Goal: Task Accomplishment & Management: Use online tool/utility

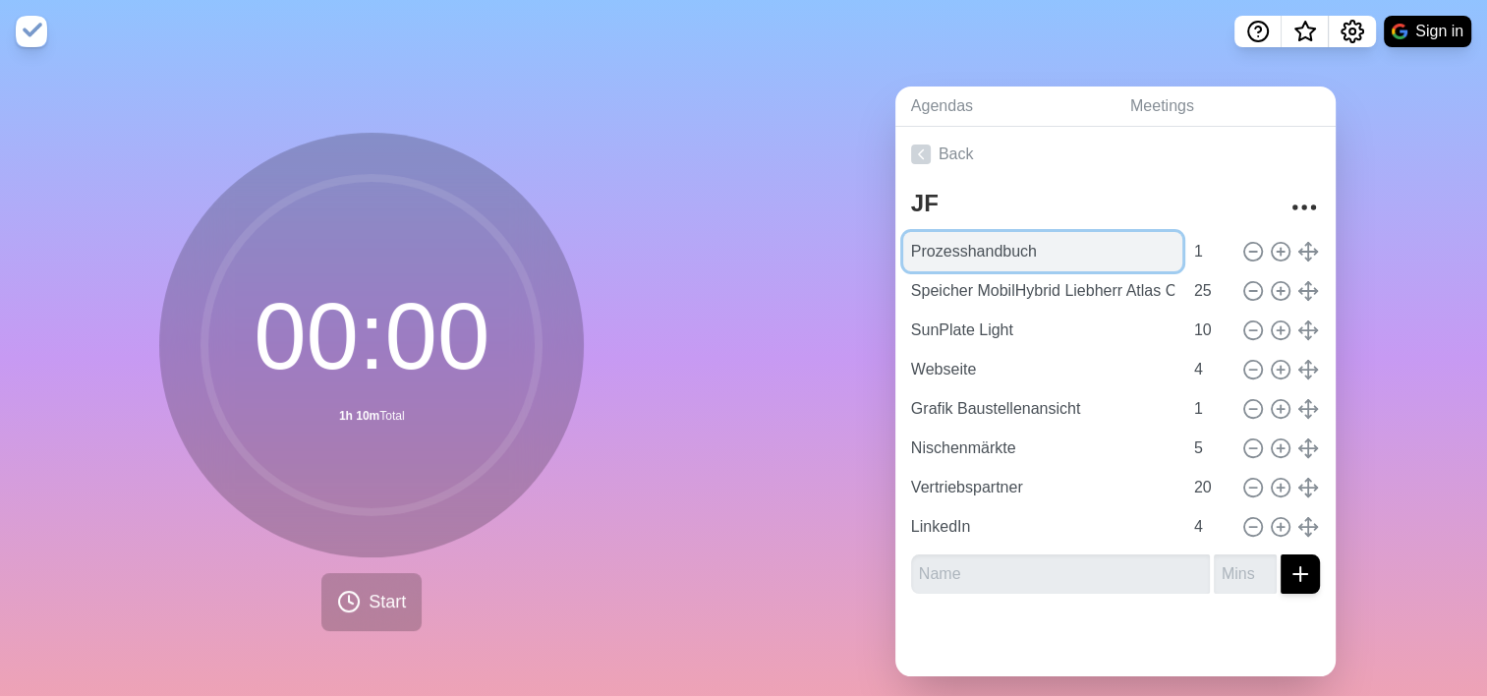
click at [1011, 255] on input "Prozesshandbuch" at bounding box center [1042, 251] width 279 height 39
drag, startPoint x: 1030, startPoint y: 251, endPoint x: 892, endPoint y: 258, distance: 137.8
click at [895, 258] on div "JF Prozesshandbuch 1 Speicher MobilHybrid Liebherr Atlas Copco 25 SunPlate Ligh…" at bounding box center [1115, 395] width 440 height 427
click at [1032, 253] on input "Prozesshandbuch" at bounding box center [1042, 251] width 279 height 39
drag, startPoint x: 1032, startPoint y: 253, endPoint x: 884, endPoint y: 254, distance: 147.4
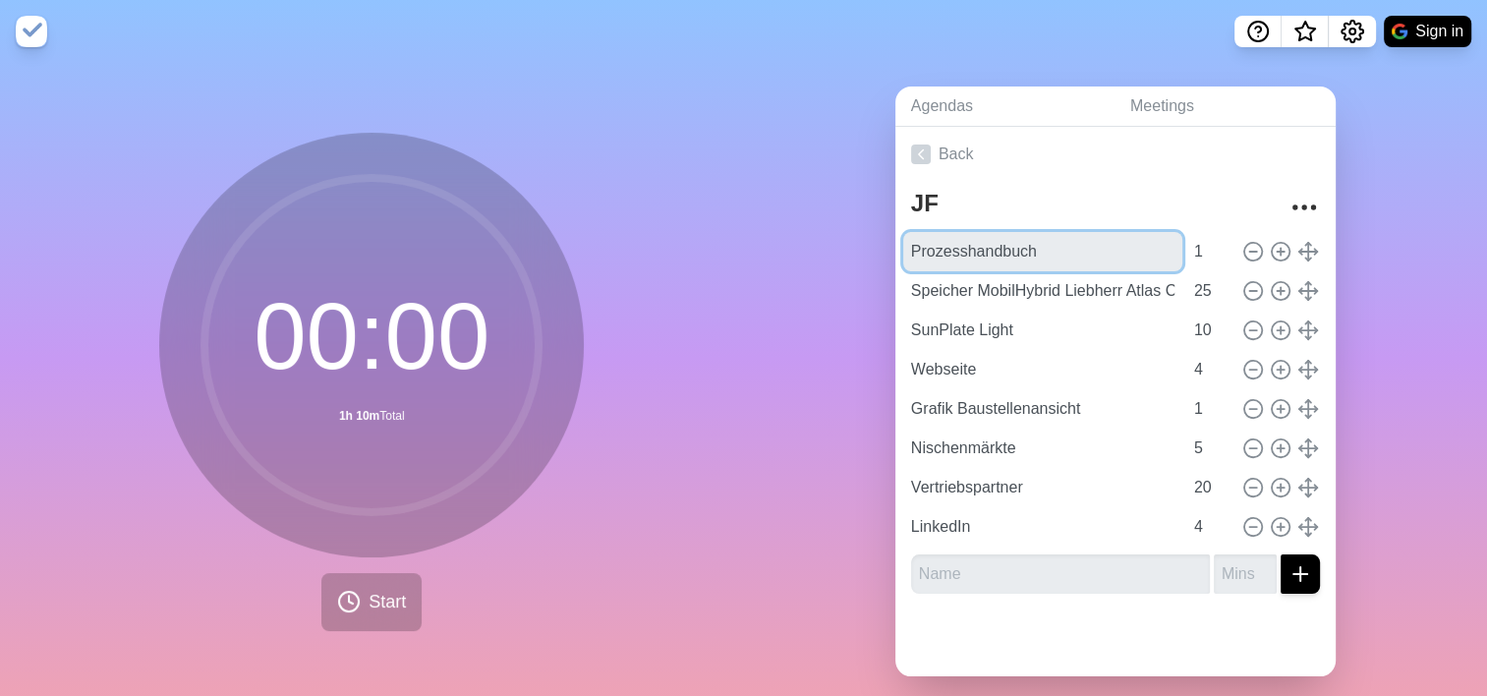
click at [884, 254] on div "Agendas Meetings Back JF Prozesshandbuch 1 Speicher MobilHybrid Liebherr Atlas …" at bounding box center [1116, 389] width 744 height 652
paste input "AGB: Warten auf Rückmeldung Empfehlung [PERSON_NAME]"
type input "AGB: Warten auf Rückmeldung Empfehlung [PERSON_NAME]"
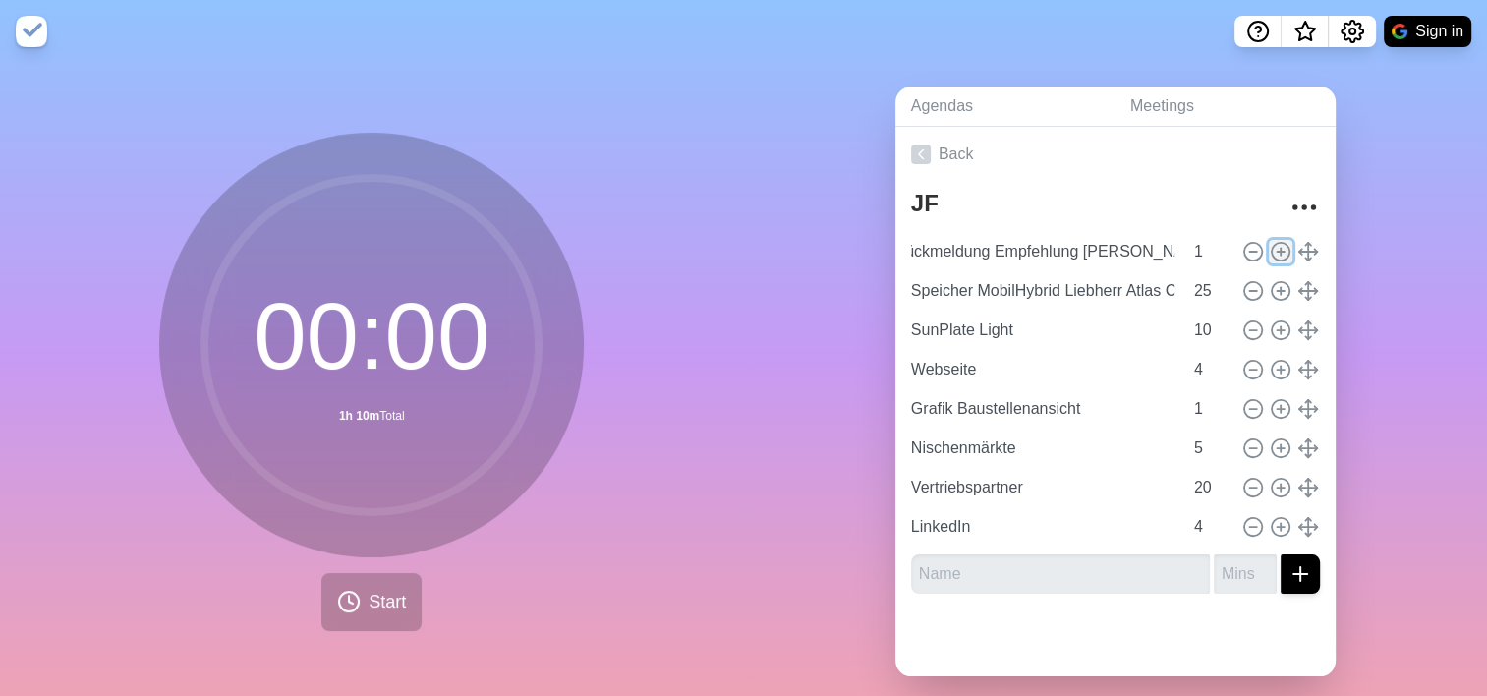
scroll to position [0, 0]
click at [1280, 253] on line at bounding box center [1280, 251] width 0 height 7
type input "AGB: Warten auf Rückmeldung Empfehlung [PERSON_NAME]"
type input "1"
type input "Speicher MobilHybrid Liebherr Atlas Copco"
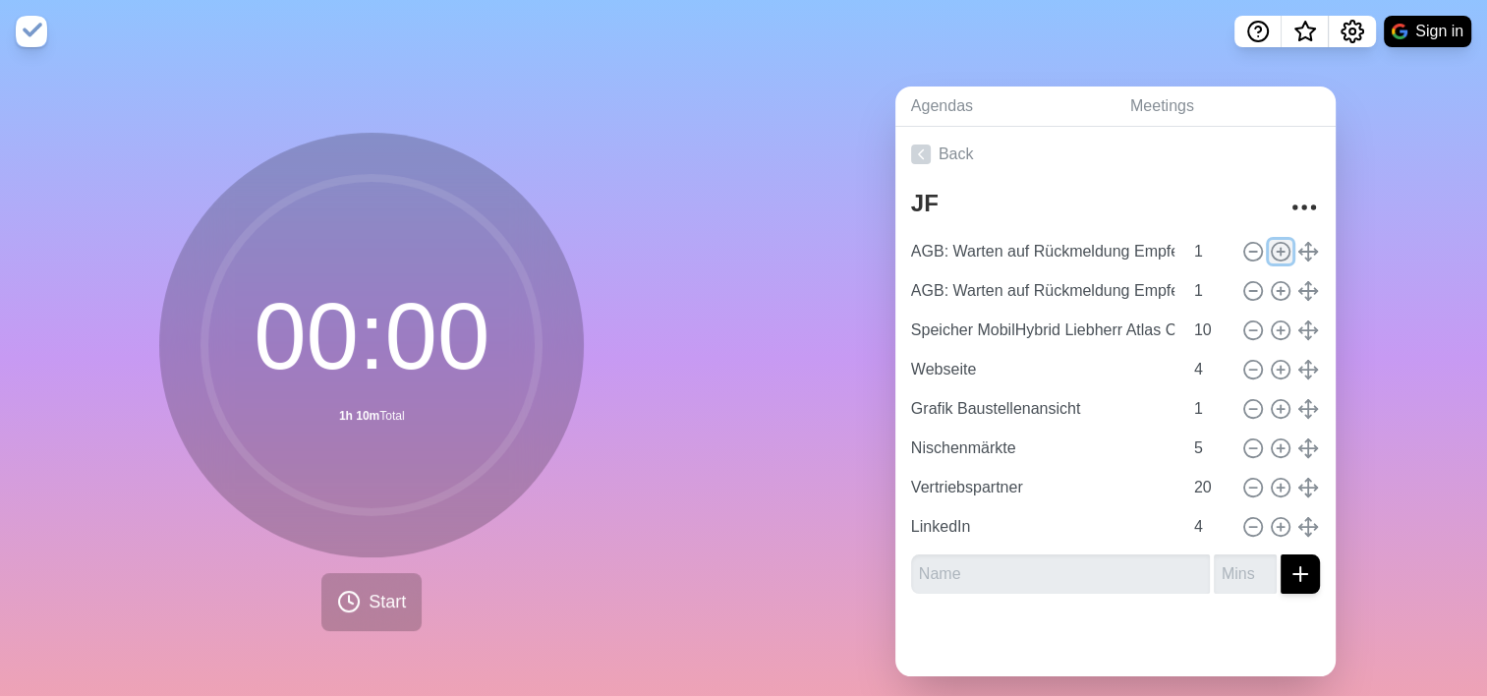
type input "25"
type input "SunPlate Light"
type input "10"
type input "Webseite"
type input "4"
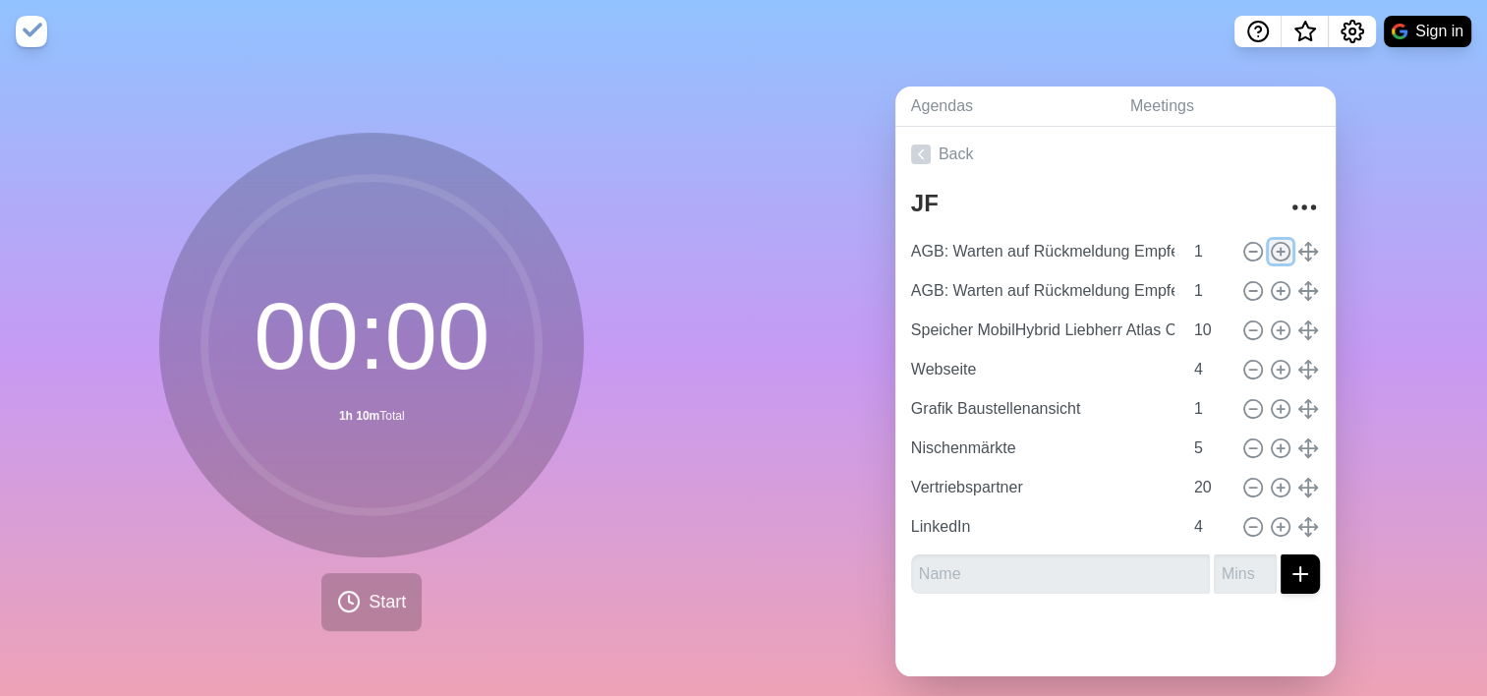
type input "Grafik Baustellenansicht"
type input "1"
type input "Nischenmärkte"
type input "5"
type input "Vertriebspartner"
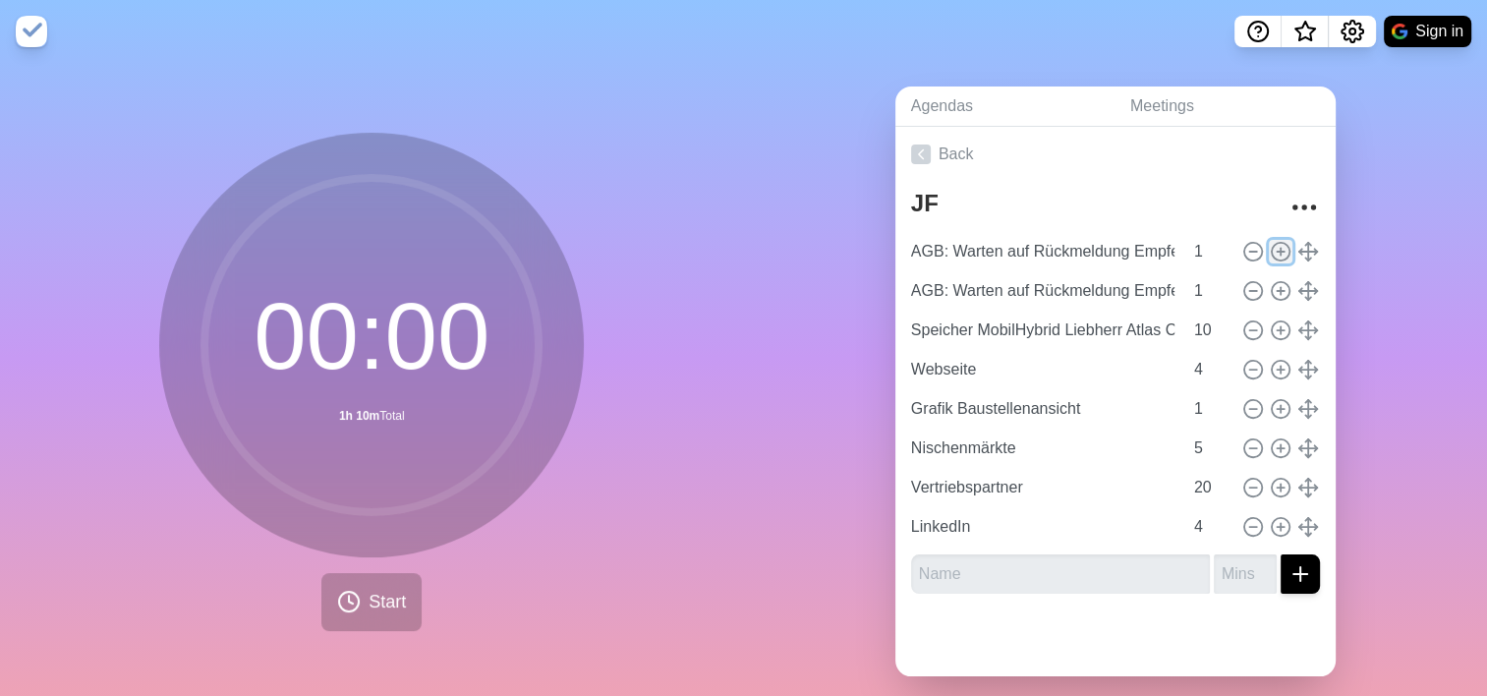
type input "20"
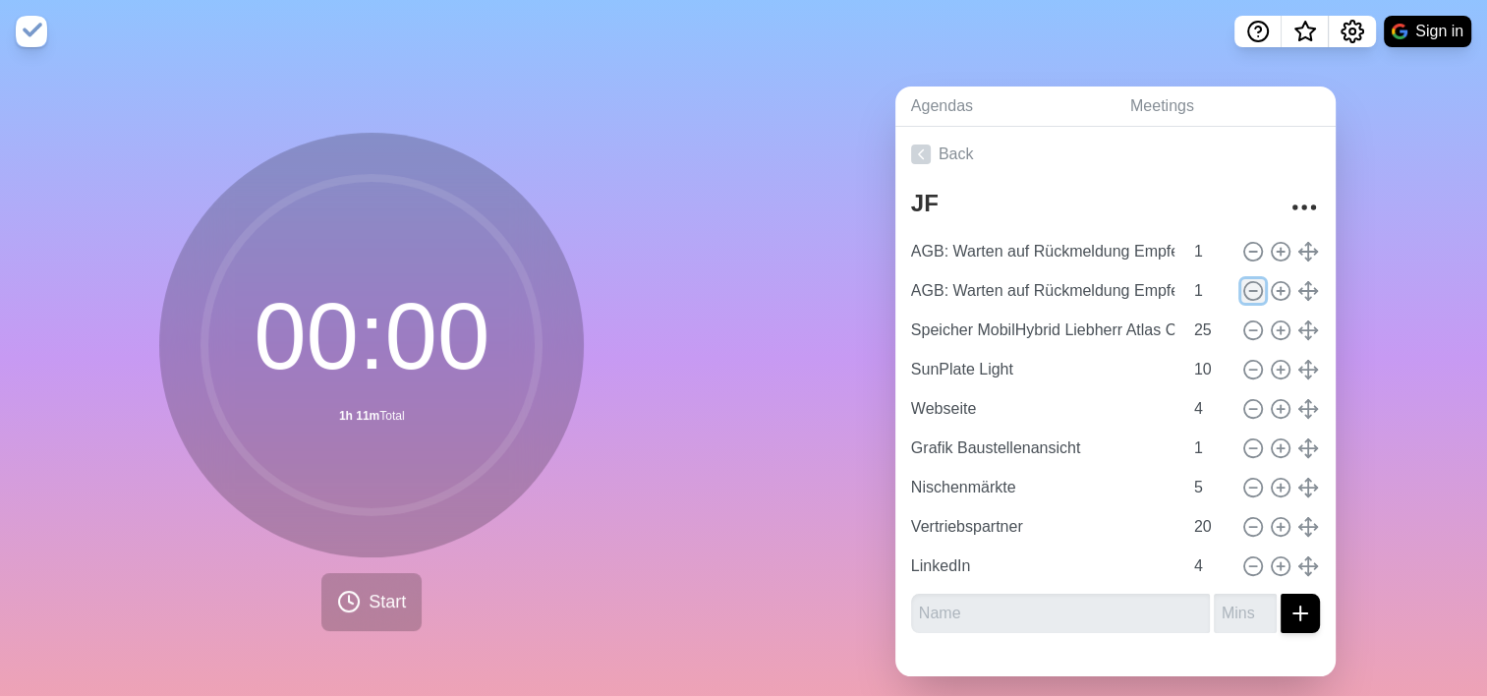
click at [1242, 287] on icon at bounding box center [1253, 291] width 22 height 22
type input "Speicher MobilHybrid Liebherr Atlas Copco"
type input "25"
type input "SunPlate Light"
type input "10"
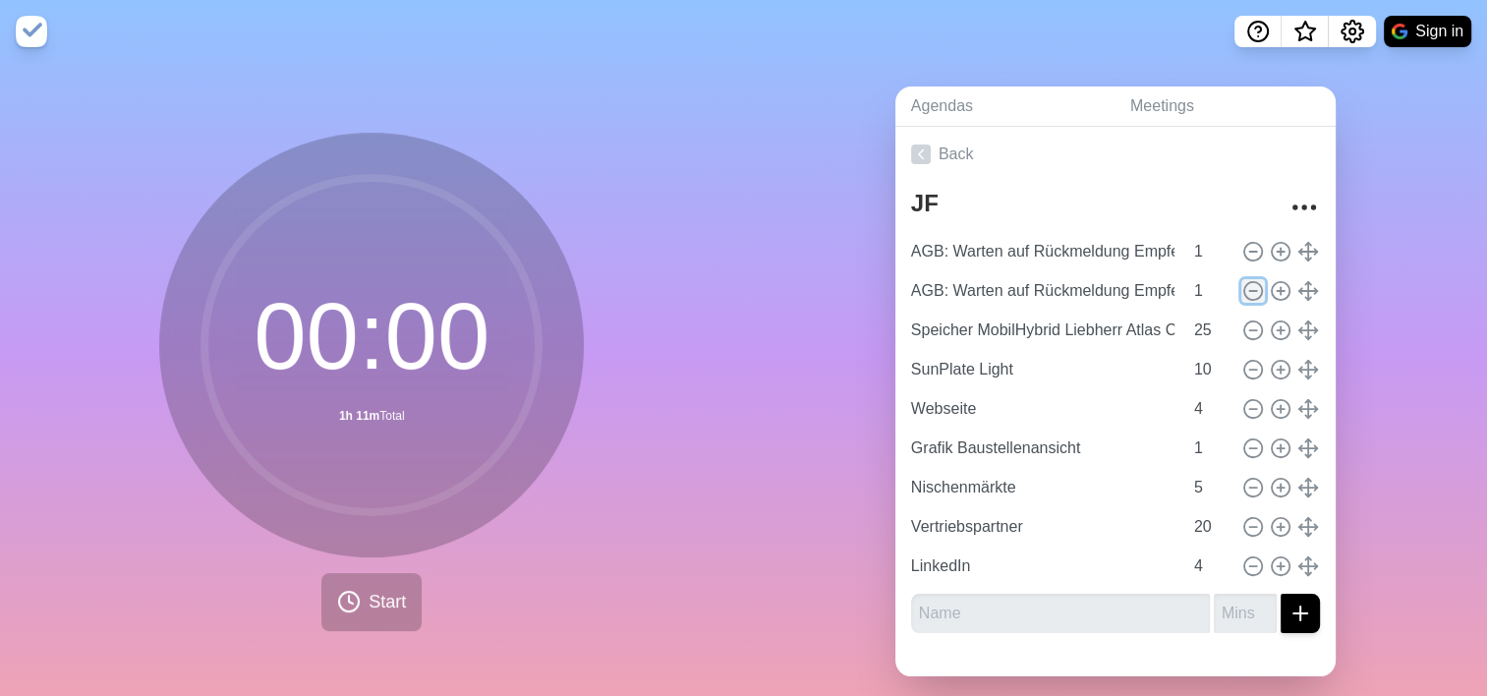
type input "Webseite"
type input "4"
type input "Grafik Baustellenansicht"
type input "1"
type input "Nischenmärkte"
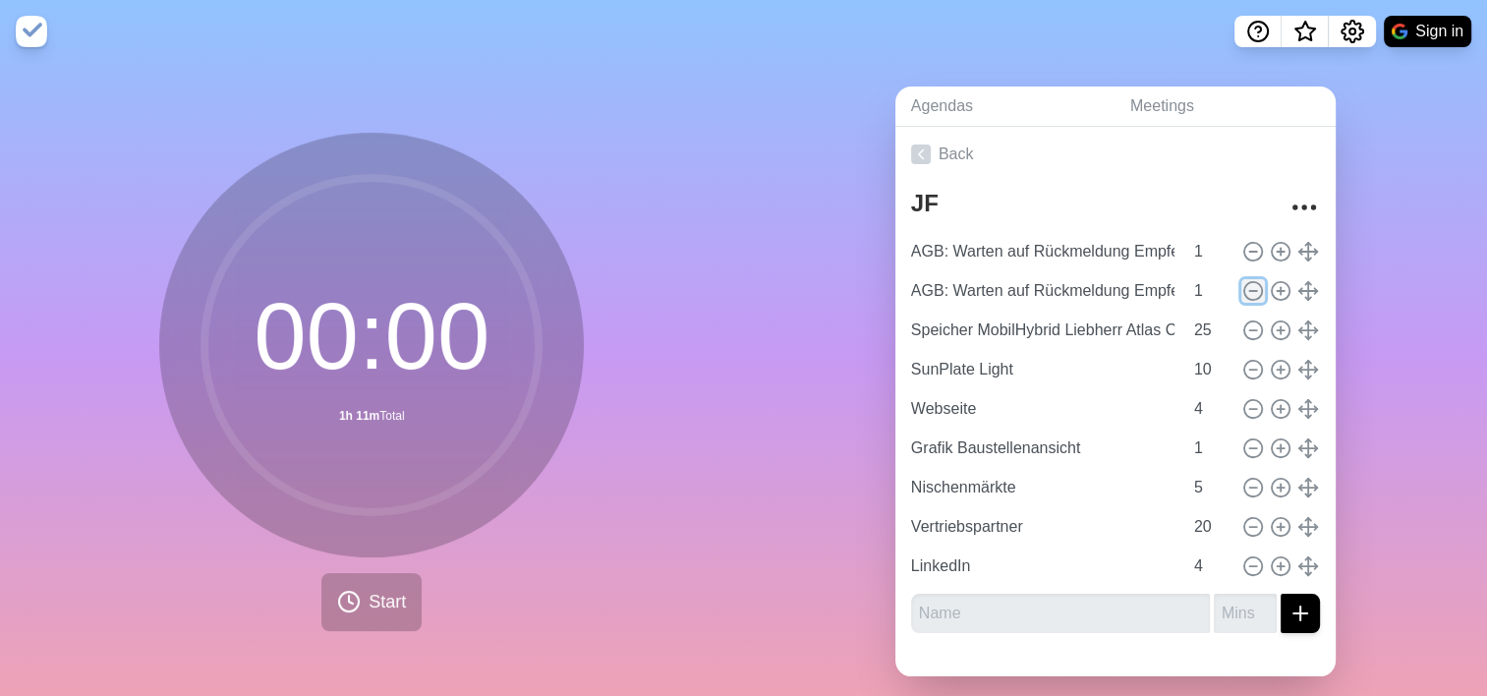
type input "5"
type input "Vertriebspartner"
type input "20"
type input "LinkedIn"
type input "4"
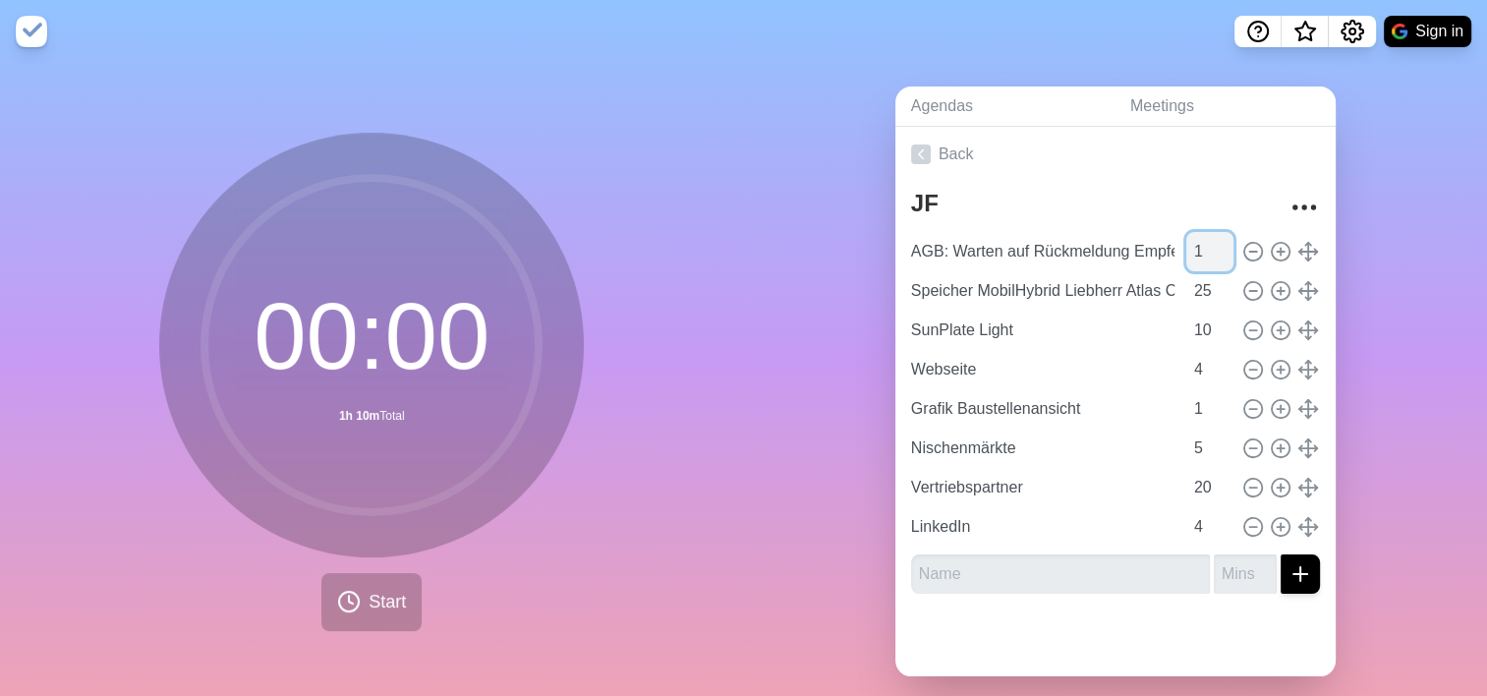
click at [1189, 248] on input "1" at bounding box center [1209, 251] width 47 height 39
click at [1200, 246] on input "2" at bounding box center [1209, 251] width 47 height 39
click at [1200, 246] on input "3" at bounding box center [1209, 251] width 47 height 39
type input "2"
click at [1203, 255] on input "2" at bounding box center [1209, 251] width 47 height 39
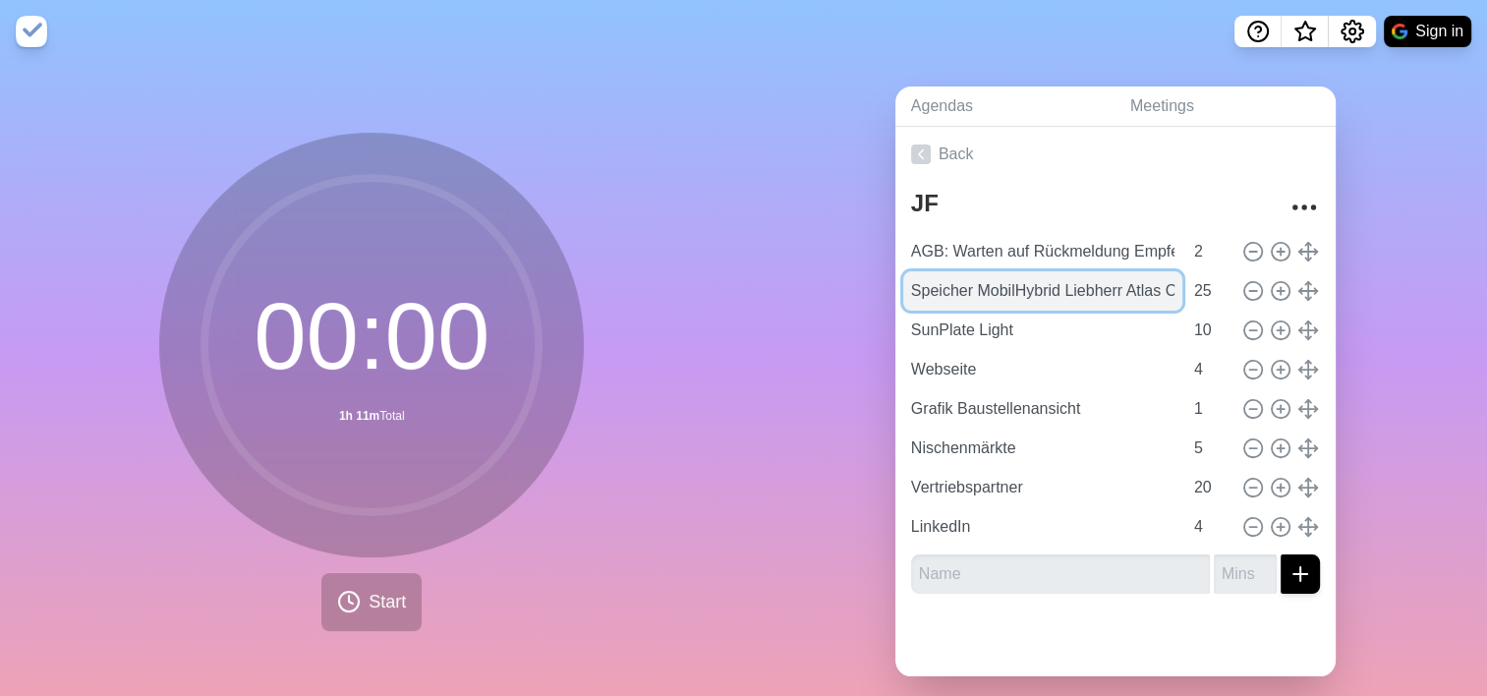
click at [1076, 290] on input "Speicher MobilHybrid Liebherr Atlas Copco" at bounding box center [1042, 290] width 279 height 39
paste input "Verantwortliche Elektrofachkraft Berufung"
type input "Verantwortliche Elektrofachkraft Berufung"
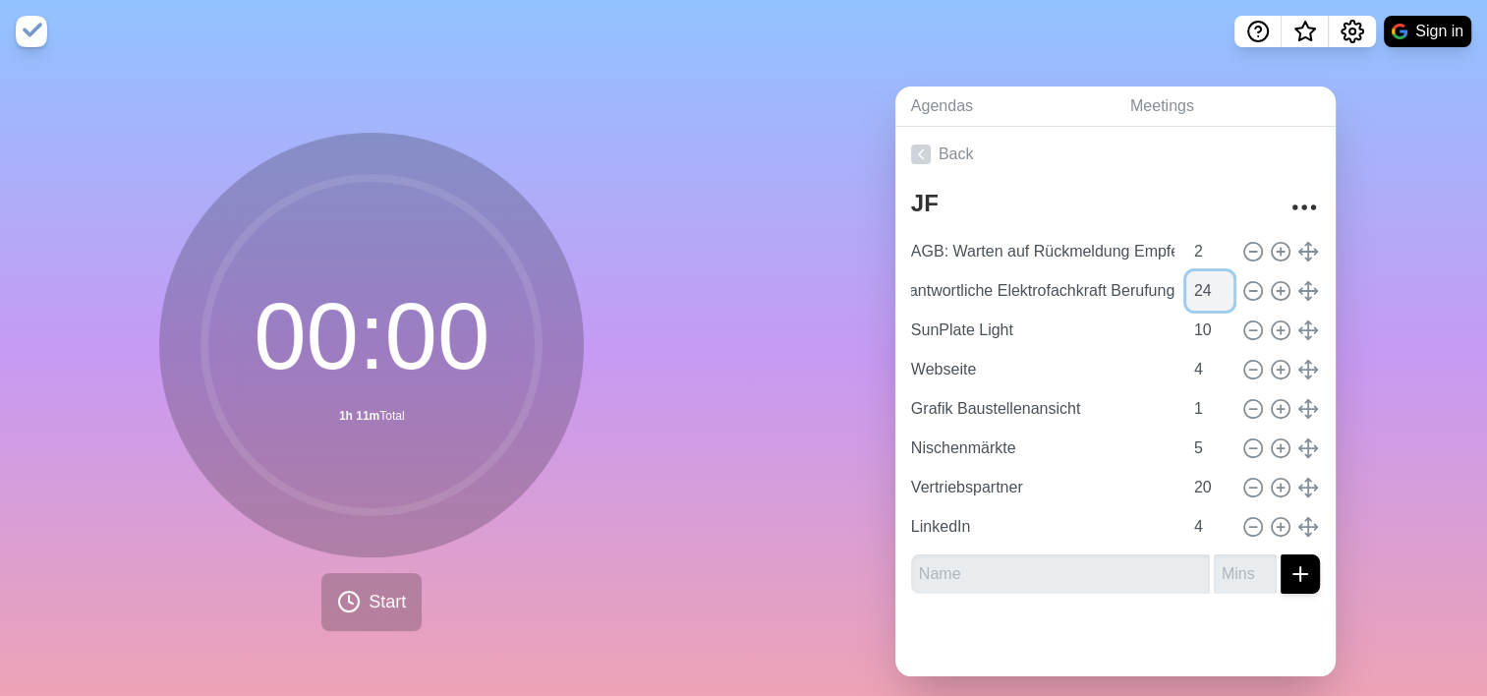
click at [1205, 299] on input "24" at bounding box center [1209, 290] width 47 height 39
click at [1204, 299] on input "23" at bounding box center [1209, 290] width 47 height 39
click at [1204, 299] on input "22" at bounding box center [1209, 290] width 47 height 39
click at [1204, 299] on input "6" at bounding box center [1209, 290] width 47 height 39
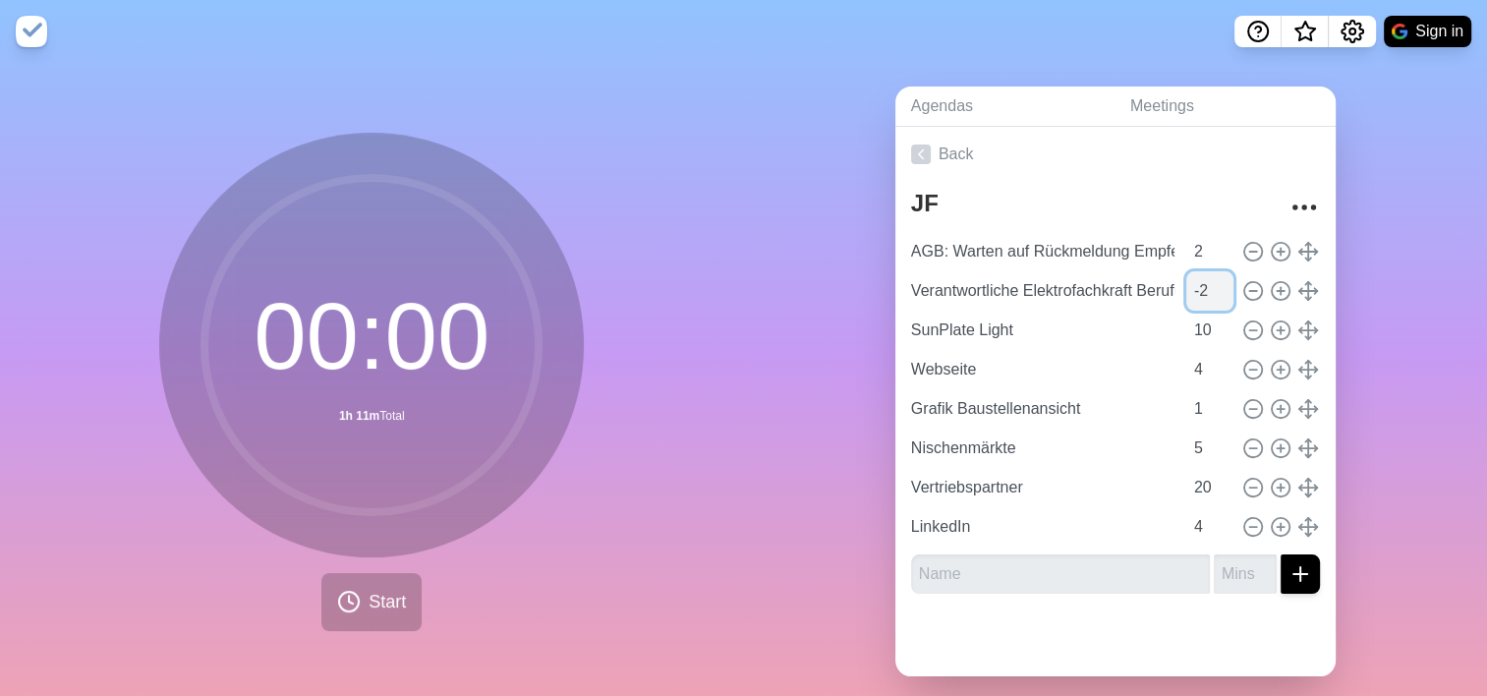
click at [1204, 299] on input "-2" at bounding box center [1209, 290] width 47 height 39
click at [1201, 282] on input "-1" at bounding box center [1209, 290] width 47 height 39
click at [1201, 282] on input "0" at bounding box center [1209, 290] width 47 height 39
type input "1"
click at [1201, 282] on input "1" at bounding box center [1209, 290] width 47 height 39
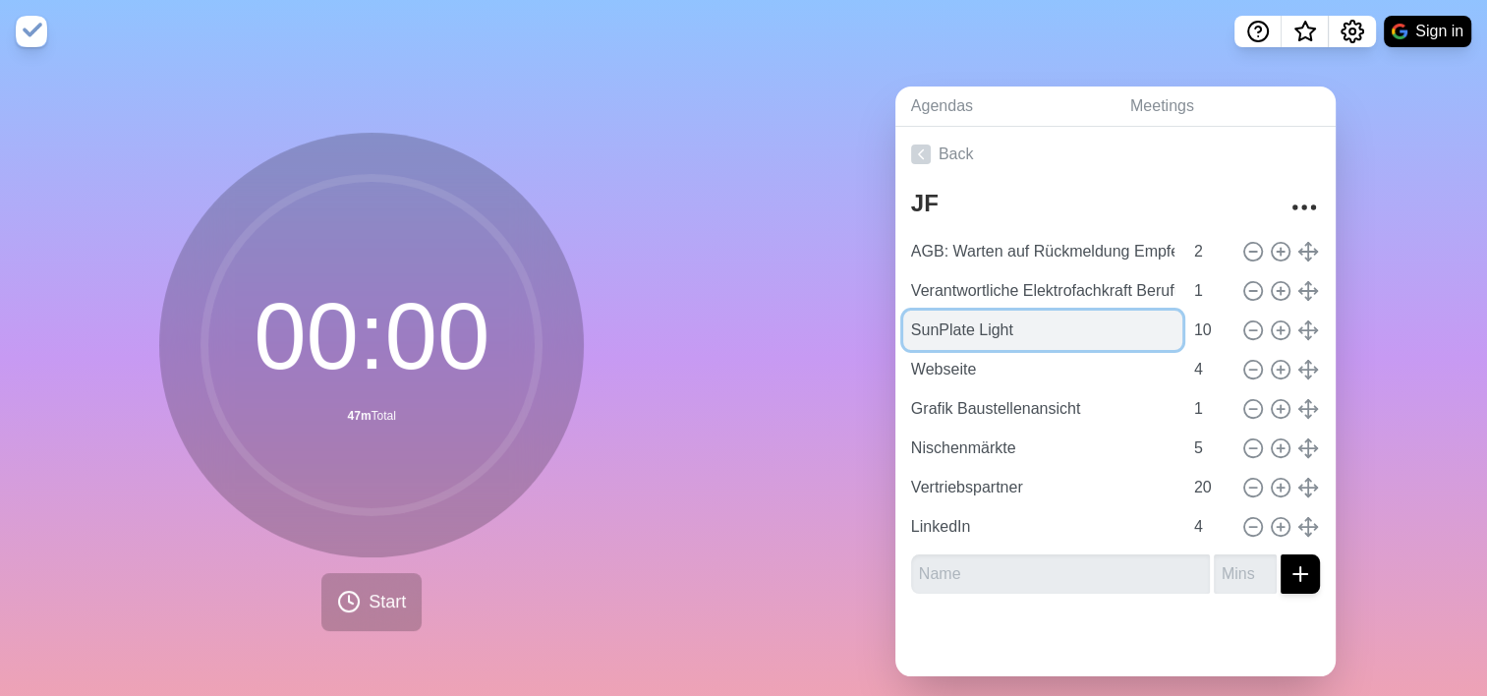
click at [997, 337] on input "SunPlate Light" at bounding box center [1042, 329] width 279 height 39
paste input "QM-Handbuch Workshop Vorbereitung mit QMBs von RB und Libreo, Workshop Termin ab"
type input "QM-Handbuch Workshop Vorbereitung mit QMBs von RB und Libreo, Workshop Termin ab"
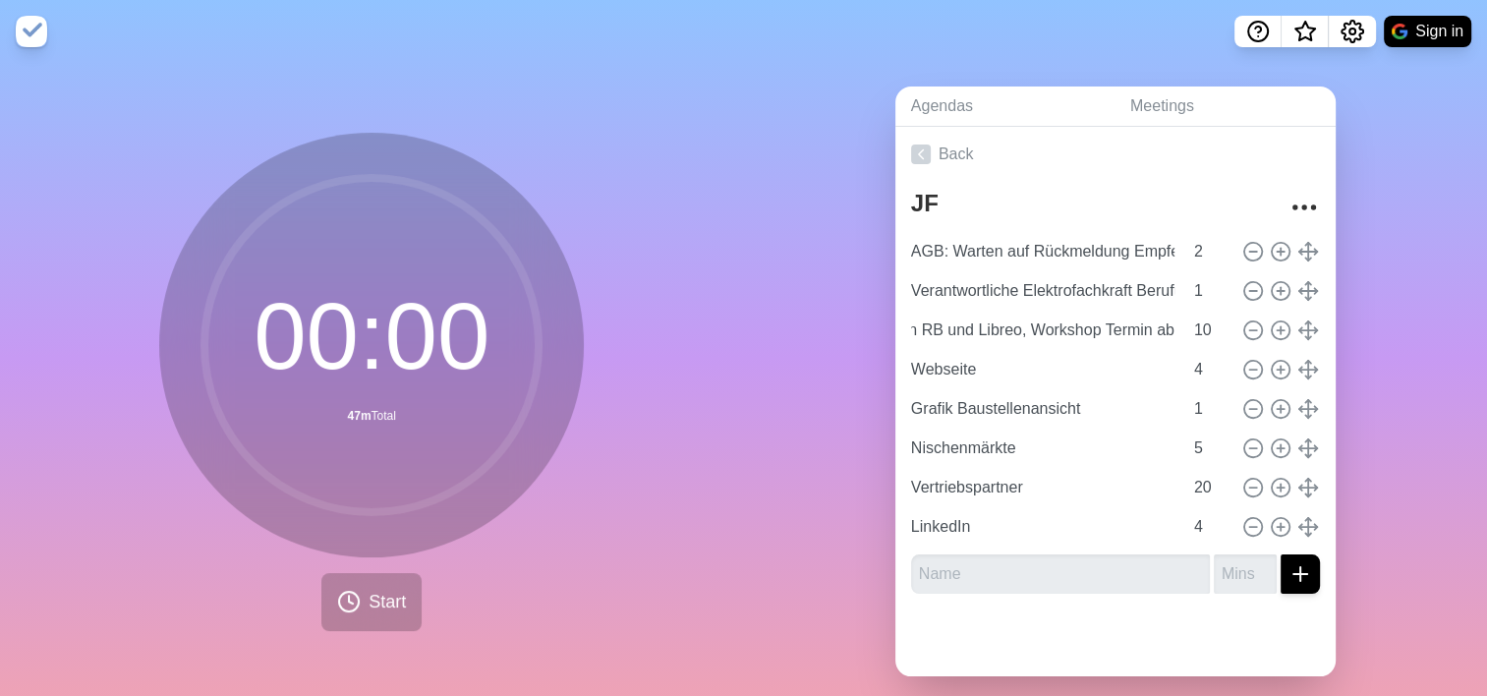
scroll to position [0, 0]
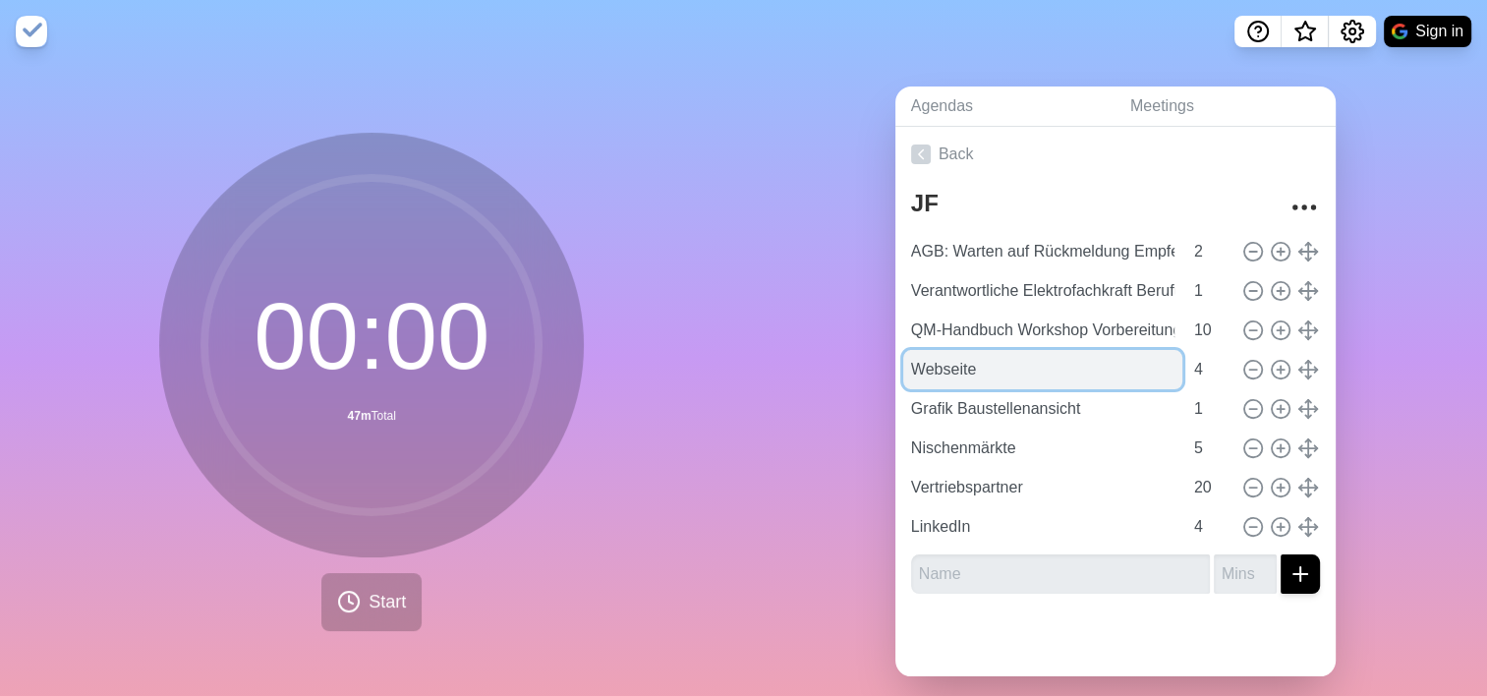
click at [967, 362] on input "Webseite" at bounding box center [1042, 369] width 279 height 39
paste input "SunPlate Light, 3. Prototyp aufgebaut, Nachbesprechung"
type input "SunPlate Light, 3. Prototyp aufgebaut, Nachbesprechung"
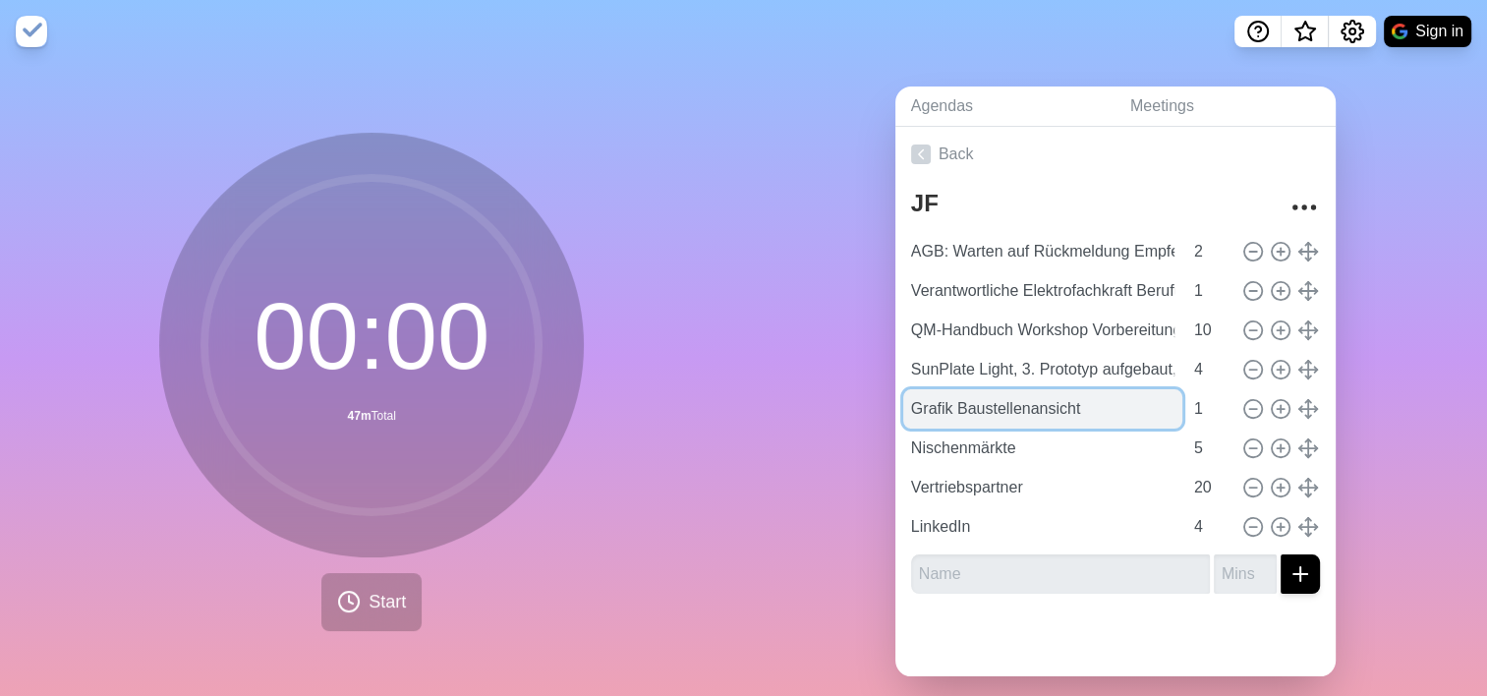
click at [987, 413] on input "Grafik Baustellenansicht" at bounding box center [1042, 408] width 279 height 39
paste input "Huawai WR: weiterführende Tests mit SunPlate Software"
type input "Huawai WR: weiterführende Tests mit SunPlate Software"
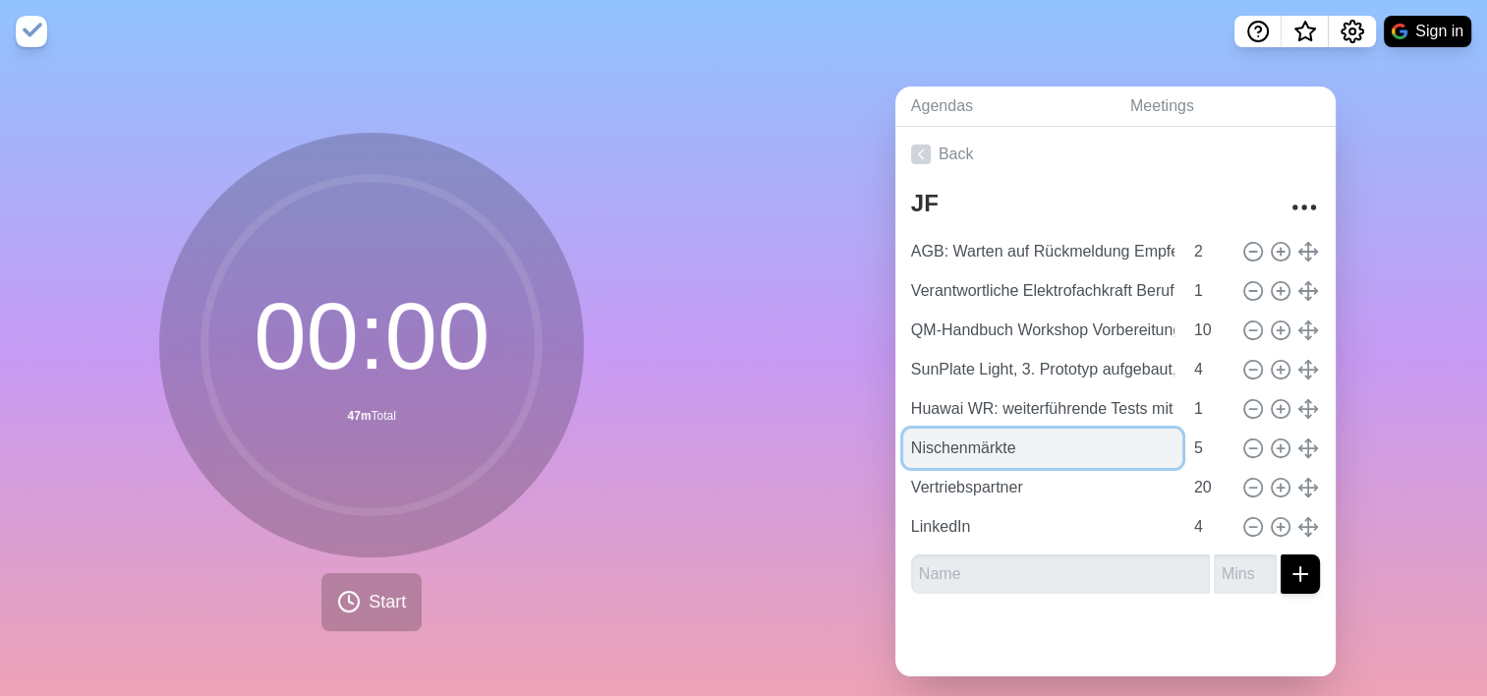
click at [990, 452] on input "Nischenmärkte" at bounding box center [1042, 447] width 279 height 39
paste input "Atlas Copco - kein Testgerät zur Verfügung"
type input "NischenmärkAtlas Copco - kein Testgerät zur Verfügungte"
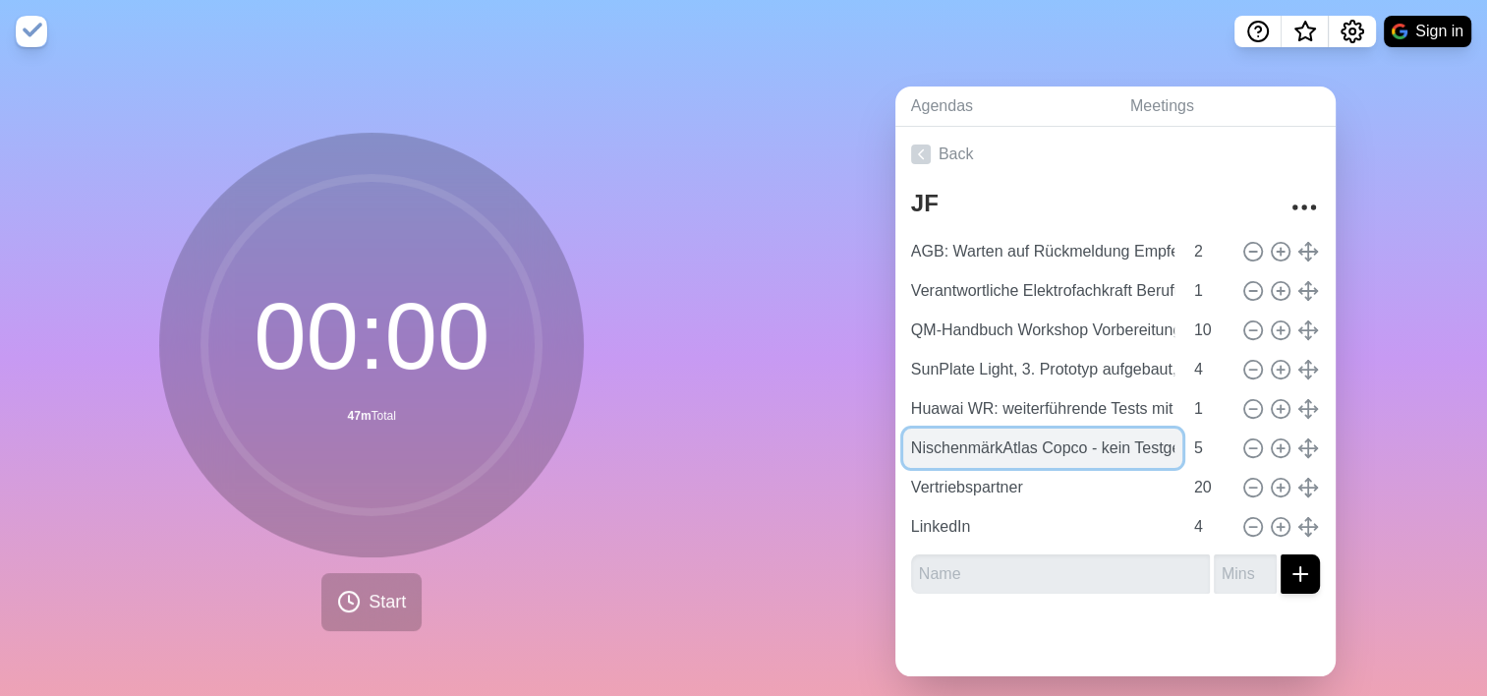
click at [962, 449] on input "NischenmärkAtlas Copco - kein Testgerät zur Verfügungte" at bounding box center [1042, 447] width 279 height 39
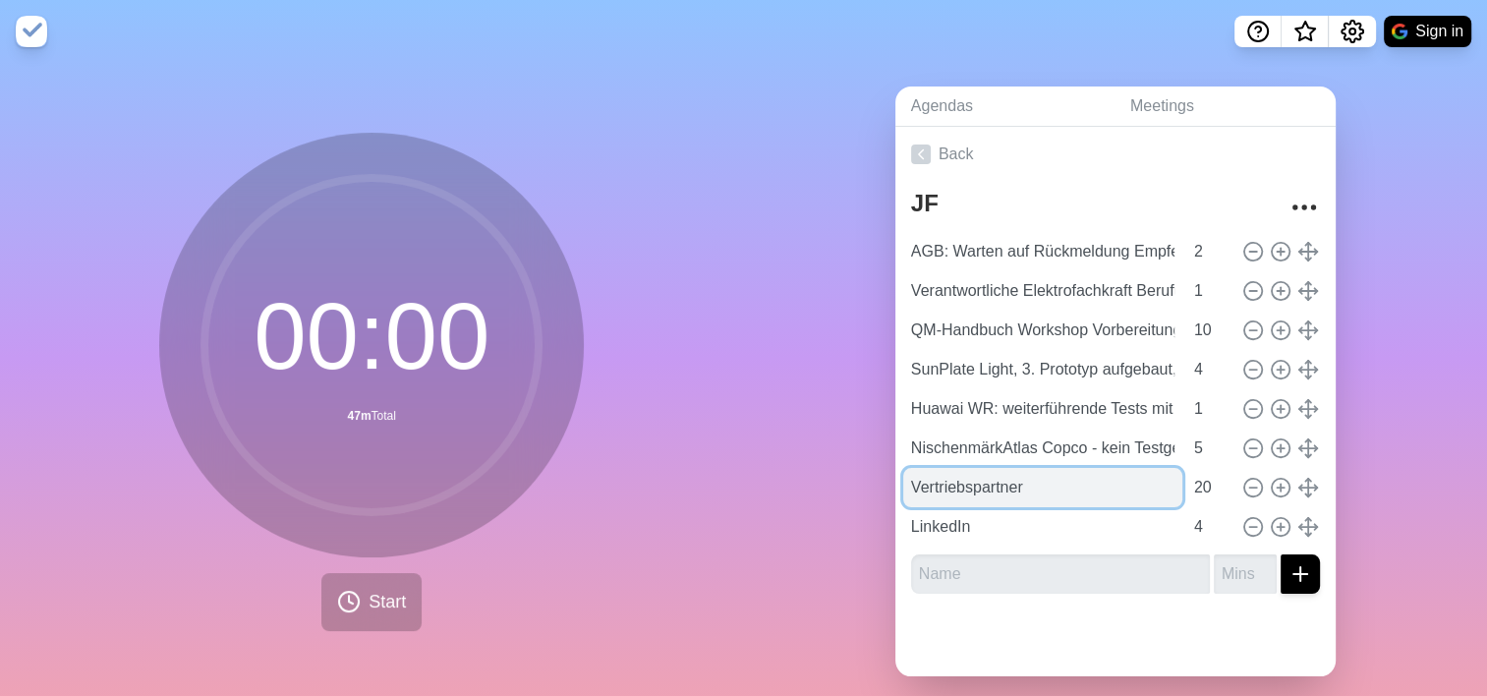
click at [931, 491] on input "Vertriebspartner" at bounding box center [1042, 487] width 279 height 39
paste input "Prototyp aus [GEOGRAPHIC_DATA] vor Ort besichtigen"
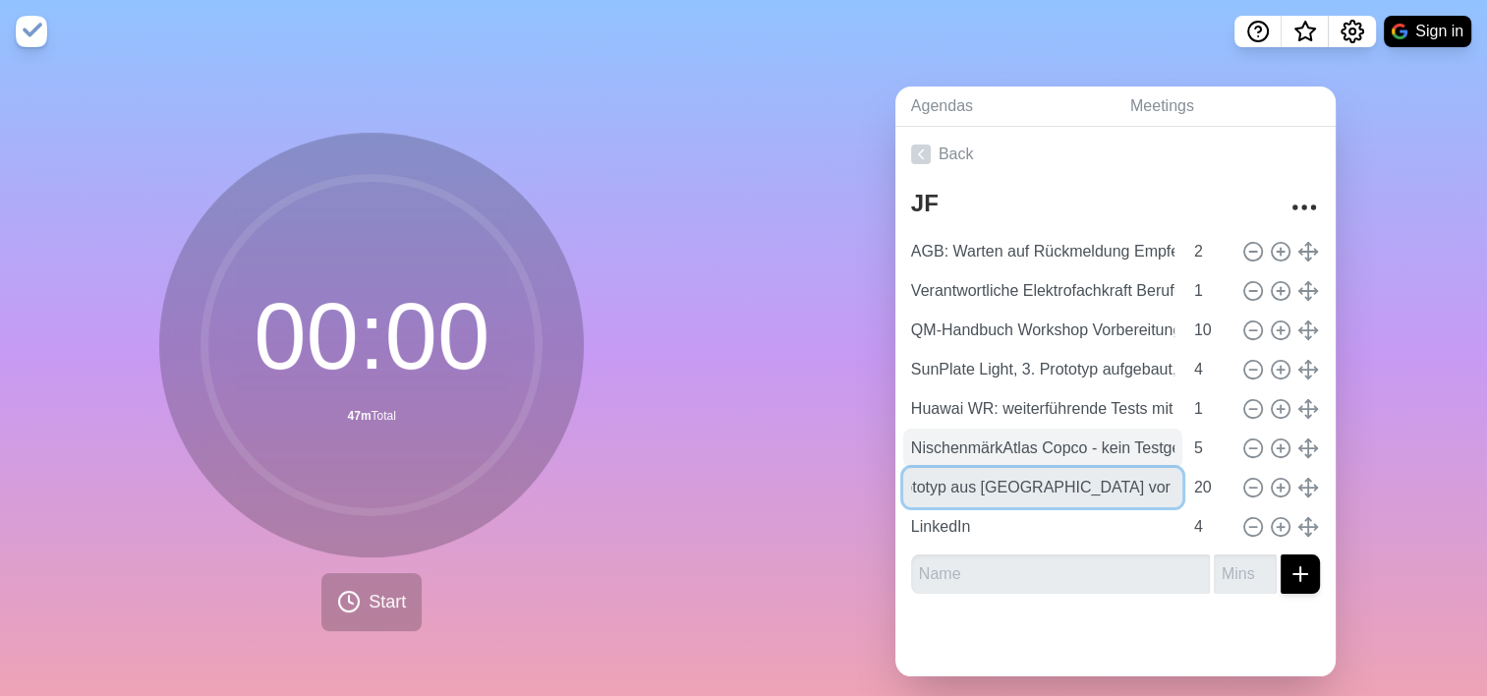
type input "VertPrototyp aus [GEOGRAPHIC_DATA] vor Ort besichtigen riebspartner"
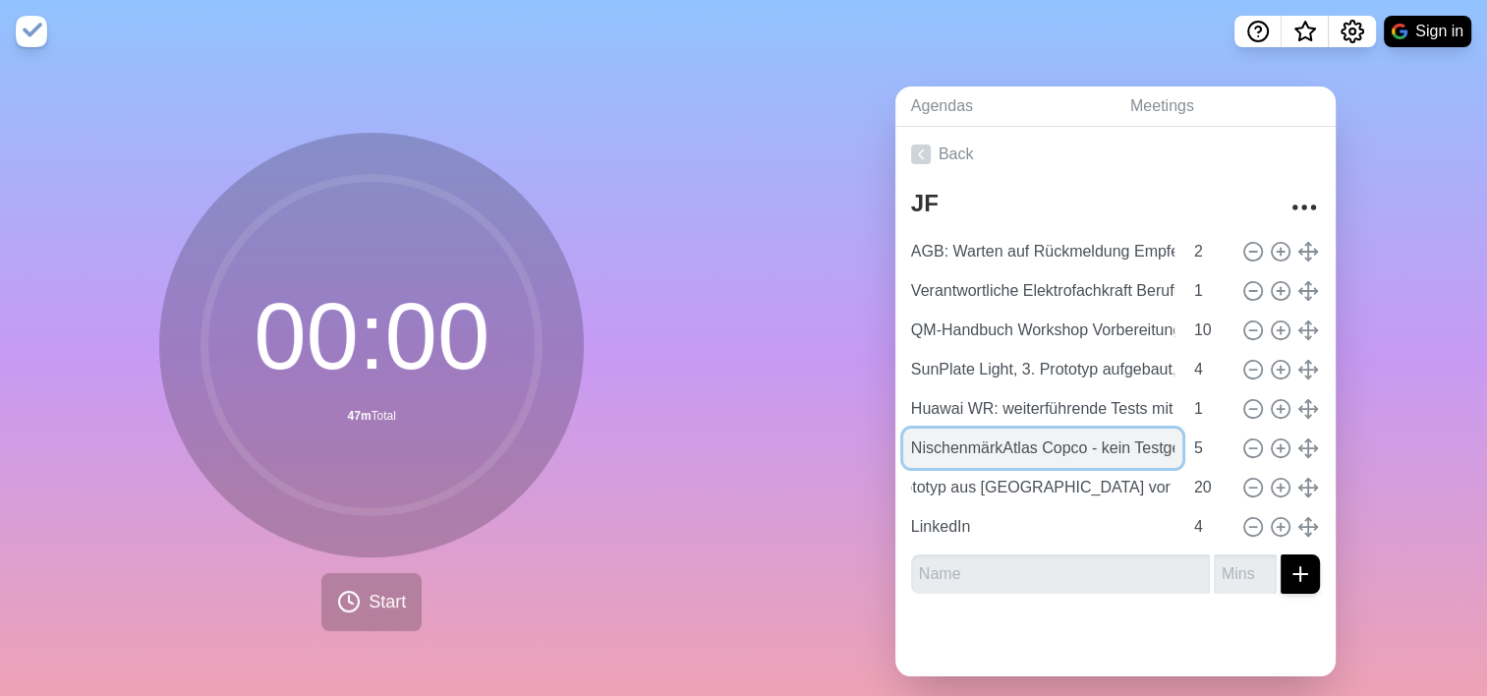
scroll to position [0, 0]
click at [991, 452] on input "NischenmärkAtlas Copco - kein Testgerät zur Verfügungte" at bounding box center [1042, 447] width 279 height 39
drag, startPoint x: 991, startPoint y: 451, endPoint x: 865, endPoint y: 451, distance: 126.7
click at [865, 451] on div "Agendas Meetings Back JF AGB: Warten auf Rückmeldung Empfehlung [PERSON_NAME] 2…" at bounding box center [1116, 389] width 744 height 652
type input "Atlas Copco - kein Testgerät zur Verfügungte"
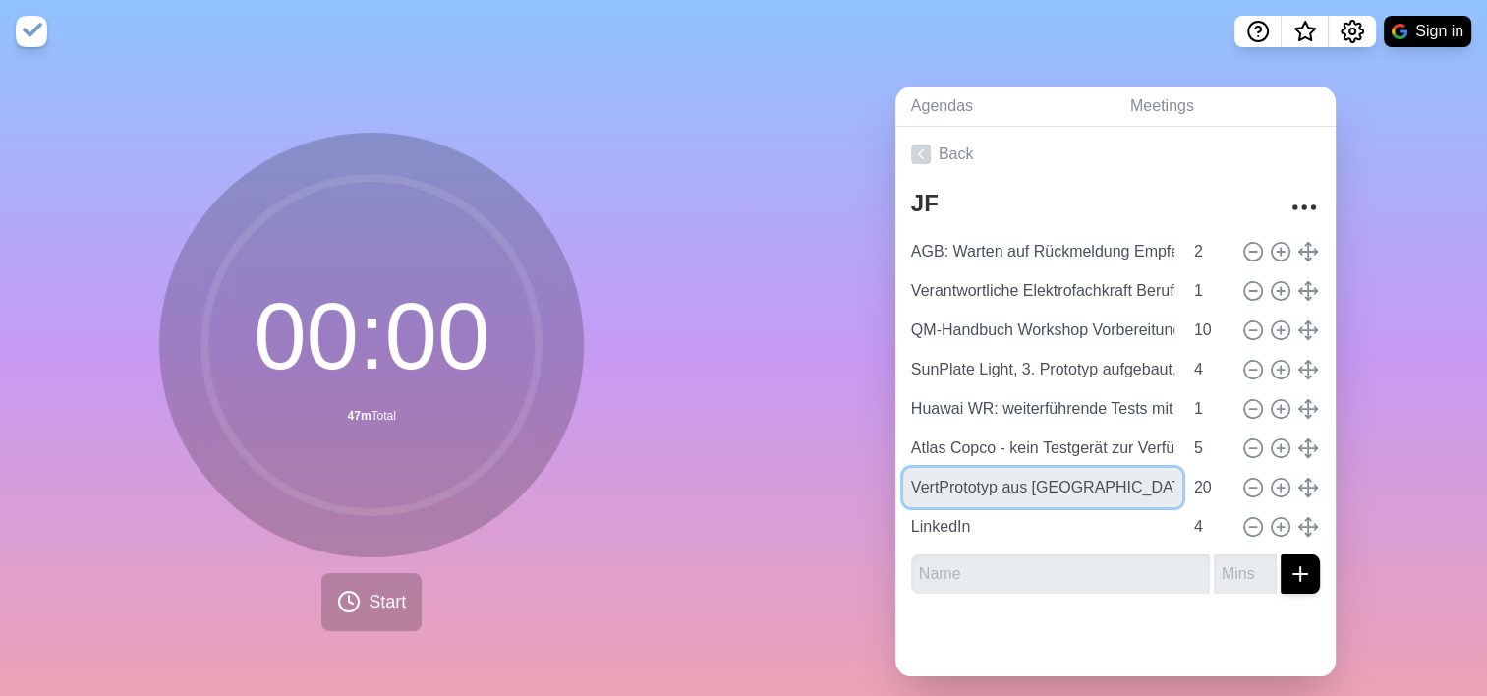
drag, startPoint x: 932, startPoint y: 486, endPoint x: 865, endPoint y: 484, distance: 67.8
click at [865, 484] on div "Agendas Meetings Back JF AGB: Warten auf Rückmeldung Empfehlung [PERSON_NAME] 2…" at bounding box center [1116, 389] width 744 height 652
type input "Prototyp aus [GEOGRAPHIC_DATA] vor Ort besichtigen riebspartner"
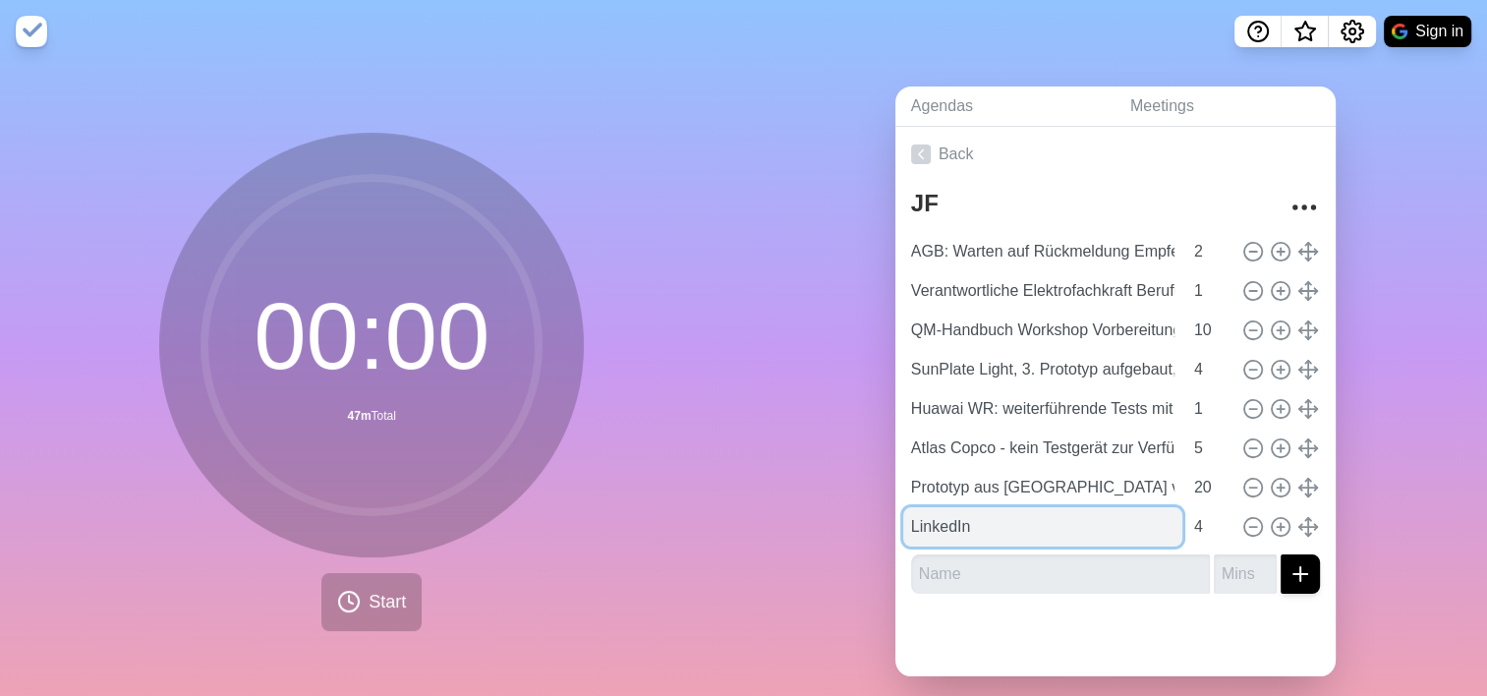
click at [927, 519] on input "LinkedIn" at bounding box center [1042, 526] width 279 height 39
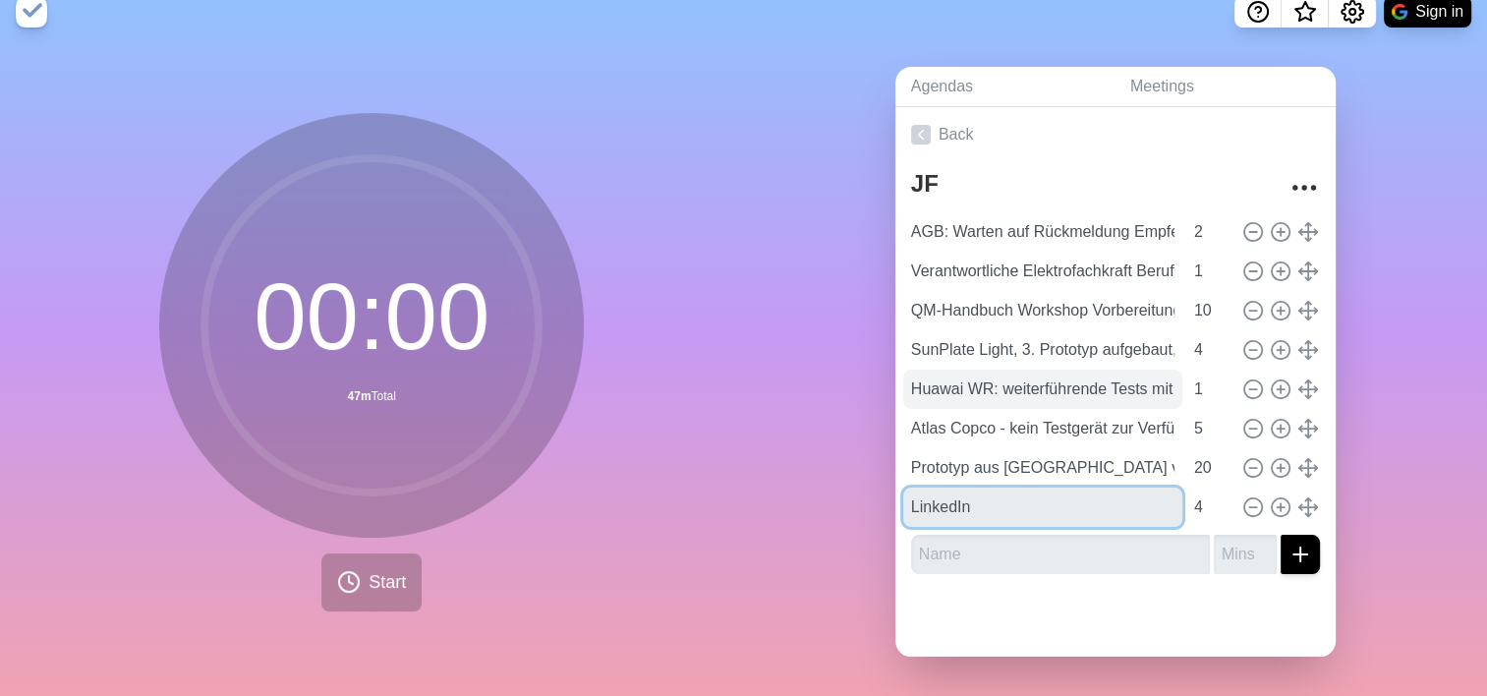
scroll to position [34, 0]
click at [966, 488] on input "LinkedIn" at bounding box center [1042, 506] width 279 height 39
drag, startPoint x: 984, startPoint y: 487, endPoint x: 858, endPoint y: 491, distance: 126.8
click at [858, 491] on div "Agendas Meetings Back JF AGB: Warten auf Rückmeldung Empfehlung [PERSON_NAME] 2…" at bounding box center [1116, 369] width 744 height 652
paste input "Webseitengestaltung nach genauer Festlegung Produktportfolio"
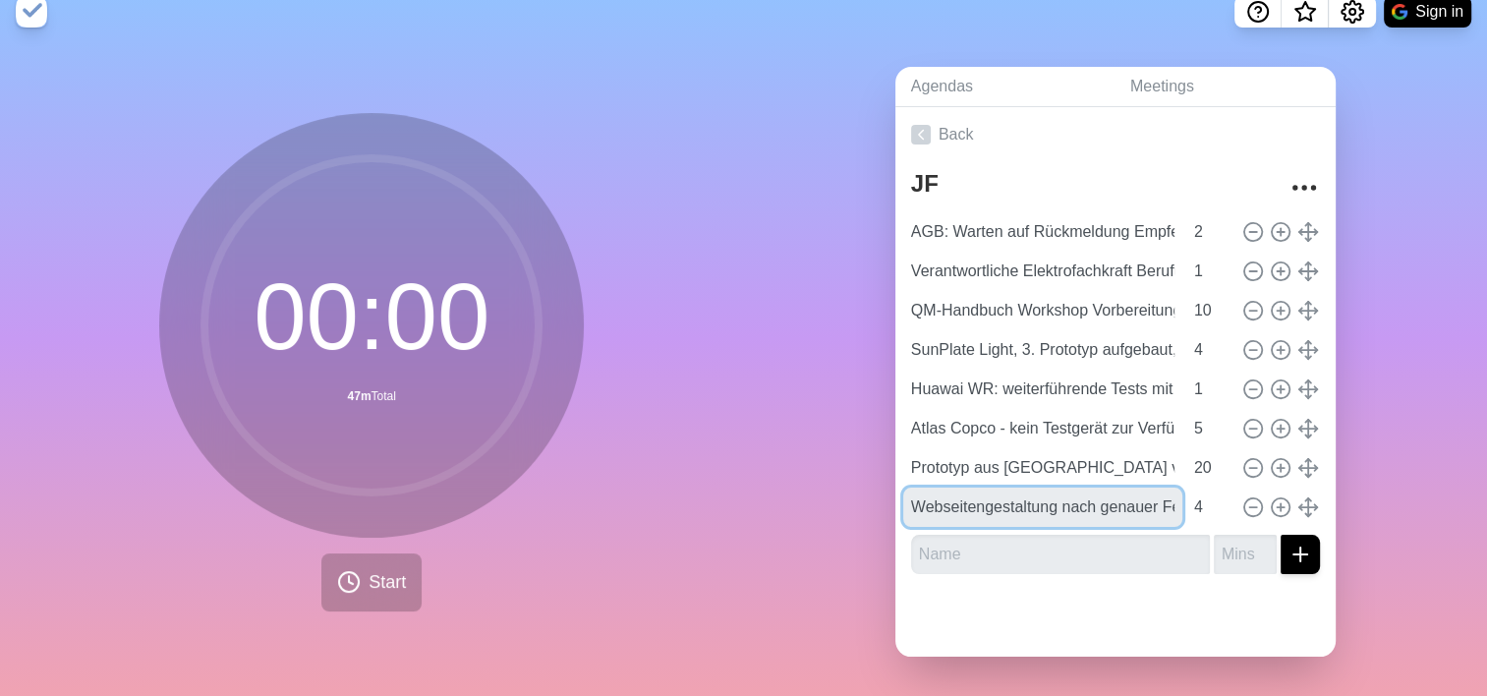
scroll to position [0, 196]
type input "Webseitengestaltung nach genauer Festlegung Produktportfolio"
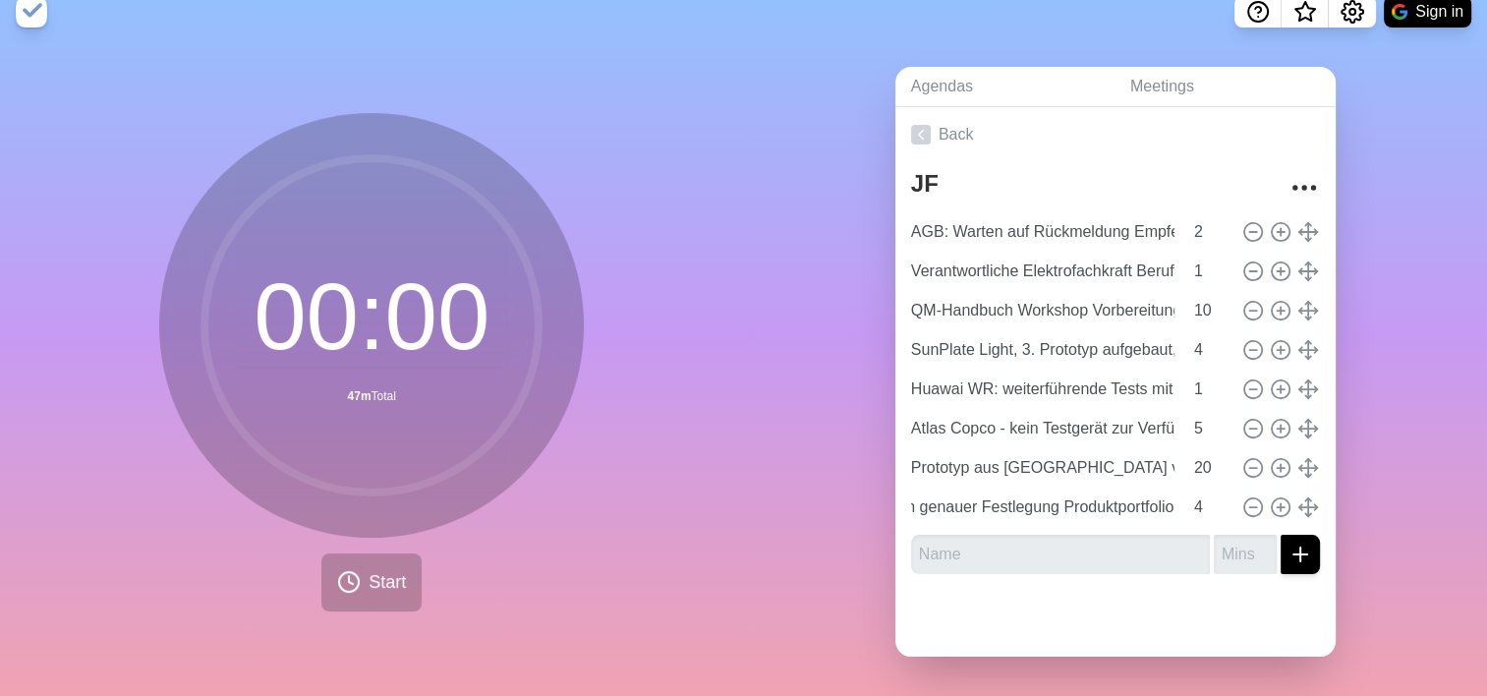
scroll to position [0, 0]
click at [1271, 498] on circle at bounding box center [1280, 507] width 18 height 18
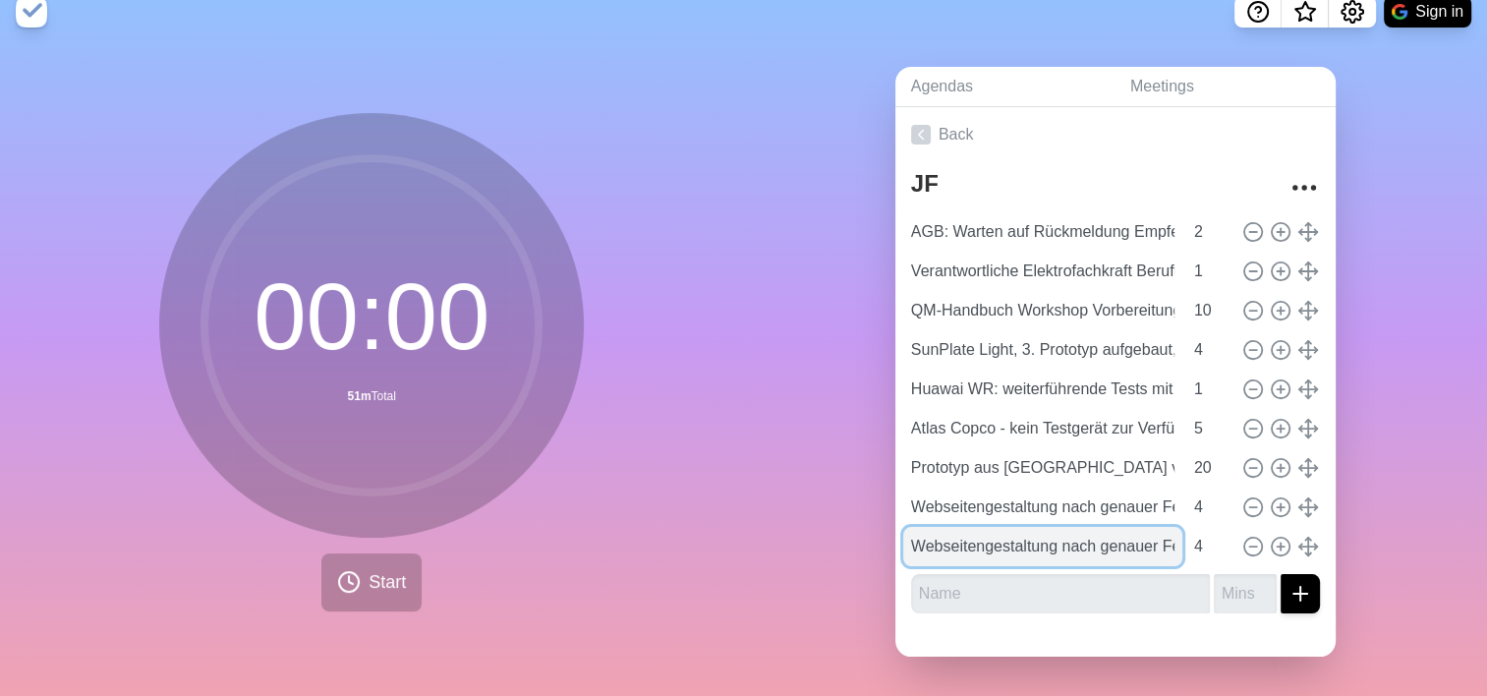
click at [1070, 535] on input "Webseitengestaltung nach genauer Festlegung Produktportfolio" at bounding box center [1042, 546] width 279 height 39
paste input "Bundeswehr Flyer zur grafischen Überarbeitung bei [PERSON_NAME]"
type input "Bundeswehr Flyer zur grafischen Überarbeitung bei [PERSON_NAME]"
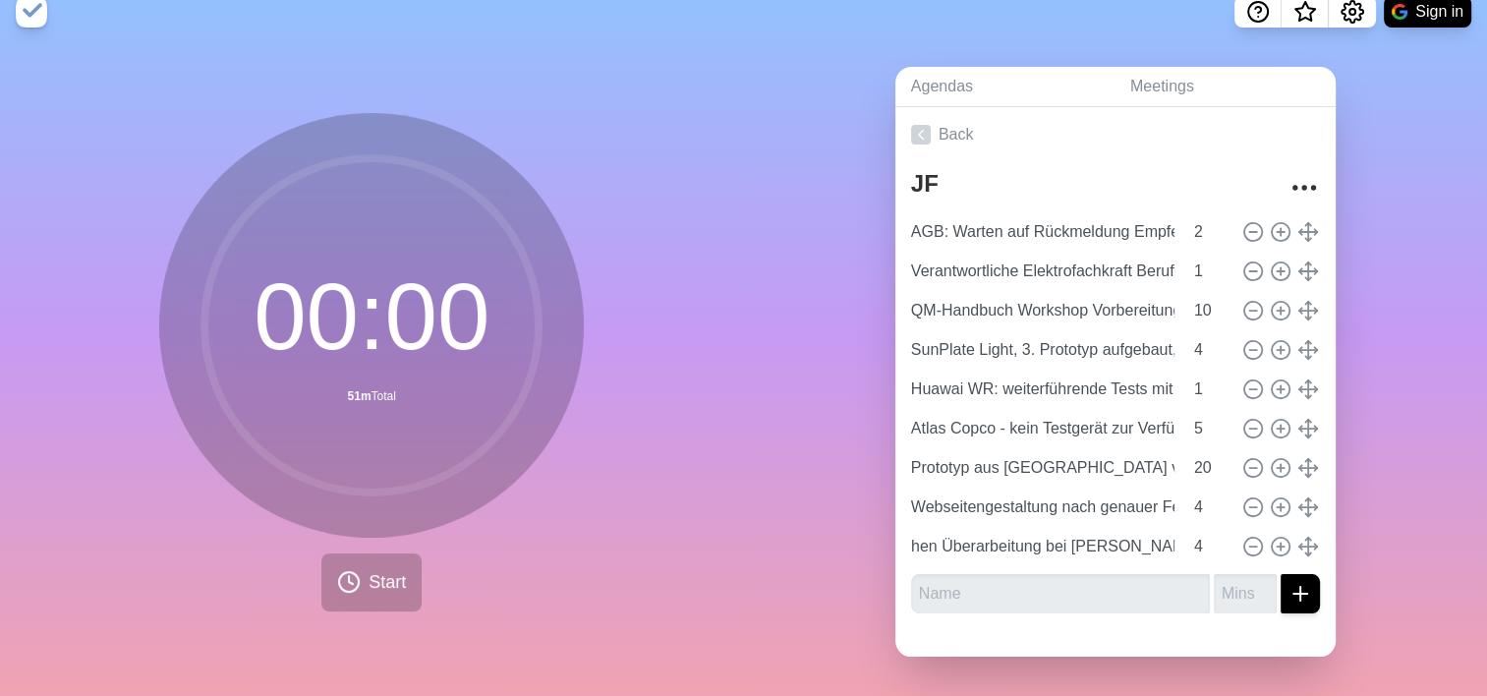
scroll to position [0, 0]
click at [1276, 546] on line at bounding box center [1279, 546] width 7 height 0
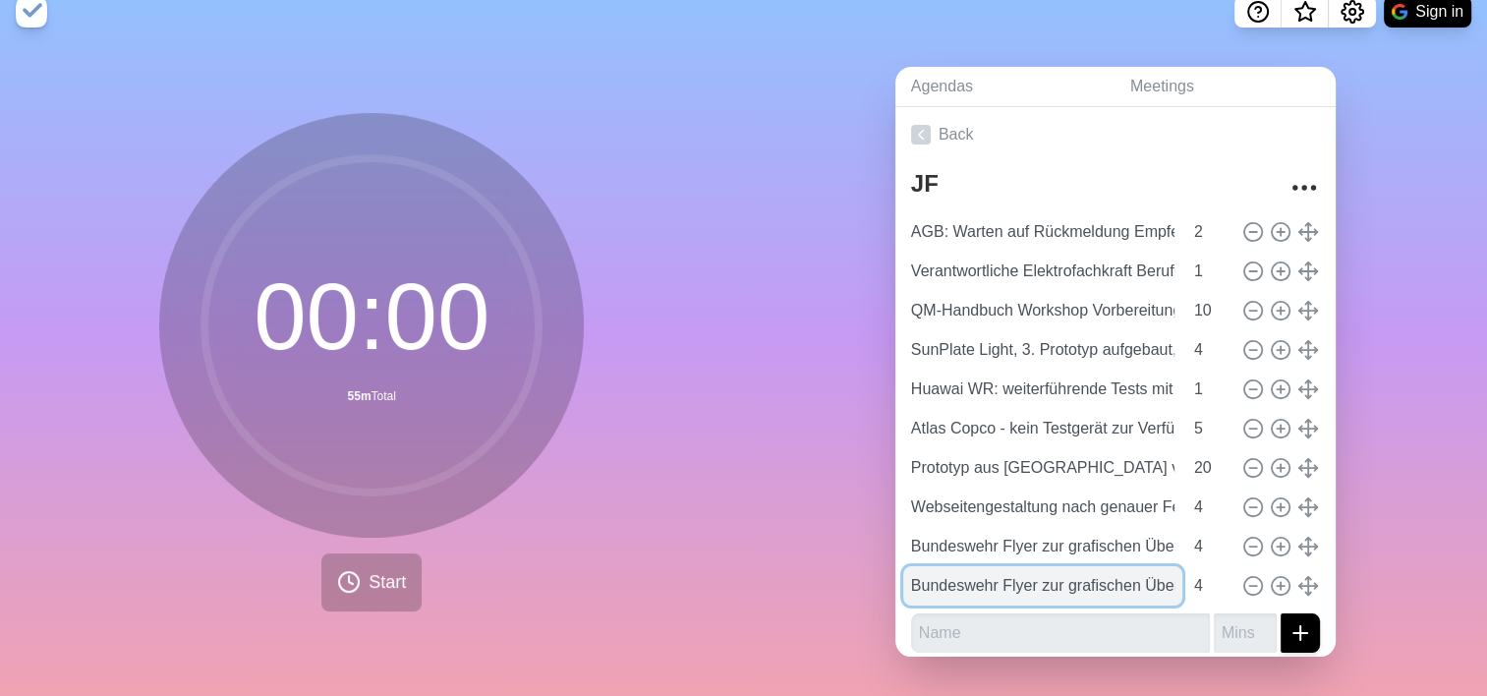
click at [1059, 566] on input "Bundeswehr Flyer zur grafischen Überarbeitung bei [PERSON_NAME]" at bounding box center [1042, 585] width 279 height 39
paste input "Laufende Angebot"
type input "Laufende Angebot"
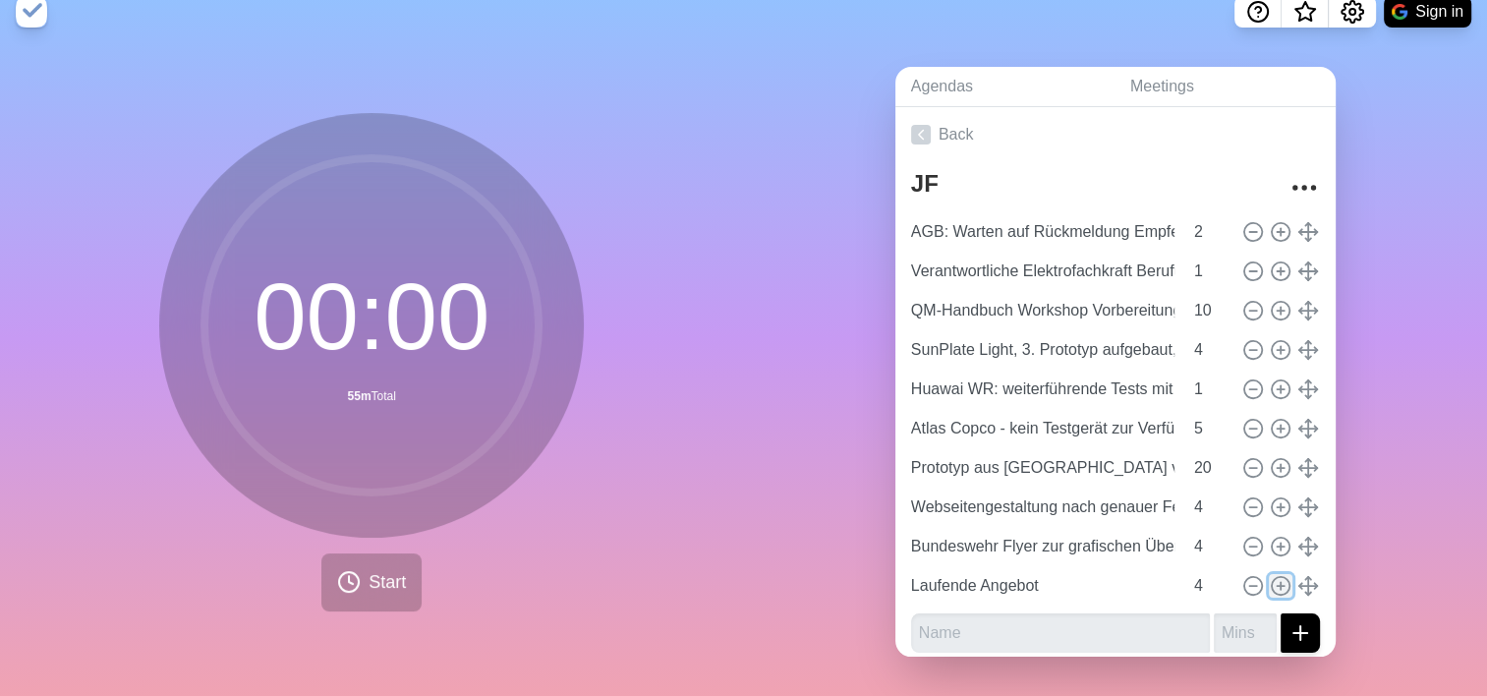
click at [1269, 575] on icon at bounding box center [1280, 586] width 22 height 22
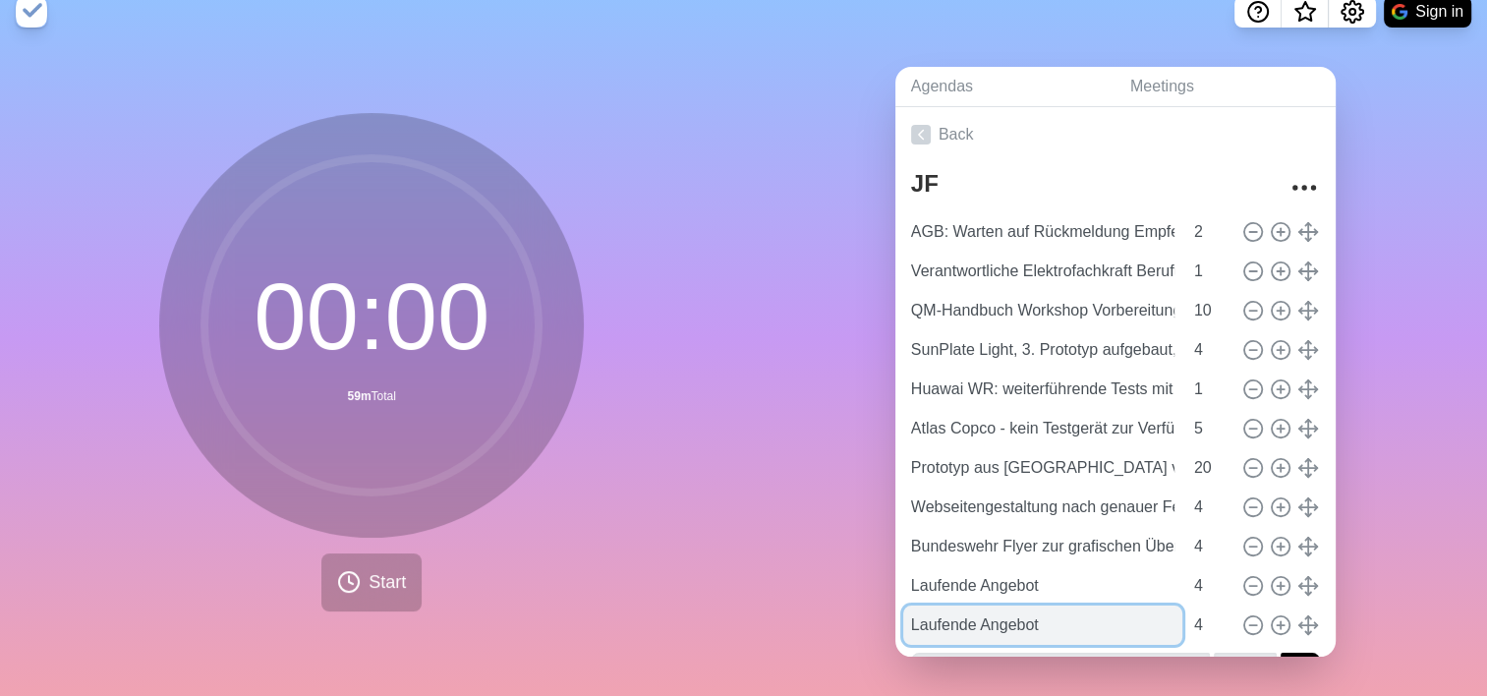
click at [1112, 605] on input "Laufende Angebot" at bounding box center [1042, 624] width 279 height 39
paste input "Beutlhauser Kooperation stagniert weiterhin"
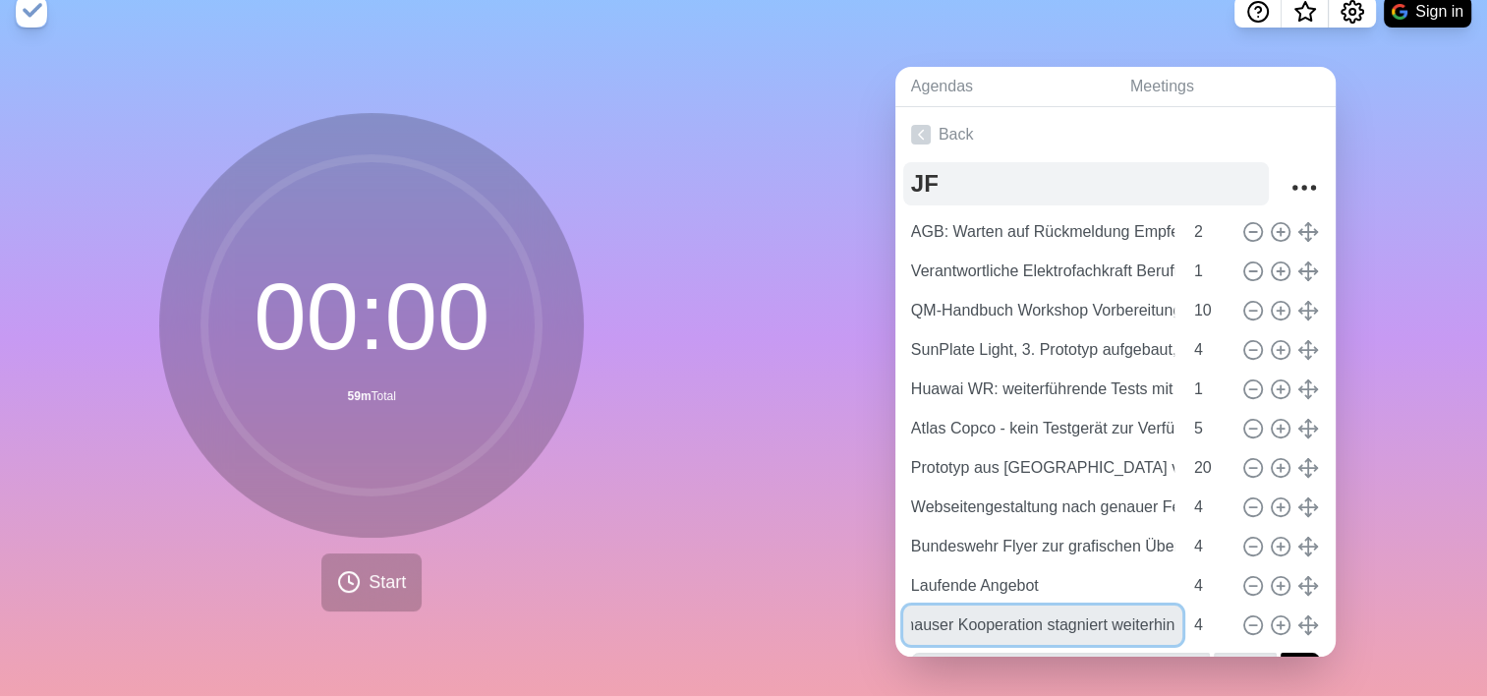
type input "Beutlhauser Kooperation stagniert weiterhin"
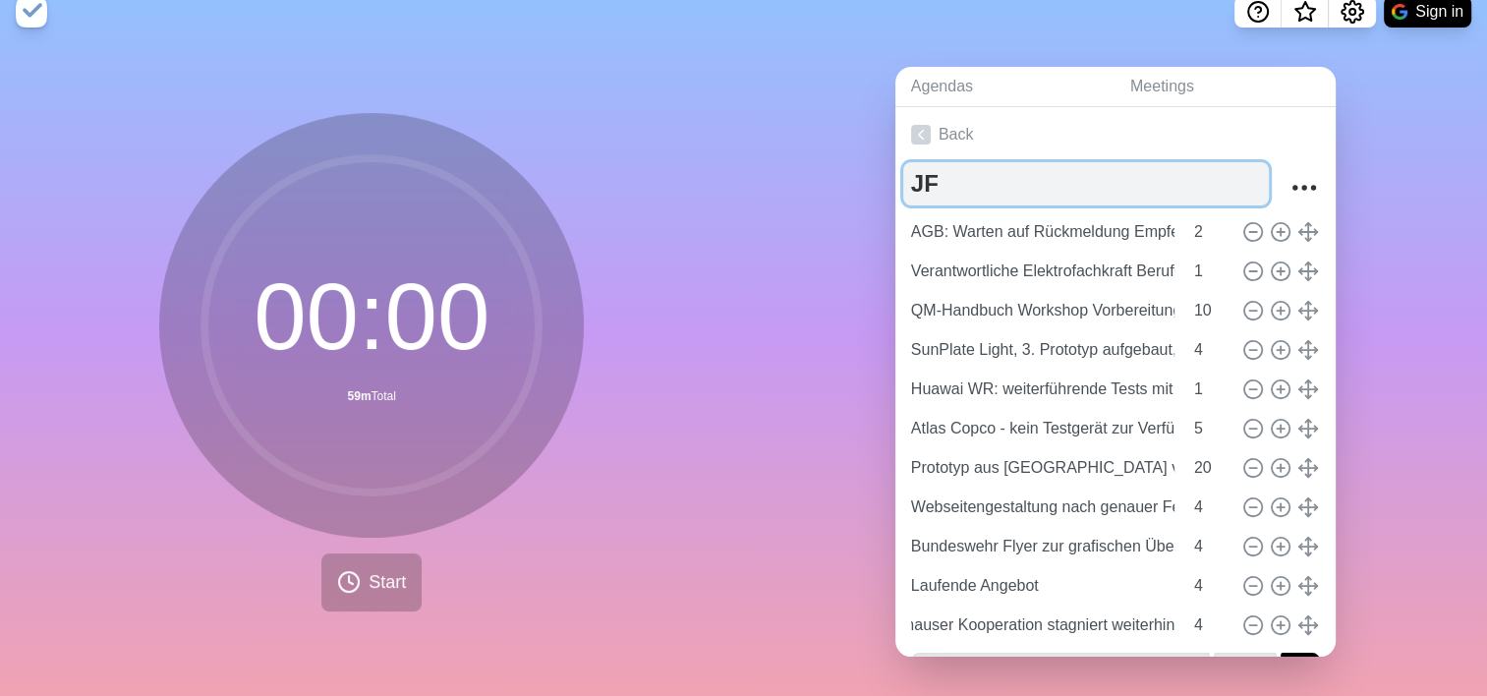
scroll to position [0, 0]
click at [1041, 170] on textarea "JF" at bounding box center [1085, 183] width 365 height 43
type textarea "JF SunPlate"
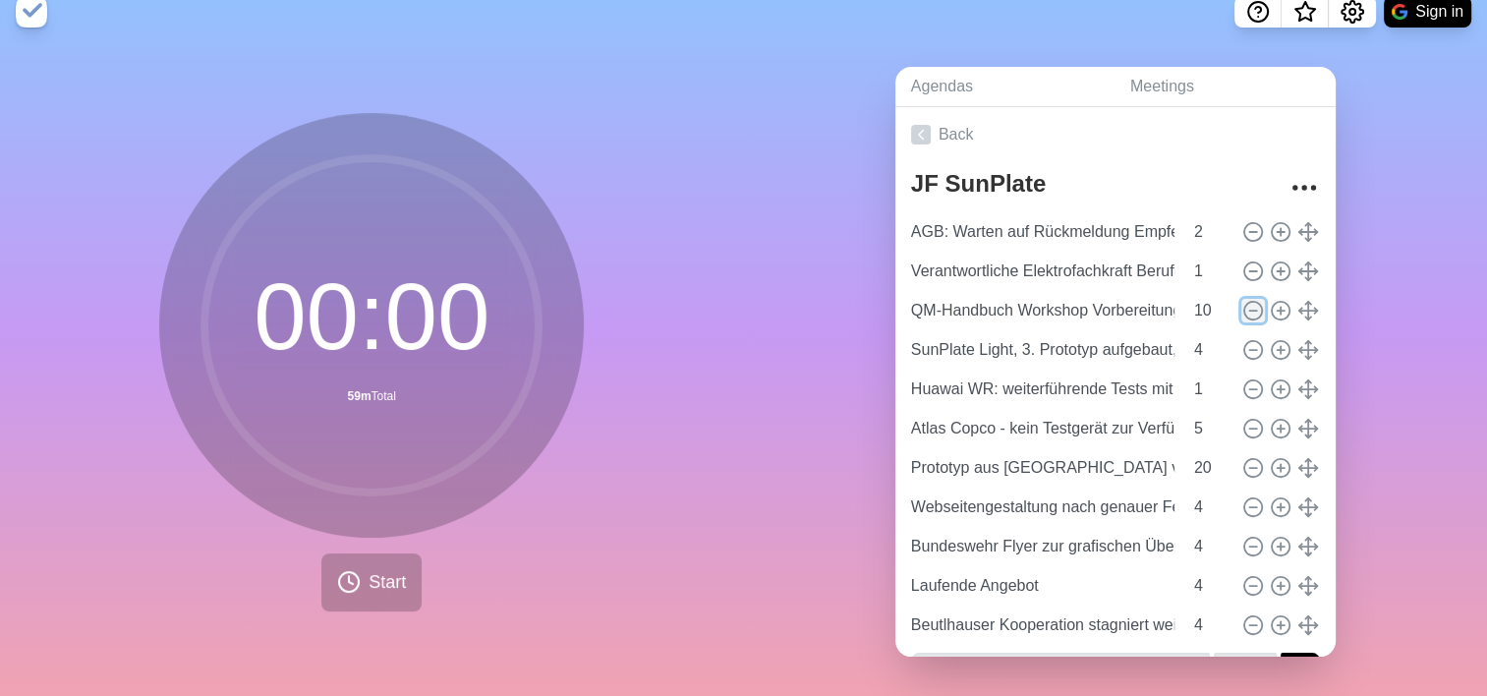
click at [1244, 302] on circle at bounding box center [1253, 311] width 18 height 18
type input "SunPlate Light, 3. Prototyp aufgebaut, Nachbesprechung"
type input "4"
type input "Huawai WR: weiterführende Tests mit SunPlate Software"
type input "1"
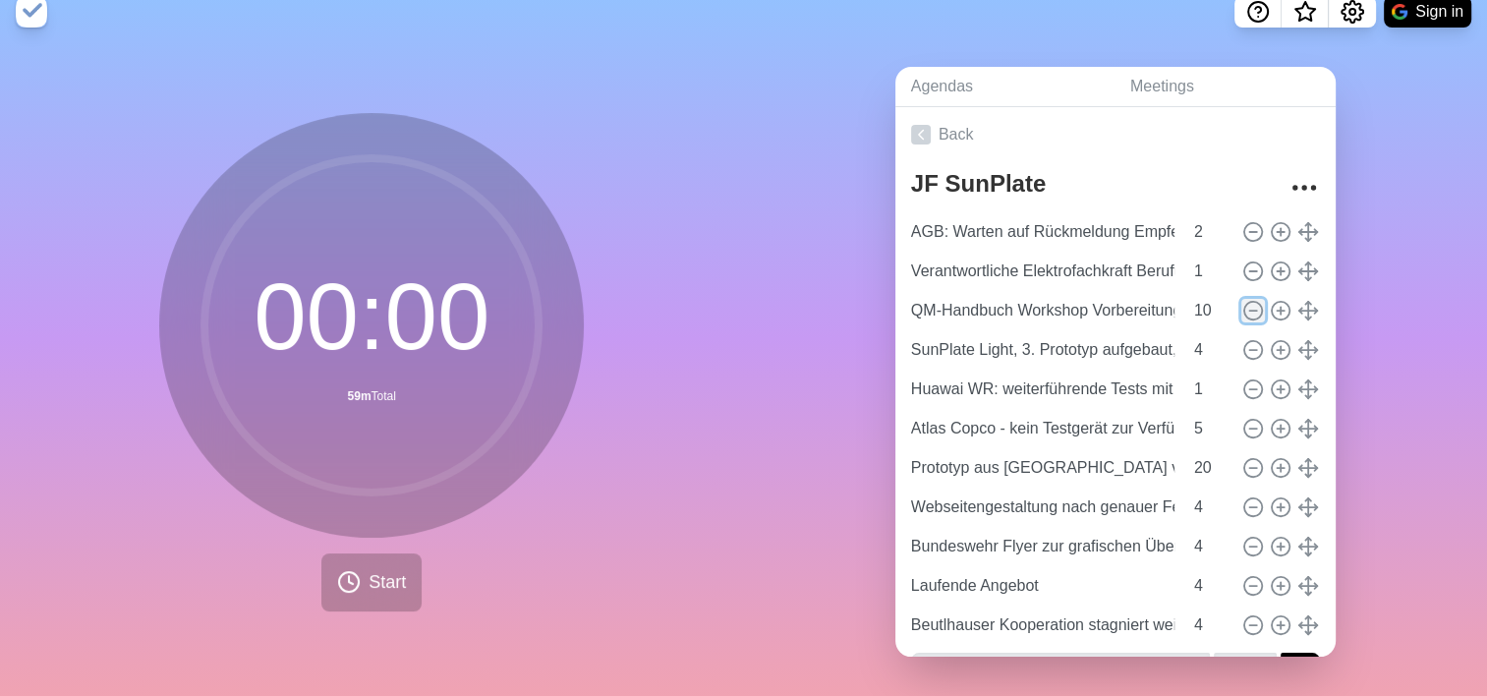
type input "Atlas Copco - kein Testgerät zur Verfügungte"
type input "5"
type input "Prototyp aus [GEOGRAPHIC_DATA] vor Ort besichtigen riebspartner"
type input "20"
type input "Webseitengestaltung nach genauer Festlegung Produktportfolio"
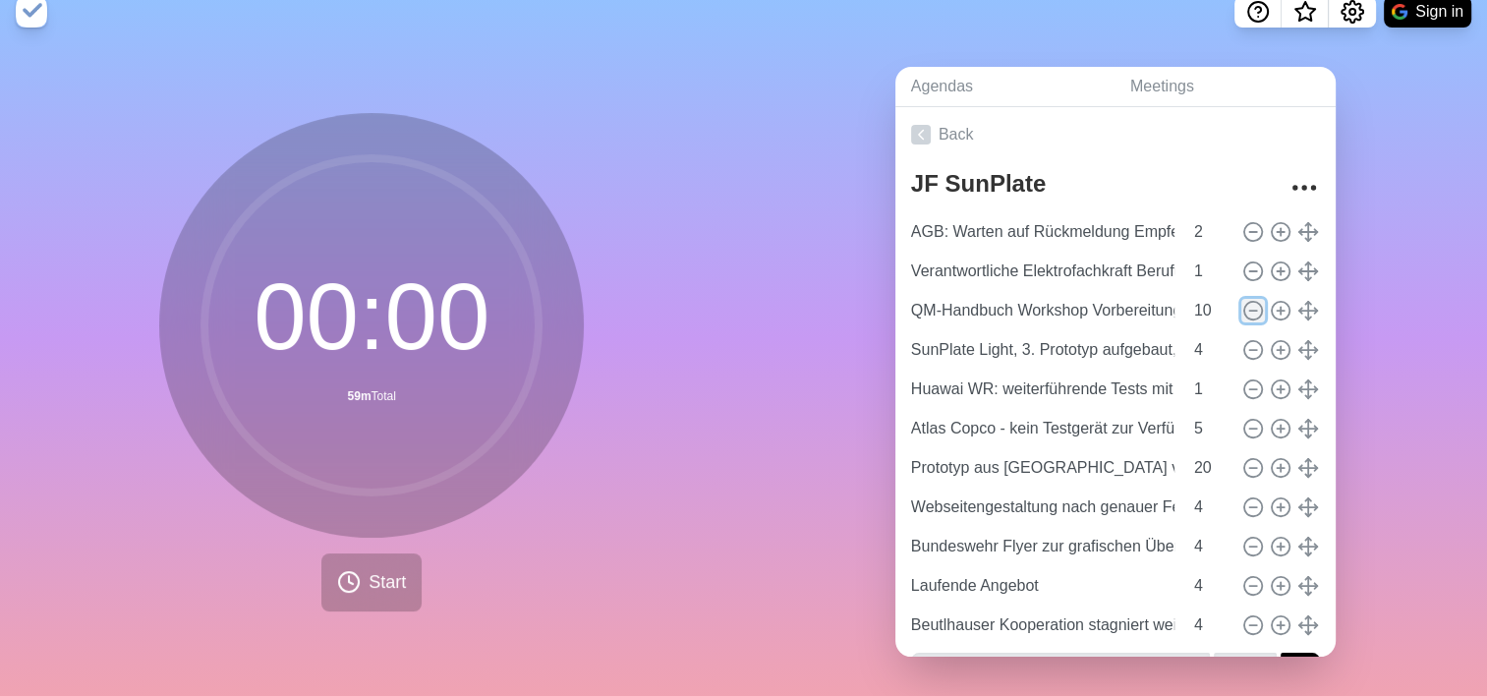
type input "4"
type input "Bundeswehr Flyer zur grafischen Überarbeitung bei [PERSON_NAME]"
type input "Laufende Angebot"
type input "Beutlhauser Kooperation stagniert weiterhin"
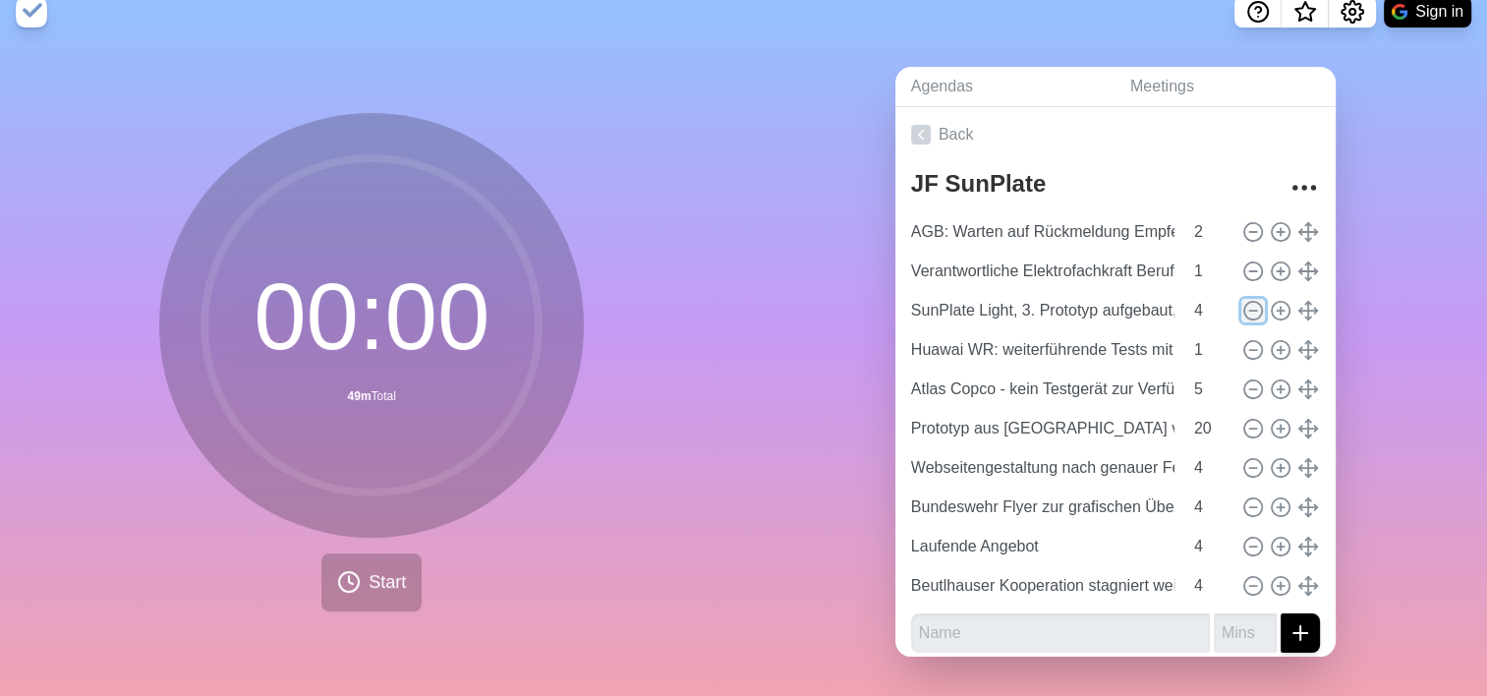
click at [1244, 302] on circle at bounding box center [1253, 311] width 18 height 18
type input "Huawai WR: weiterführende Tests mit SunPlate Software"
type input "1"
type input "Atlas Copco - kein Testgerät zur Verfügungte"
type input "5"
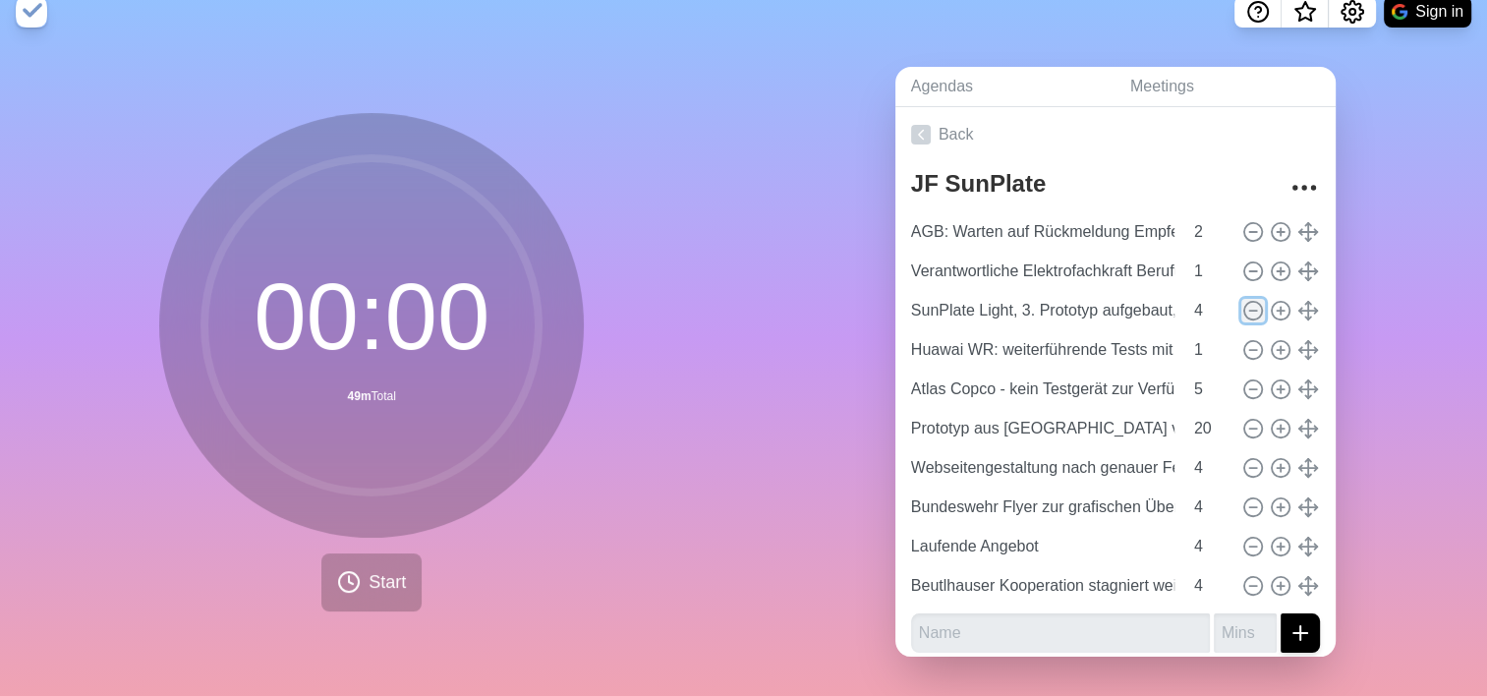
type input "Prototyp aus [GEOGRAPHIC_DATA] vor Ort besichtigen riebspartner"
type input "20"
type input "Webseitengestaltung nach genauer Festlegung Produktportfolio"
type input "4"
type input "Bundeswehr Flyer zur grafischen Überarbeitung bei [PERSON_NAME]"
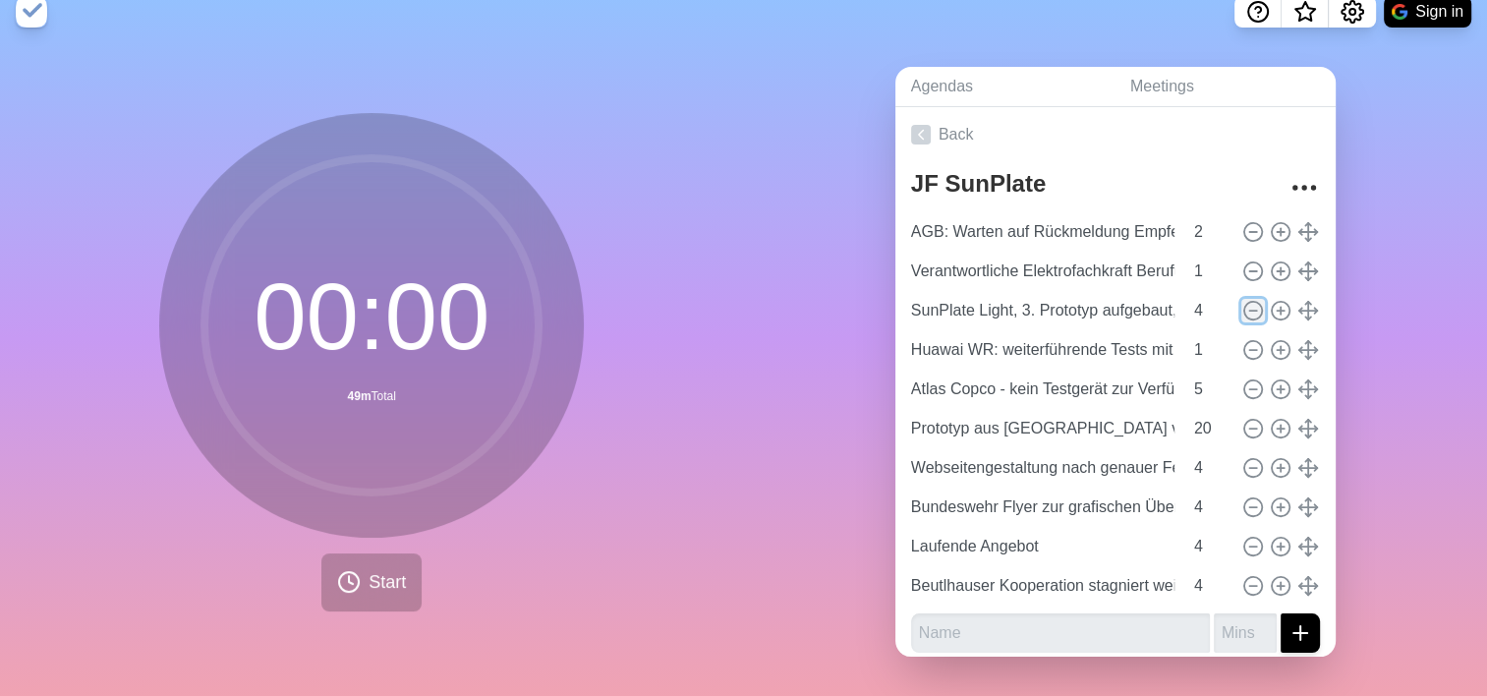
type input "Laufende Angebot"
type input "Beutlhauser Kooperation stagniert weiterhin"
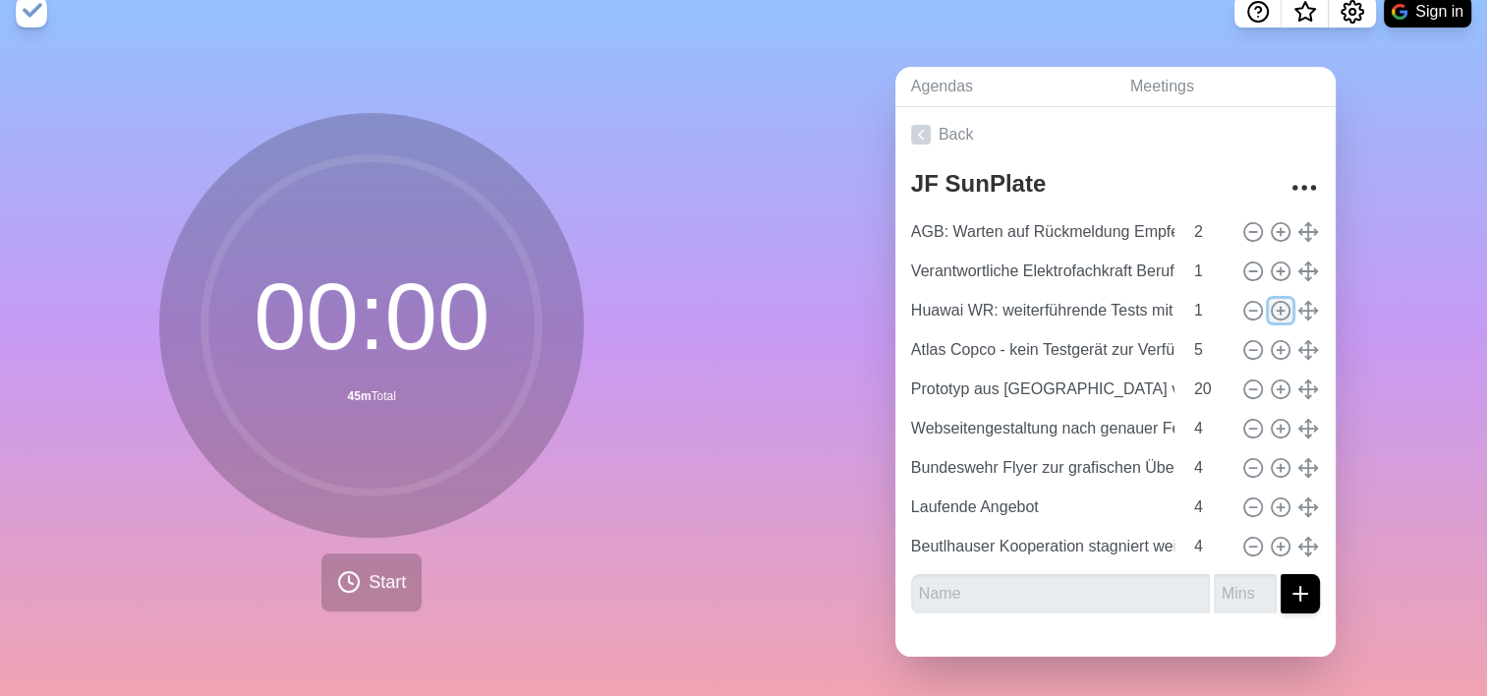
click at [1269, 300] on icon at bounding box center [1280, 311] width 22 height 22
type input "Huawai WR: weiterführende Tests mit SunPlate Software"
type input "1"
type input "Atlas Copco - kein Testgerät zur Verfügungte"
type input "5"
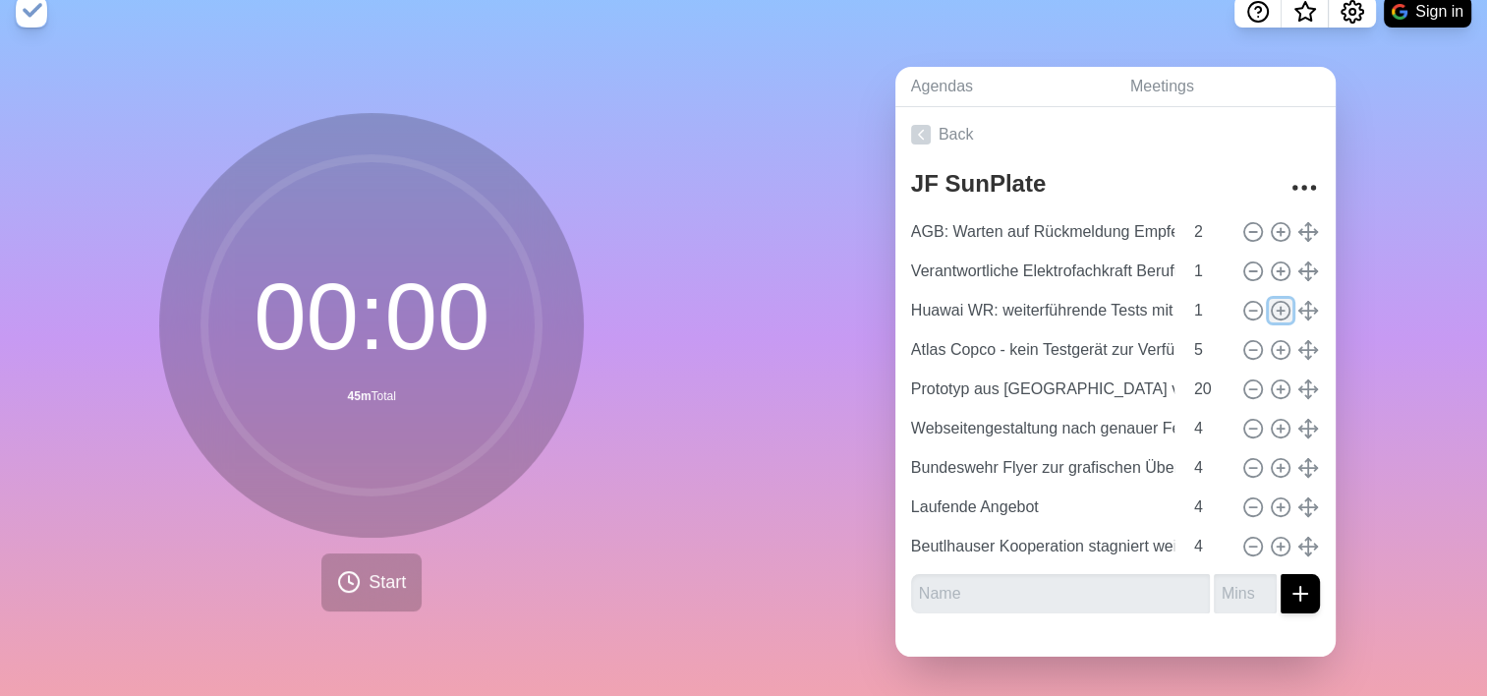
type input "Prototyp aus [GEOGRAPHIC_DATA] vor Ort besichtigen riebspartner"
type input "20"
type input "Webseitengestaltung nach genauer Festlegung Produktportfolio"
type input "Bundeswehr Flyer zur grafischen Überarbeitung bei [PERSON_NAME]"
type input "Laufende Angebot"
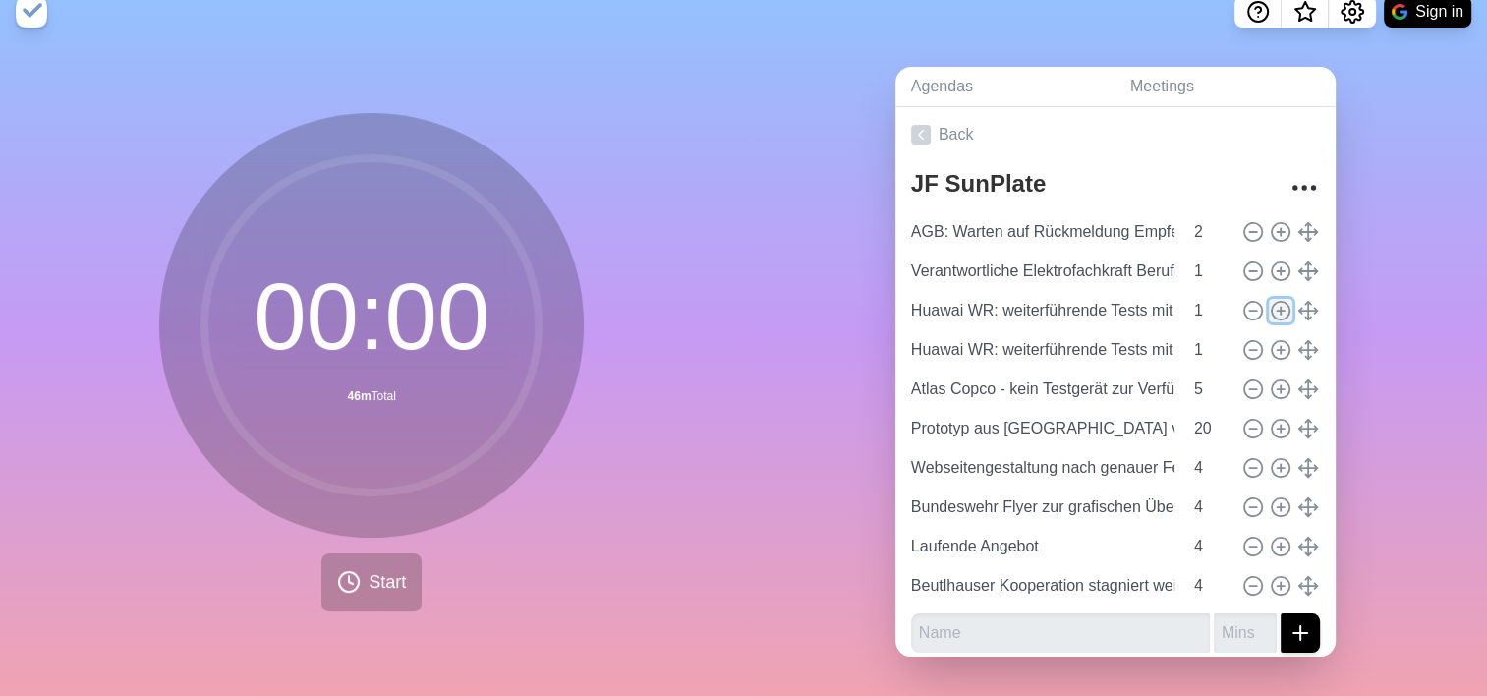
click at [1269, 300] on icon at bounding box center [1280, 311] width 22 height 22
type input "Huawai WR: weiterführende Tests mit SunPlate Software"
type input "1"
type input "Atlas Copco - kein Testgerät zur Verfügungte"
type input "5"
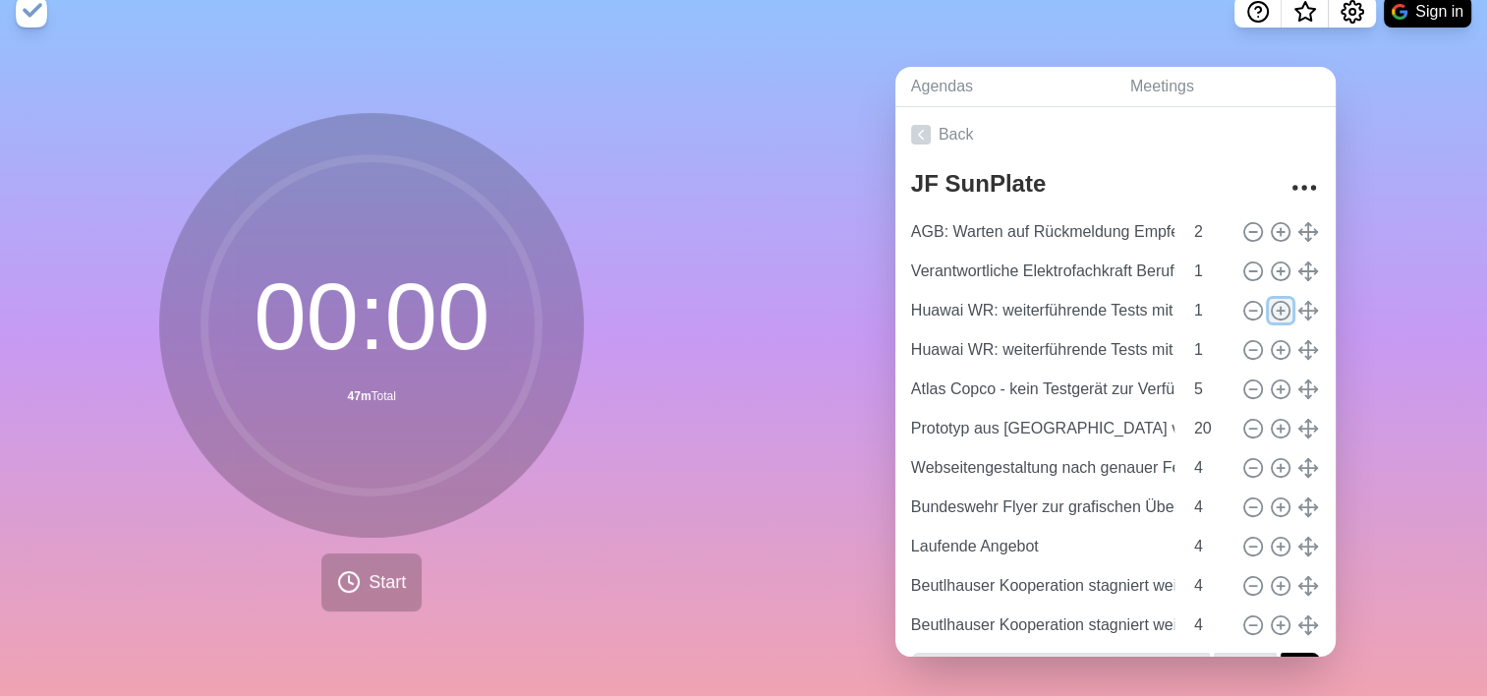
type input "Prototyp aus [GEOGRAPHIC_DATA] vor Ort besichtigen riebspartner"
type input "20"
type input "Webseitengestaltung nach genauer Festlegung Produktportfolio"
type input "Bundeswehr Flyer zur grafischen Überarbeitung bei [PERSON_NAME]"
type input "Laufende Angebot"
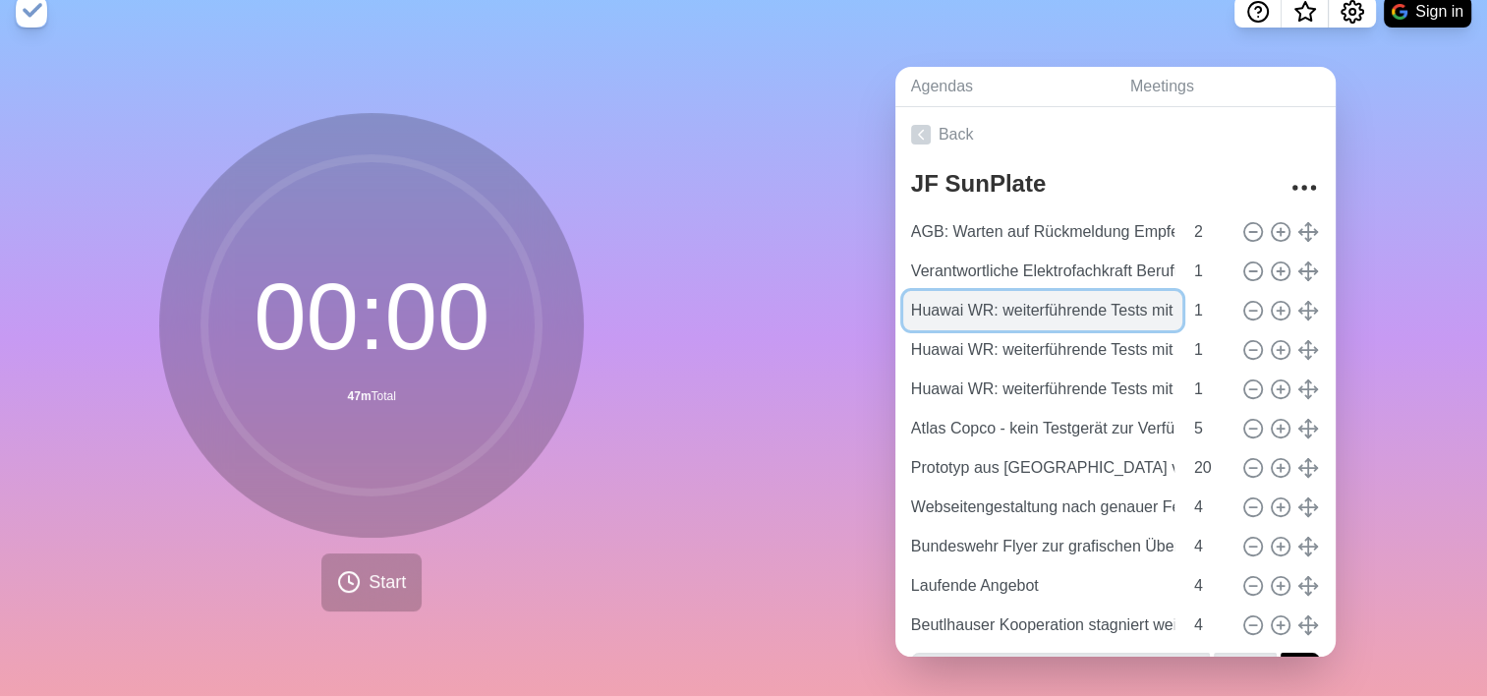
click at [933, 296] on input "Huawai WR: weiterführende Tests mit SunPlate Software" at bounding box center [1042, 310] width 279 height 39
paste input "QM-Handbuch Workshop Vorbereitung mit QMBs von RB und Libreo"
type input "QM-Handbuch Workshop Vorbereitung mit QMBs von RB und Libreo"
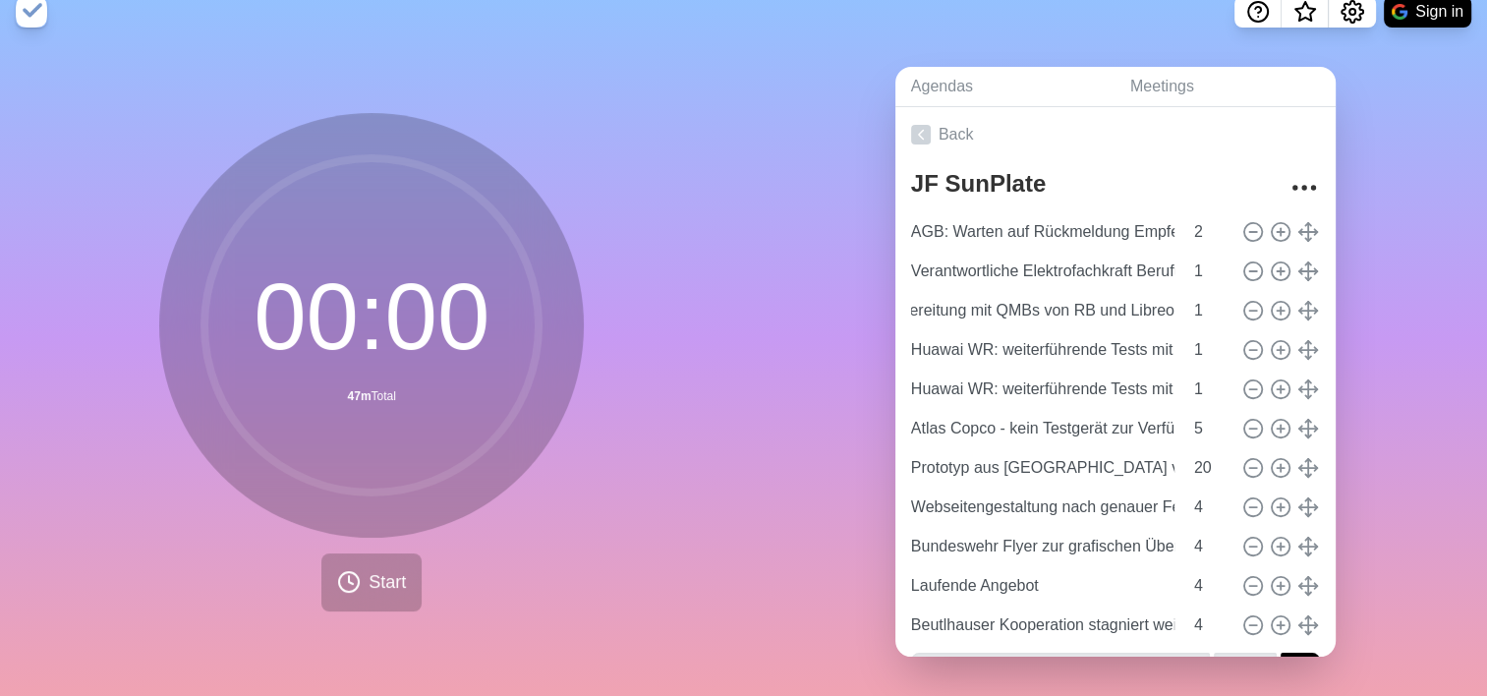
scroll to position [0, 0]
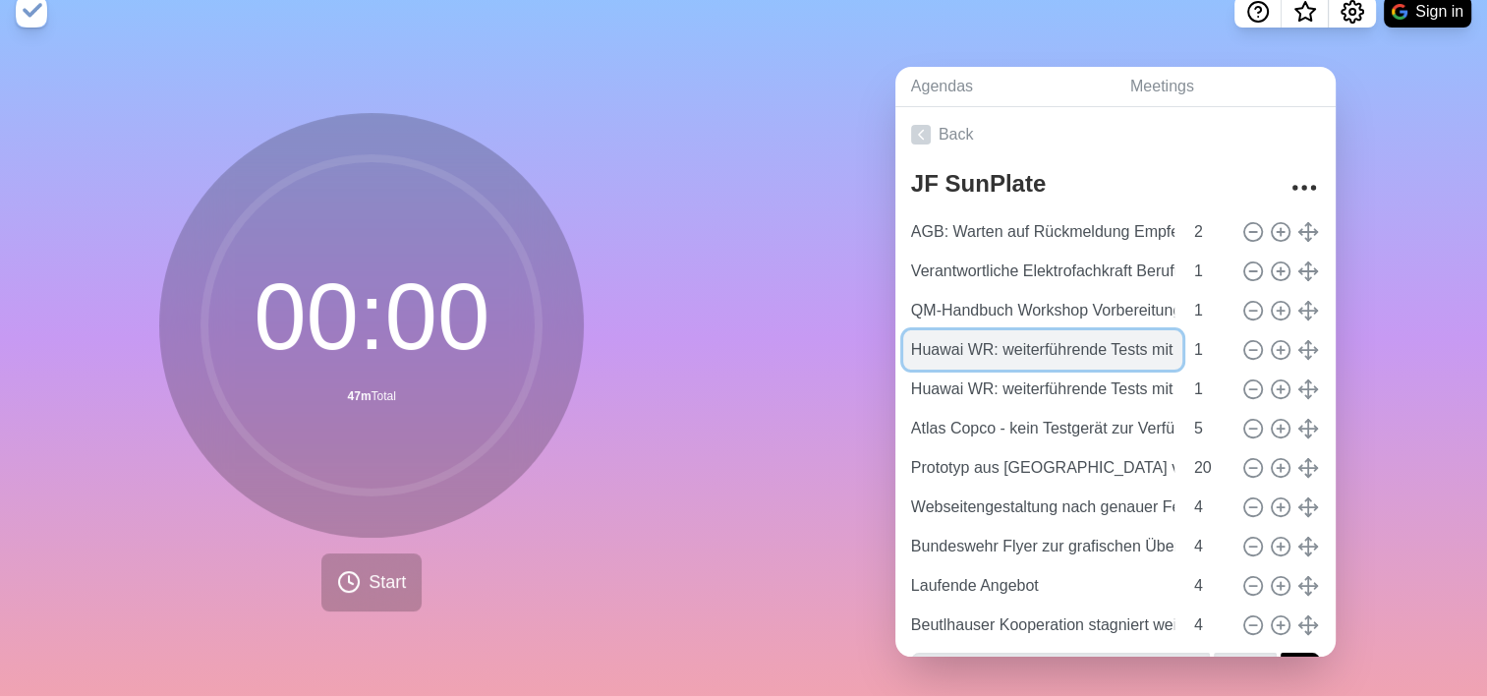
click at [946, 330] on input "Huawai WR: weiterführende Tests mit SunPlate Software" at bounding box center [1042, 349] width 279 height 39
paste input "SunPlate Light, 3. Prototyp aufgebaut, Nachbesprechung"
type input "SunPlate Light, 3. Prototyp aufgebaut, Nachbesprechung"
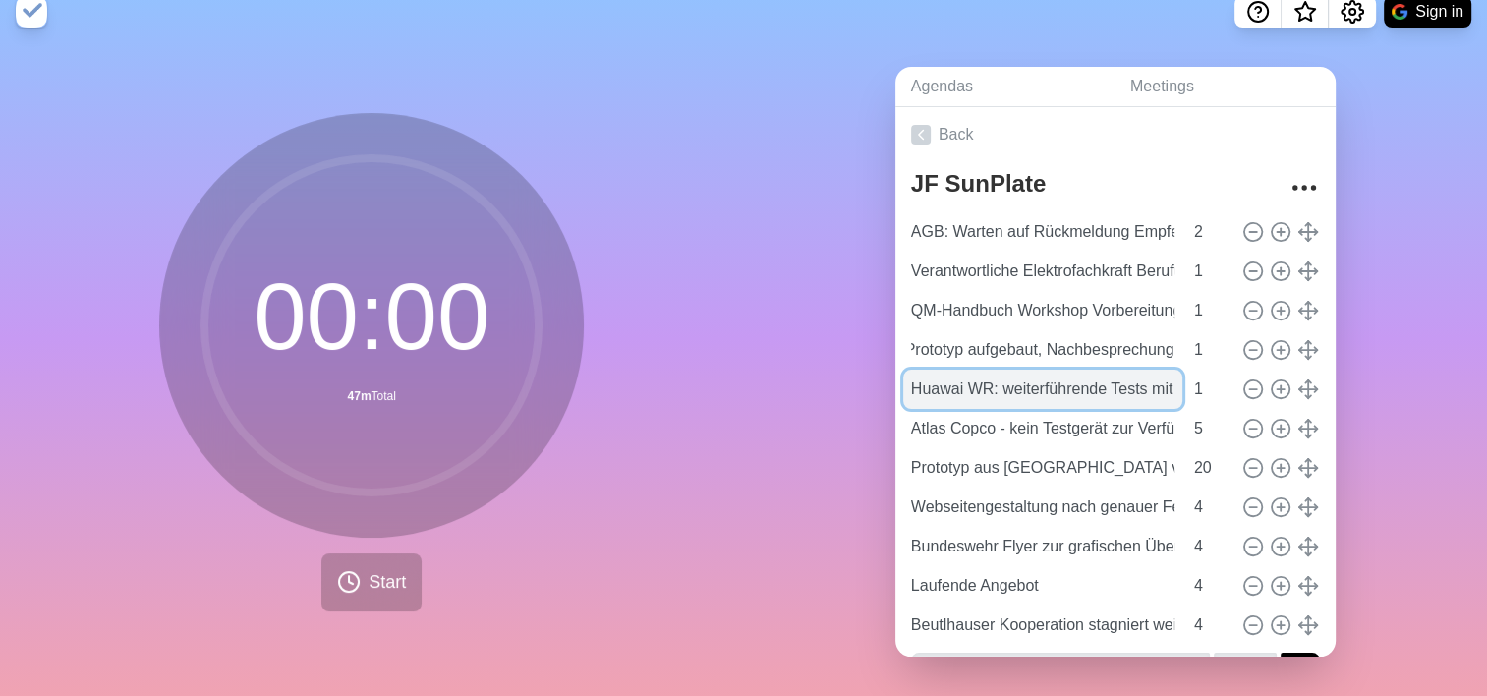
scroll to position [0, 0]
click at [949, 369] on input "Huawai WR: weiterführende Tests mit SunPlate Software" at bounding box center [1042, 388] width 279 height 39
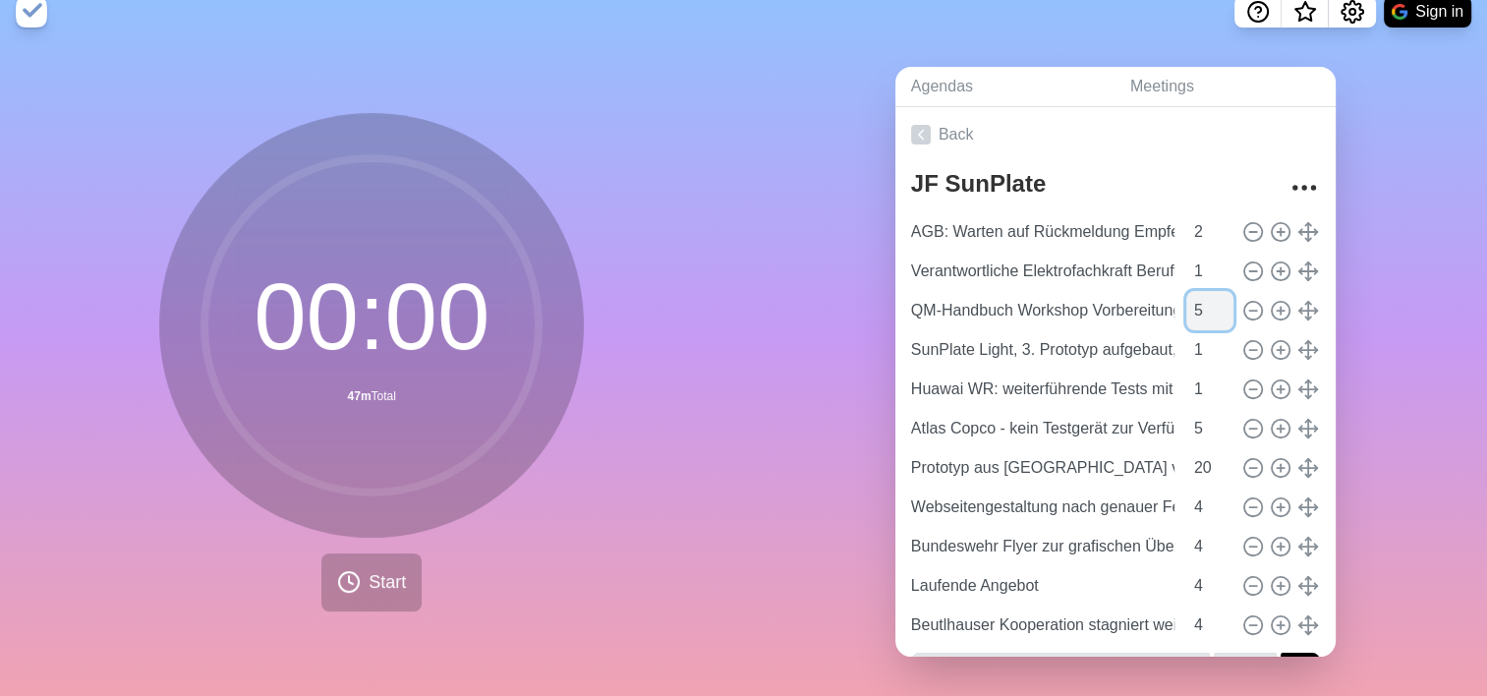
click at [1203, 291] on input "5" at bounding box center [1209, 310] width 47 height 39
click at [1200, 299] on input "4" at bounding box center [1209, 310] width 47 height 39
type input "3"
click at [1200, 299] on input "3" at bounding box center [1209, 310] width 47 height 39
click at [1189, 339] on input "1" at bounding box center [1209, 349] width 47 height 39
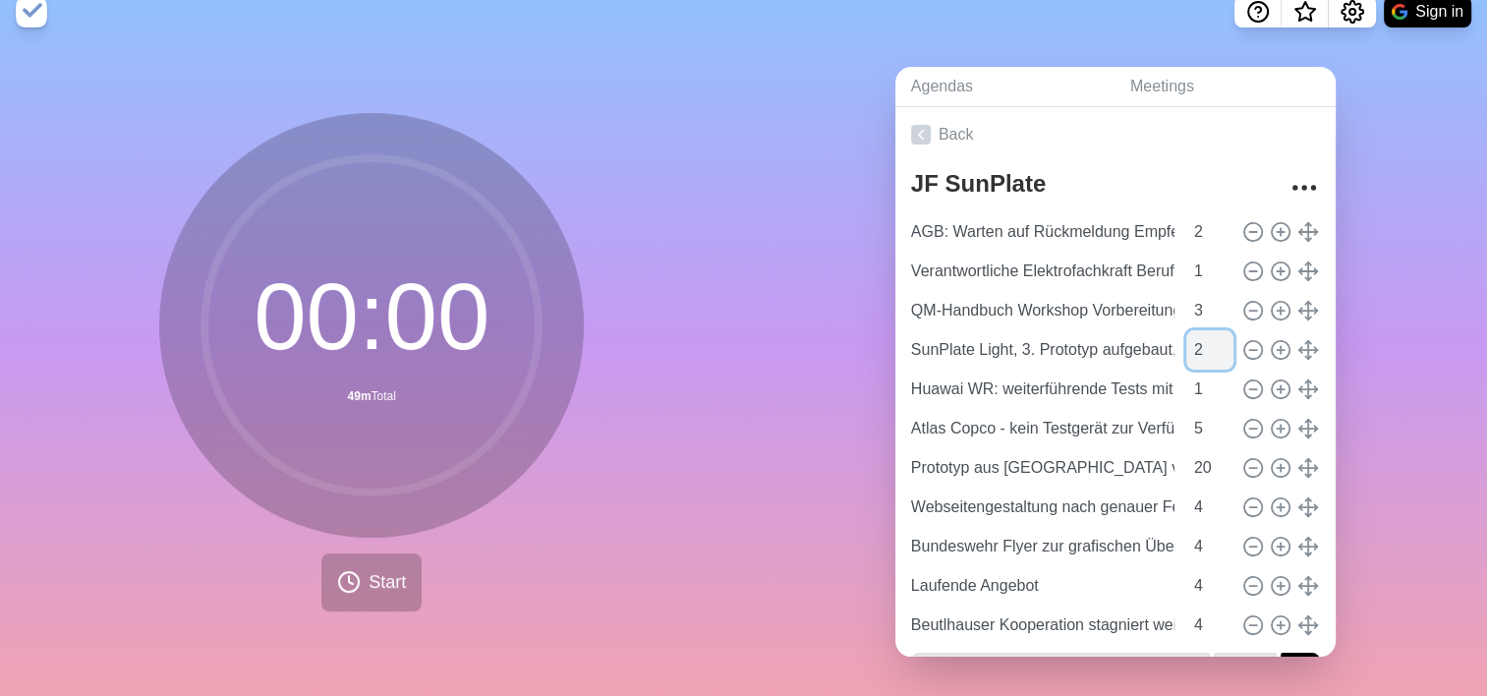
click at [1201, 330] on input "2" at bounding box center [1209, 349] width 47 height 39
click at [1201, 330] on input "3" at bounding box center [1209, 349] width 47 height 39
click at [1201, 330] on input "4" at bounding box center [1209, 349] width 47 height 39
click at [1201, 330] on input "5" at bounding box center [1209, 349] width 47 height 39
click at [1201, 330] on input "6" at bounding box center [1209, 349] width 47 height 39
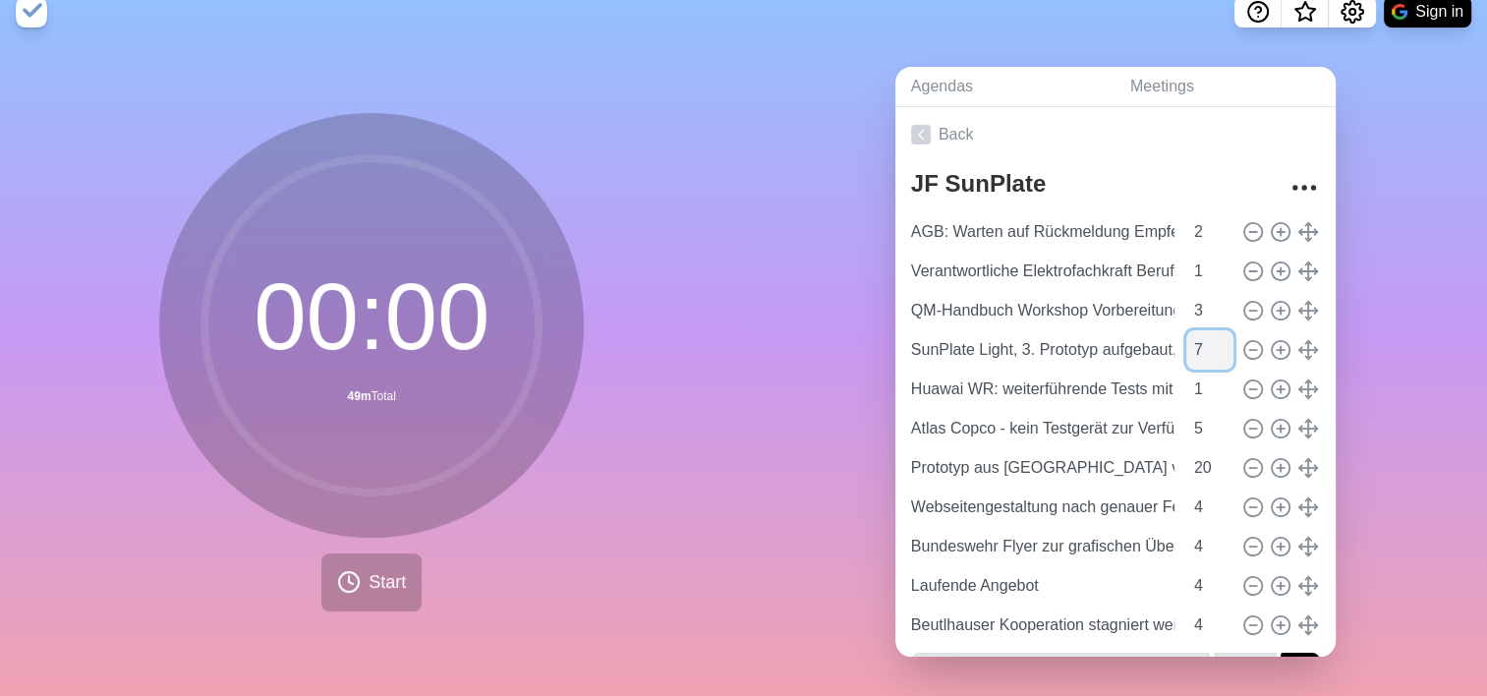
click at [1201, 330] on input "7" at bounding box center [1209, 349] width 47 height 39
type input "8"
click at [1201, 330] on input "8" at bounding box center [1209, 349] width 47 height 39
click at [1204, 369] on input "2" at bounding box center [1209, 388] width 47 height 39
click at [1204, 369] on input "3" at bounding box center [1209, 388] width 47 height 39
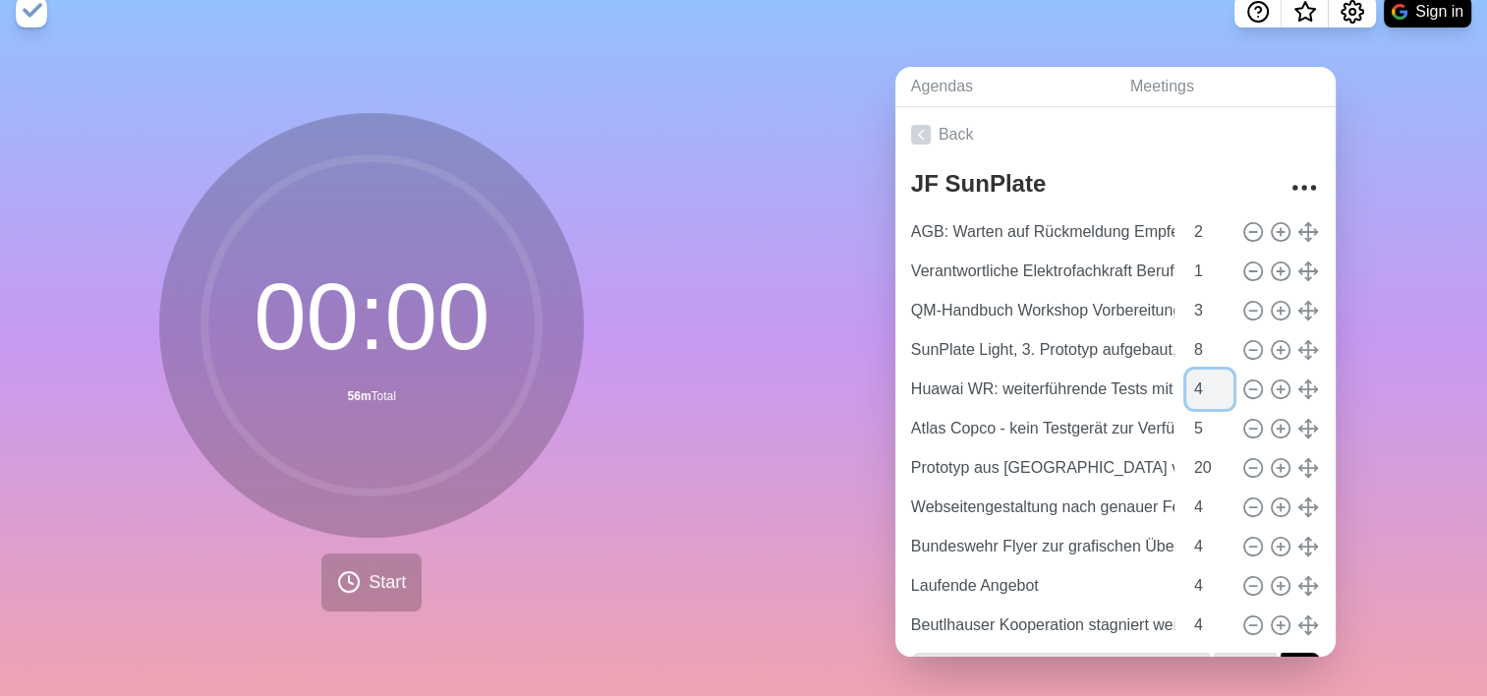
click at [1204, 369] on input "4" at bounding box center [1209, 388] width 47 height 39
click at [1204, 369] on input "5" at bounding box center [1209, 388] width 47 height 39
click at [1204, 369] on input "6" at bounding box center [1209, 388] width 47 height 39
click at [1204, 369] on input "7" at bounding box center [1209, 388] width 47 height 39
type input "8"
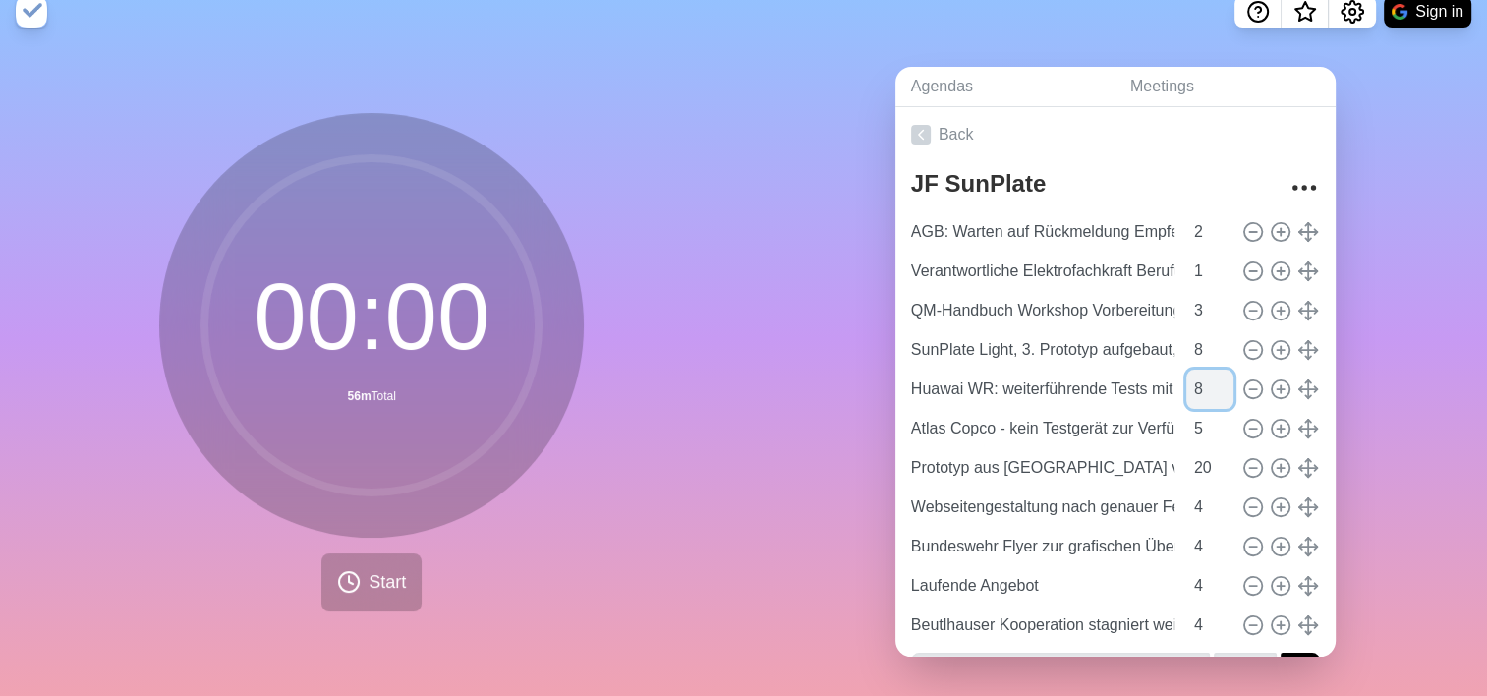
click at [1204, 369] on input "8" at bounding box center [1209, 388] width 47 height 39
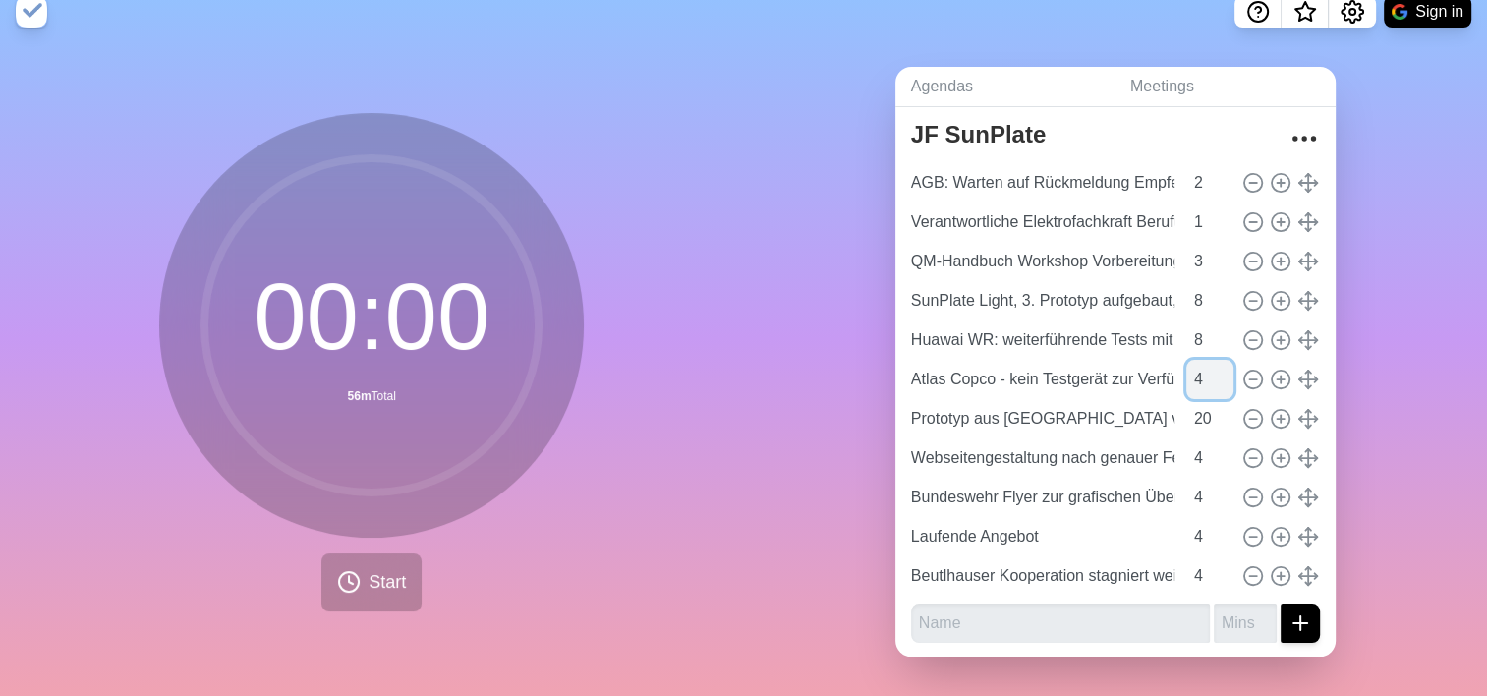
click at [1202, 365] on input "4" at bounding box center [1209, 379] width 47 height 39
type input "5"
click at [1201, 360] on input "5" at bounding box center [1209, 379] width 47 height 39
click at [1188, 405] on input "20" at bounding box center [1209, 418] width 47 height 39
drag, startPoint x: 1188, startPoint y: 402, endPoint x: 1168, endPoint y: 402, distance: 19.7
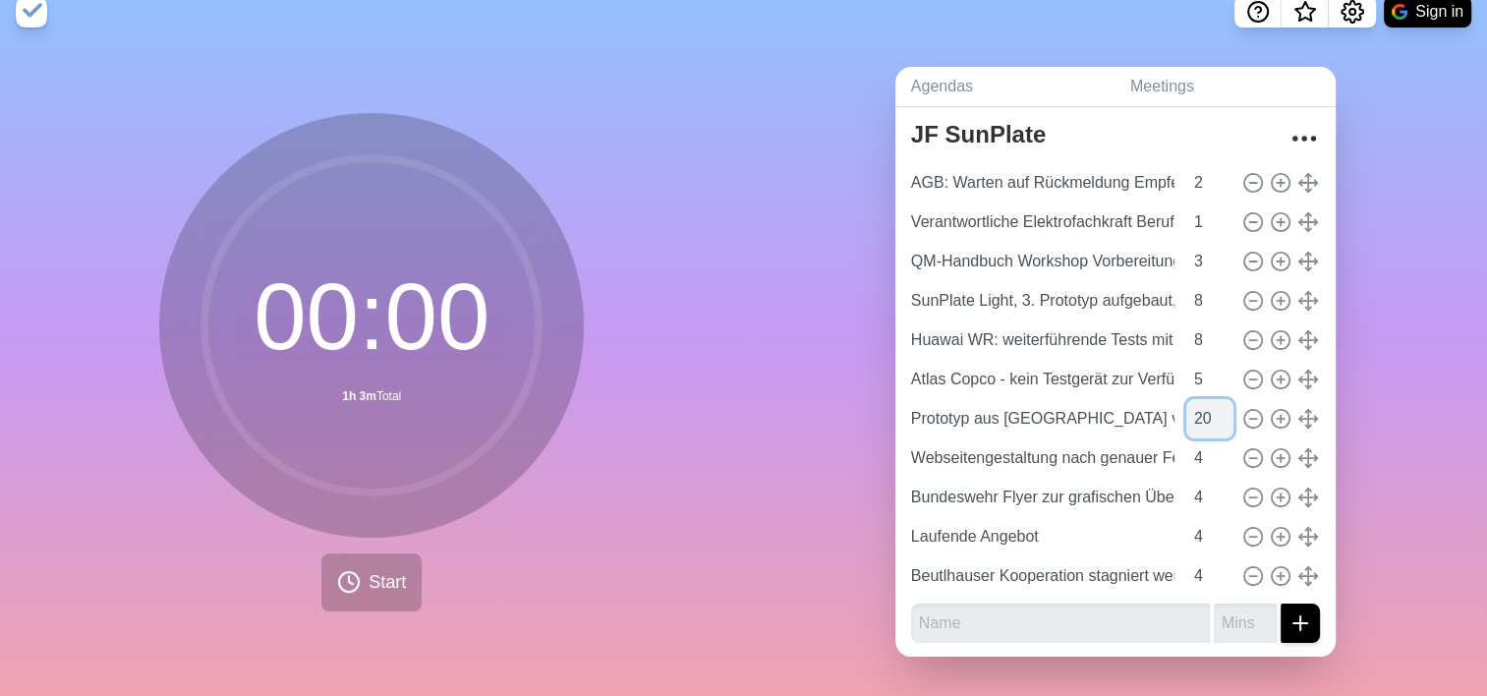
click at [1186, 402] on input "20" at bounding box center [1209, 418] width 47 height 39
click at [1203, 402] on input "19" at bounding box center [1209, 418] width 47 height 39
click at [1203, 402] on input "18" at bounding box center [1209, 418] width 47 height 39
click at [1203, 402] on input "17" at bounding box center [1209, 418] width 47 height 39
click at [1203, 402] on input "16" at bounding box center [1209, 418] width 47 height 39
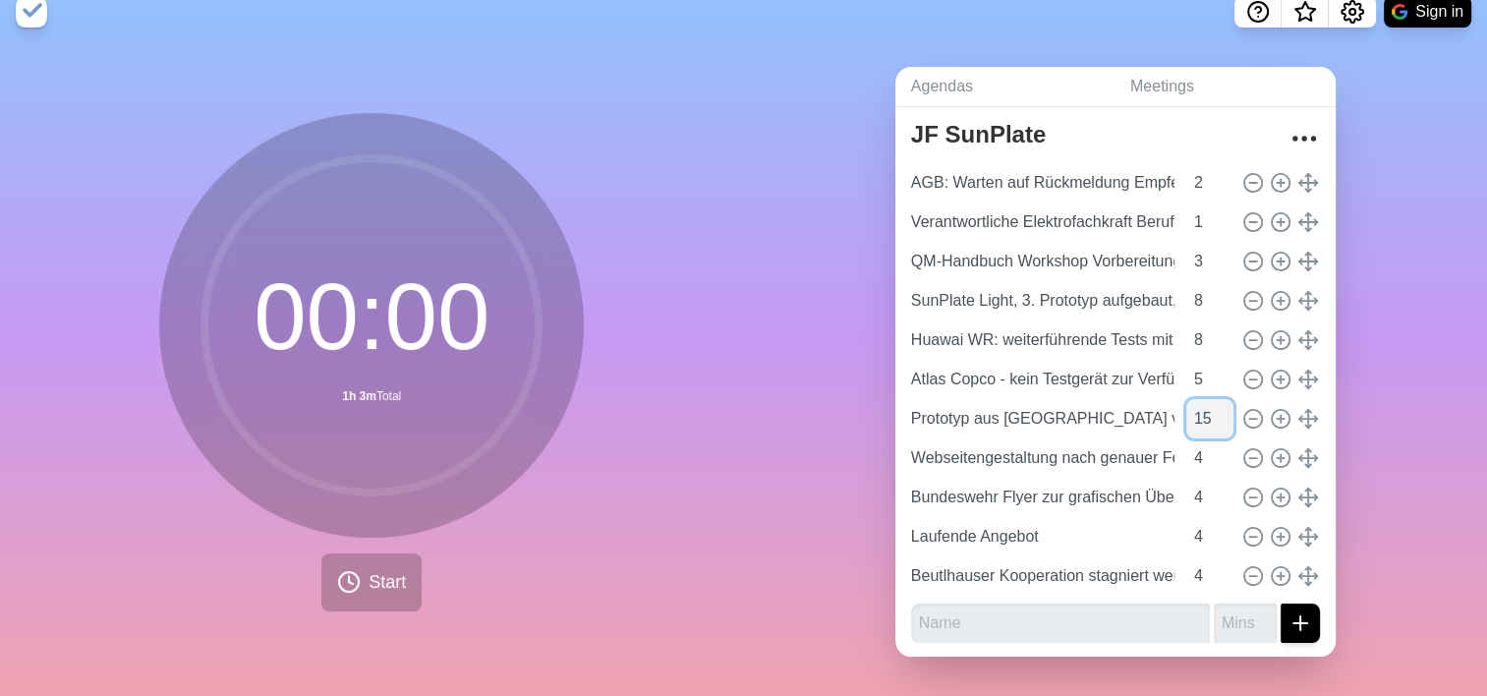
click at [1203, 402] on input "15" at bounding box center [1209, 418] width 47 height 39
click at [1203, 402] on input "14" at bounding box center [1209, 418] width 47 height 39
click at [1203, 402] on input "13" at bounding box center [1209, 418] width 47 height 39
click at [1203, 402] on input "12" at bounding box center [1209, 418] width 47 height 39
click at [1203, 402] on input "11" at bounding box center [1209, 418] width 47 height 39
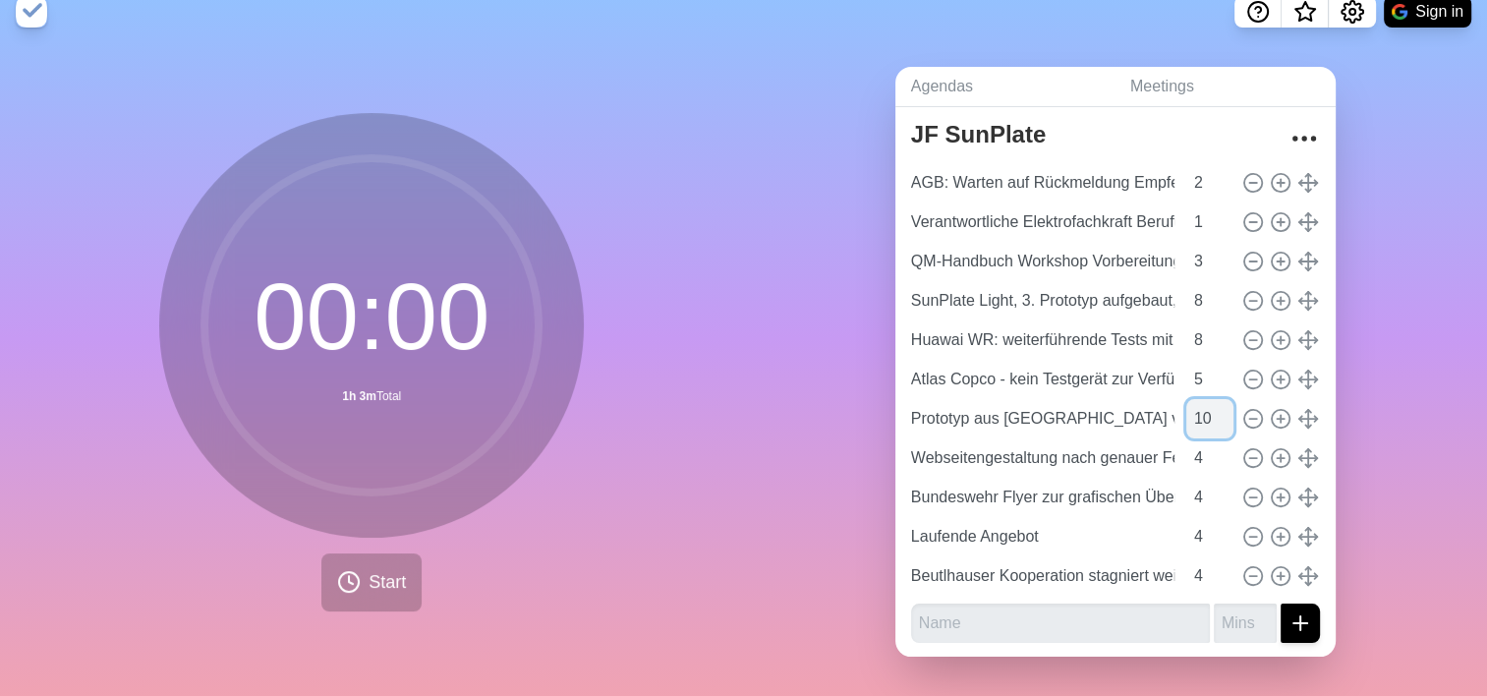
click at [1203, 402] on input "10" at bounding box center [1209, 418] width 47 height 39
click at [1203, 402] on input "9" at bounding box center [1209, 418] width 47 height 39
click at [1203, 402] on input "8" at bounding box center [1209, 418] width 47 height 39
click at [1203, 402] on input "7" at bounding box center [1209, 418] width 47 height 39
click at [1203, 402] on input "6" at bounding box center [1209, 418] width 47 height 39
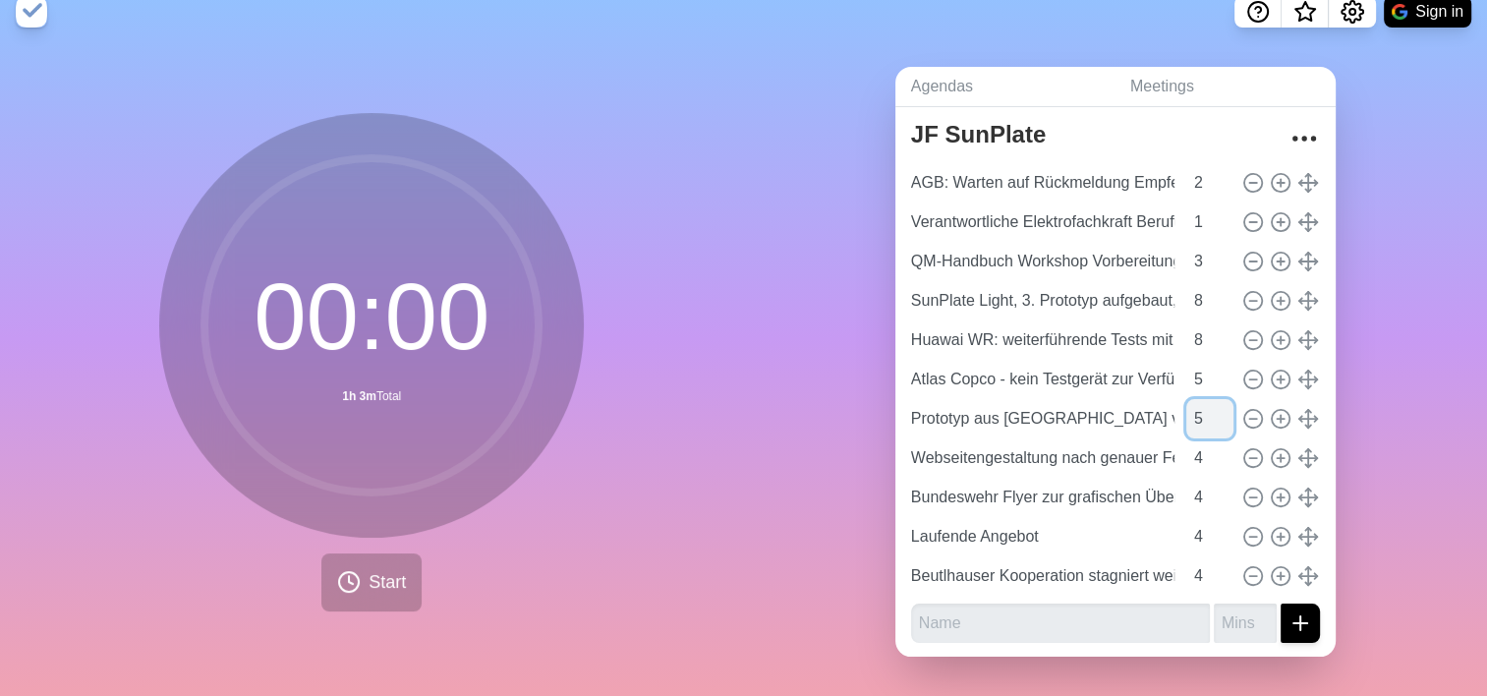
click at [1203, 402] on input "5" at bounding box center [1209, 418] width 47 height 39
click at [1203, 399] on input "6" at bounding box center [1209, 418] width 47 height 39
click at [1203, 399] on input "7" at bounding box center [1209, 418] width 47 height 39
click at [1203, 399] on input "8" at bounding box center [1209, 418] width 47 height 39
click at [1203, 399] on input "9" at bounding box center [1209, 418] width 47 height 39
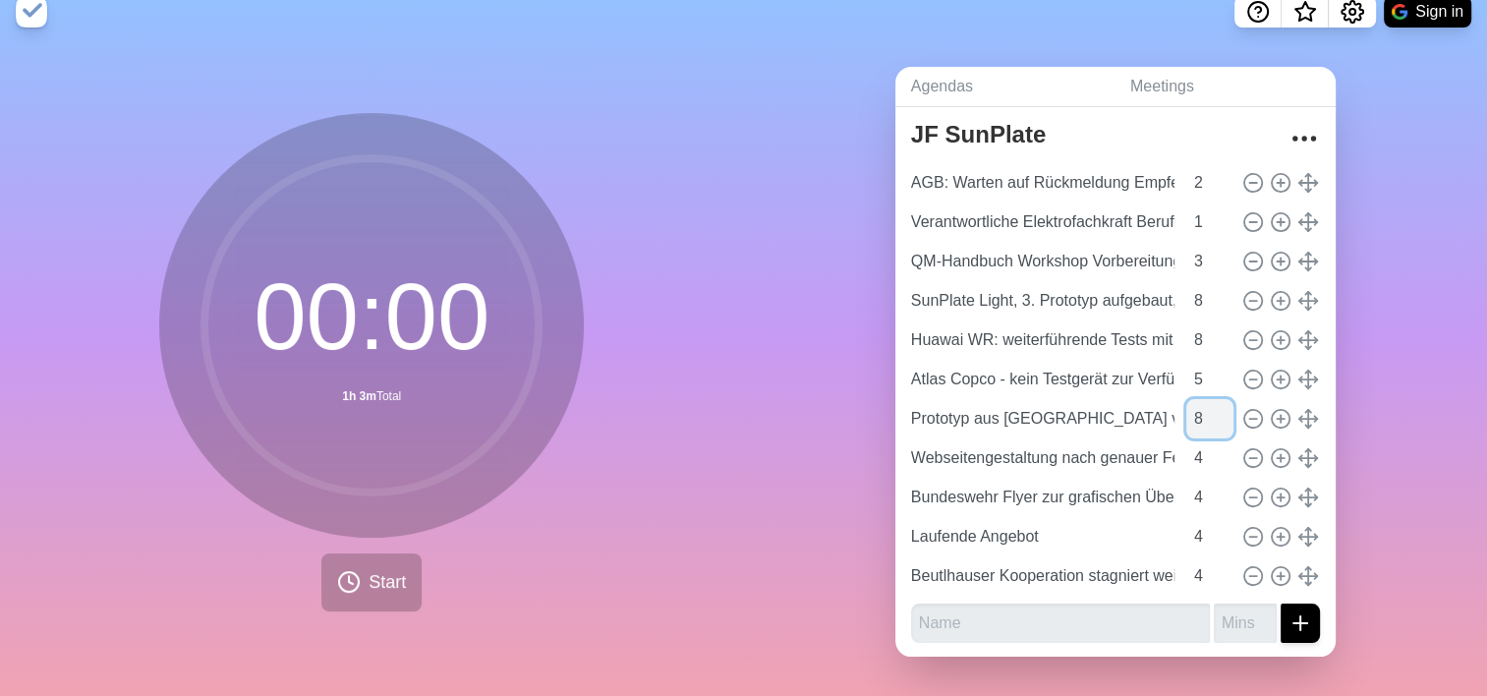
type input "8"
click at [1203, 410] on input "8" at bounding box center [1209, 418] width 47 height 39
click at [1202, 438] on input "5" at bounding box center [1209, 457] width 47 height 39
click at [1202, 438] on input "6" at bounding box center [1209, 457] width 47 height 39
click at [1202, 438] on input "7" at bounding box center [1209, 457] width 47 height 39
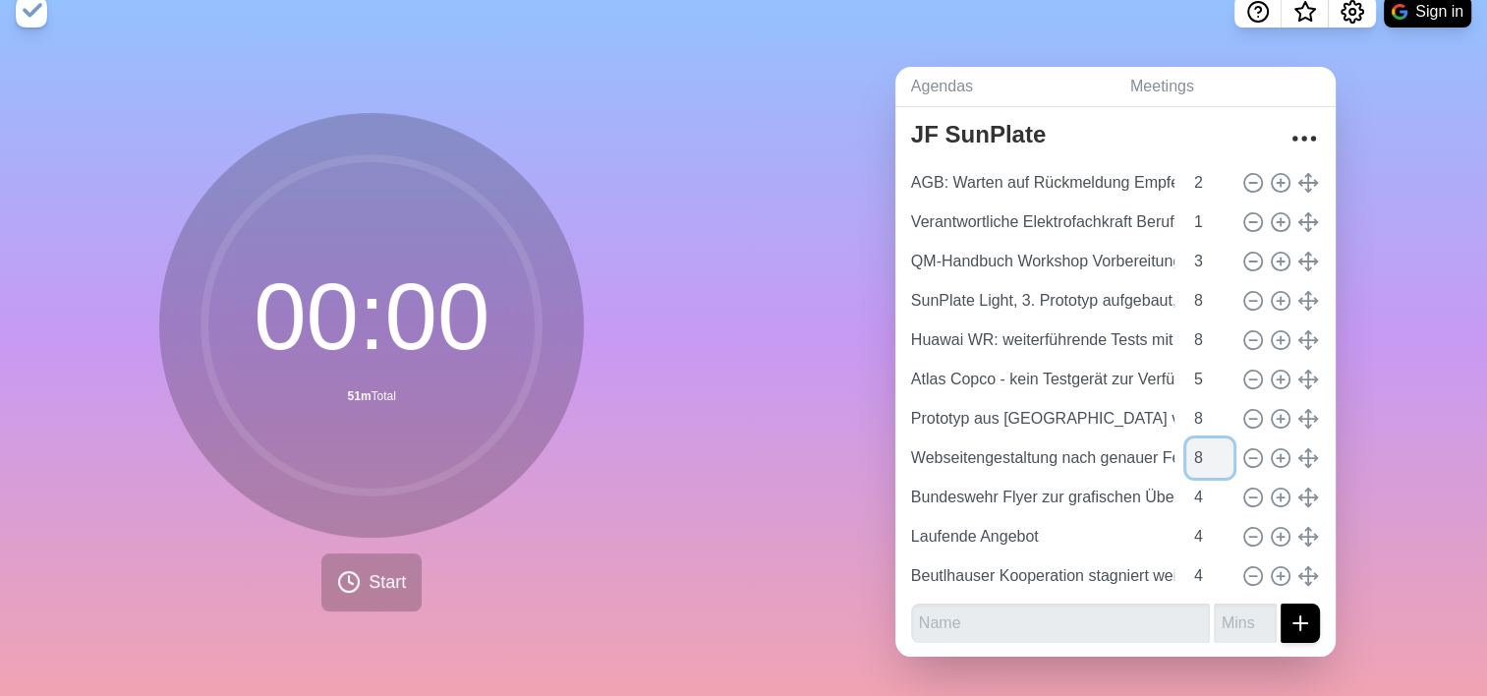
type input "8"
click at [1202, 438] on input "8" at bounding box center [1209, 457] width 47 height 39
click at [1200, 480] on input "3" at bounding box center [1209, 497] width 47 height 39
type input "2"
click at [1200, 486] on input "2" at bounding box center [1209, 497] width 47 height 39
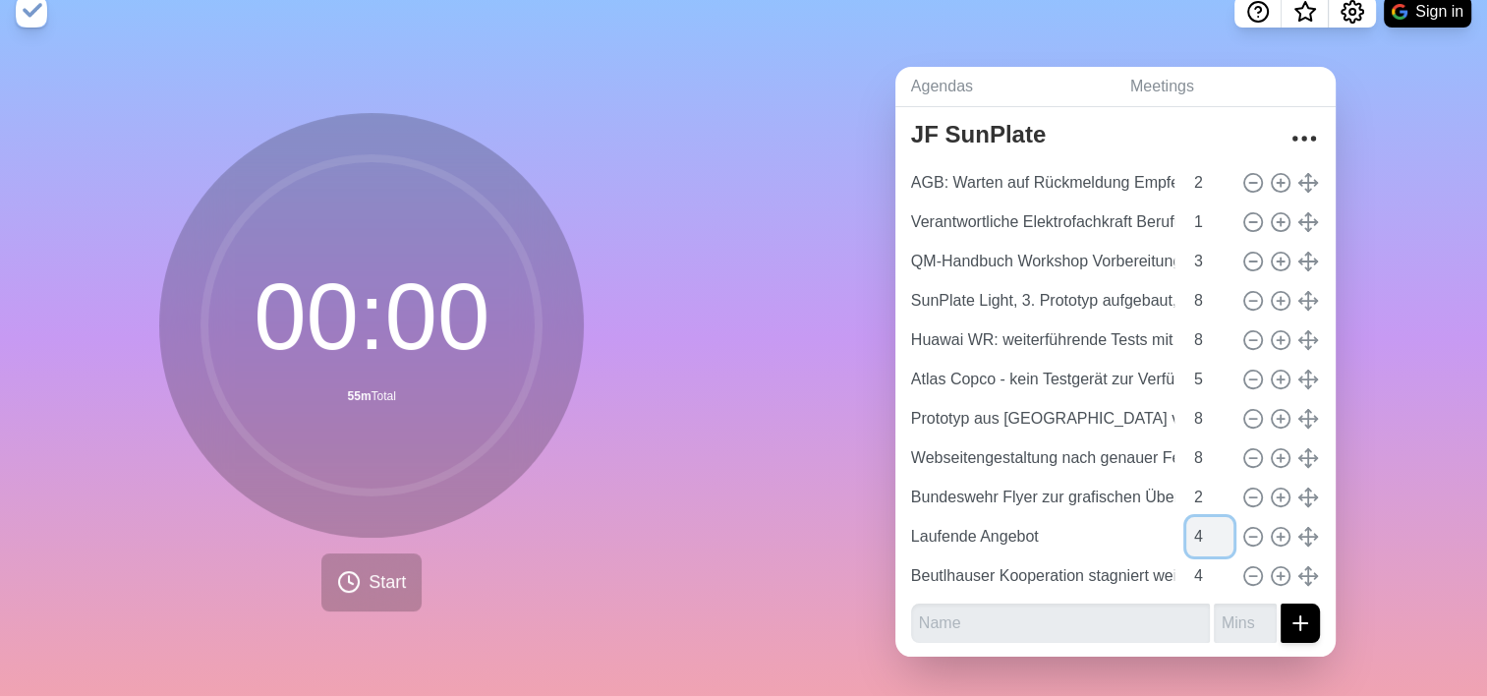
click at [1186, 517] on input "4" at bounding box center [1209, 536] width 47 height 39
click at [1199, 517] on input "5" at bounding box center [1209, 536] width 47 height 39
click at [1202, 517] on input "6" at bounding box center [1209, 536] width 47 height 39
type input "7"
click at [1202, 517] on input "7" at bounding box center [1209, 536] width 47 height 39
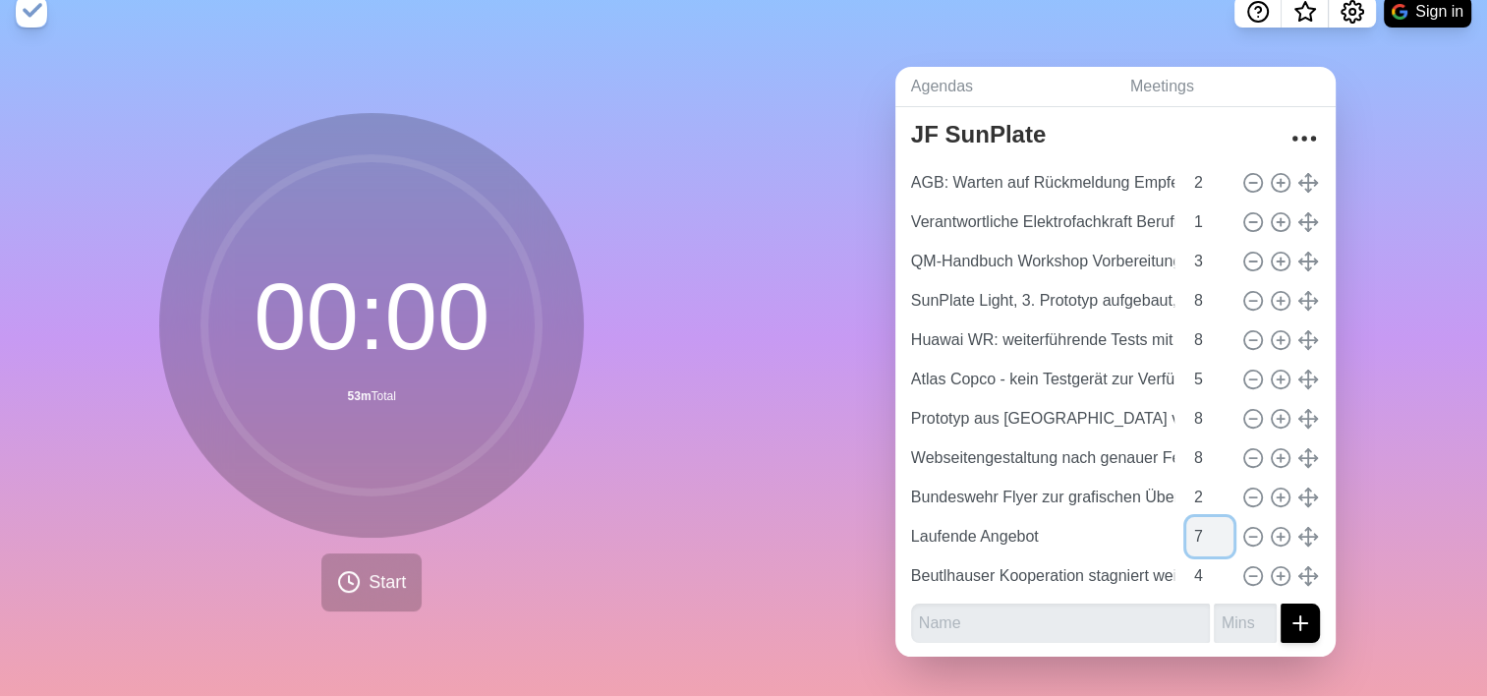
click at [1195, 521] on input "7" at bounding box center [1209, 536] width 47 height 39
type input "1"
click at [1202, 487] on input "1" at bounding box center [1209, 497] width 47 height 39
click at [1205, 556] on input "5" at bounding box center [1209, 575] width 47 height 39
click at [1205, 556] on input "6" at bounding box center [1209, 575] width 47 height 39
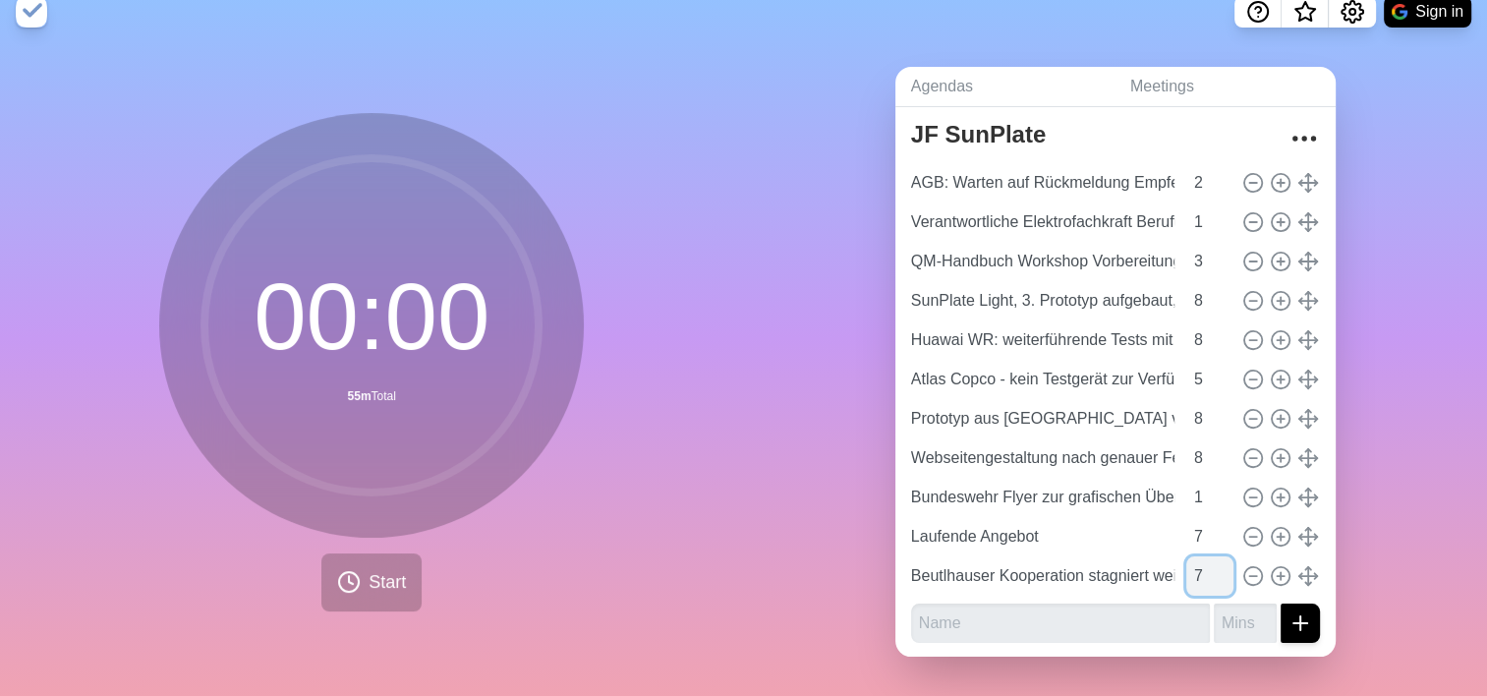
click at [1205, 556] on input "7" at bounding box center [1209, 575] width 47 height 39
click at [1205, 556] on input "8" at bounding box center [1209, 575] width 47 height 39
click at [1205, 556] on input "9" at bounding box center [1209, 575] width 47 height 39
type input "10"
click at [1205, 556] on input "10" at bounding box center [1209, 575] width 47 height 39
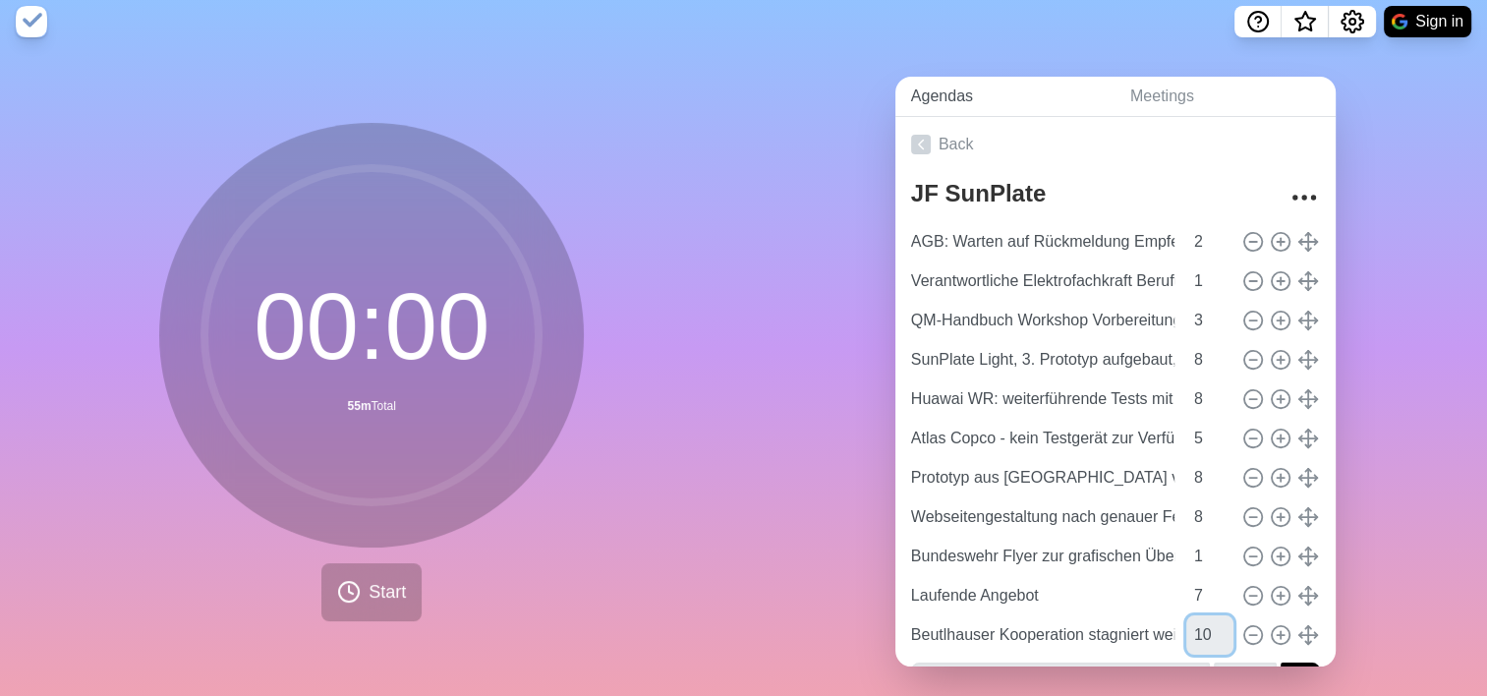
scroll to position [0, 0]
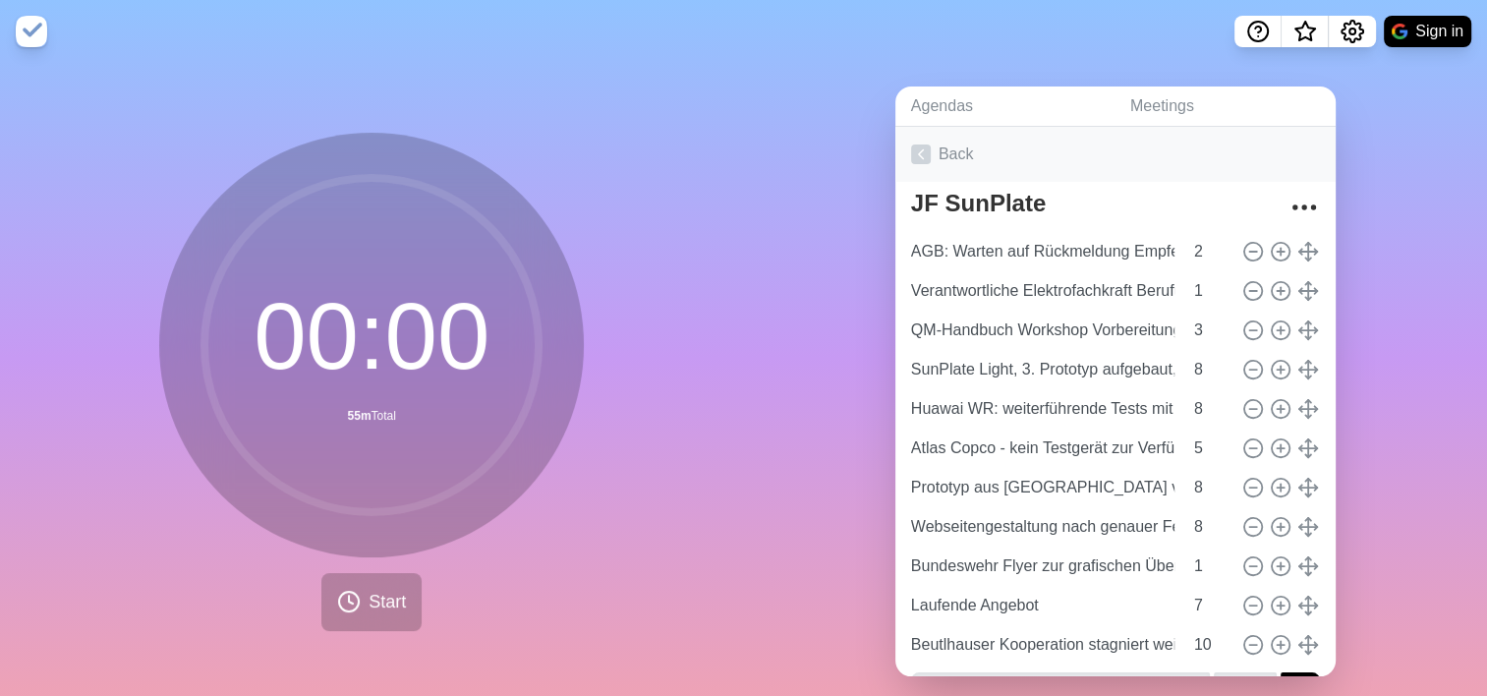
click at [953, 153] on link "Back" at bounding box center [1115, 154] width 440 height 55
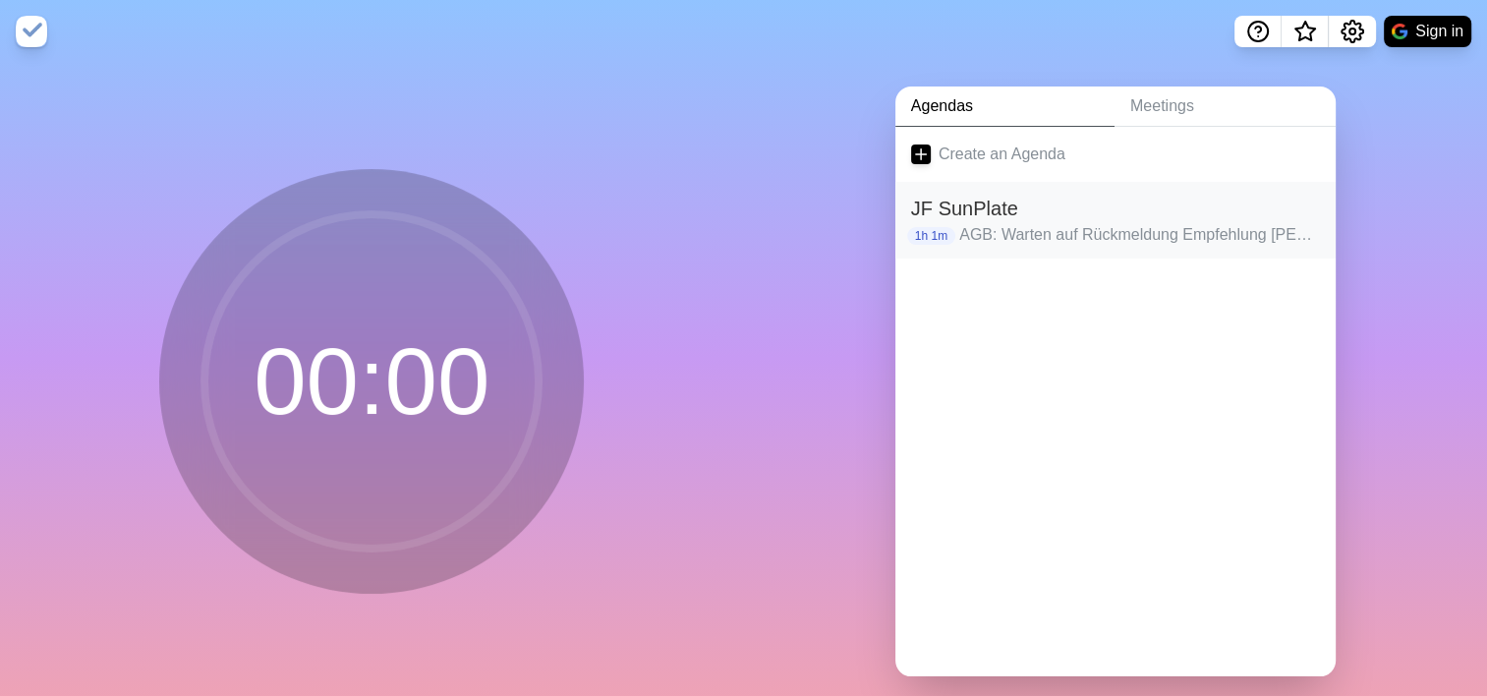
click at [979, 218] on h2 "JF SunPlate" at bounding box center [1115, 208] width 409 height 29
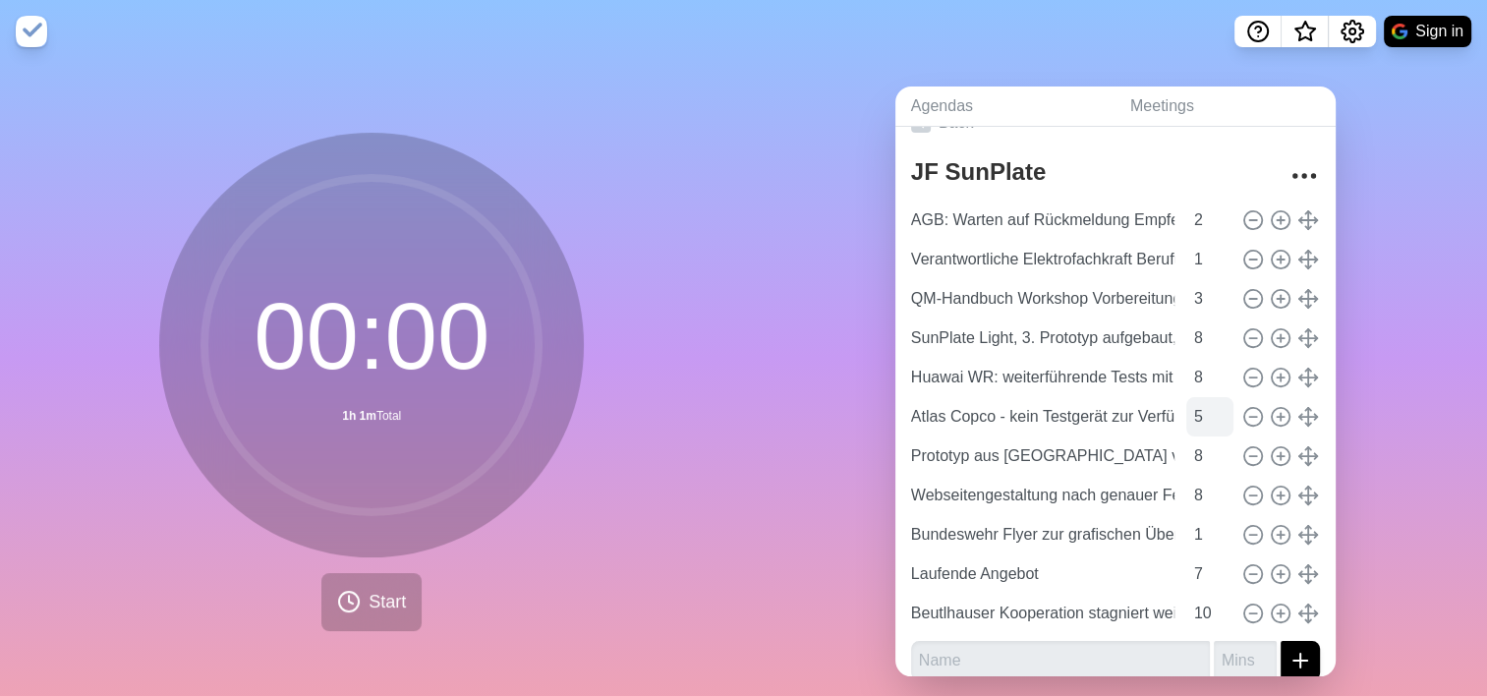
scroll to position [49, 0]
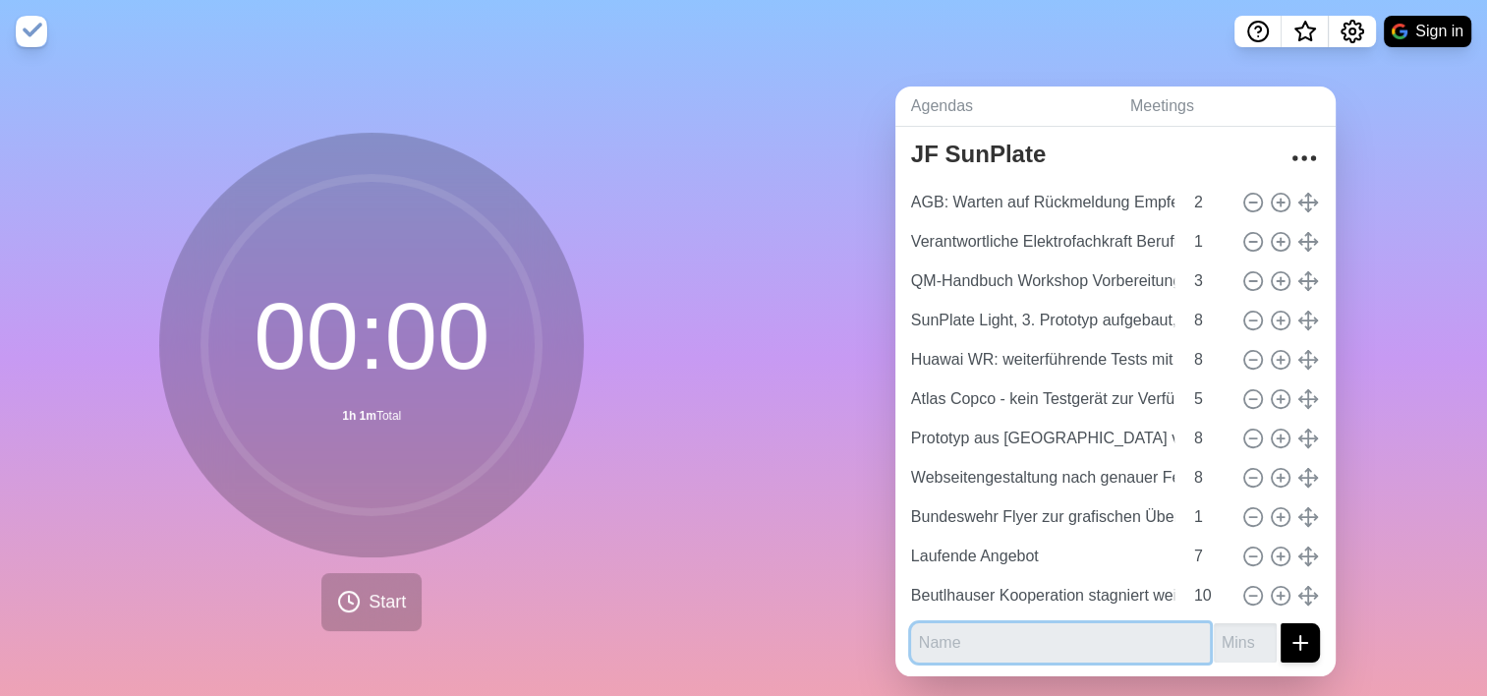
click at [1136, 644] on input "text" at bounding box center [1060, 642] width 299 height 39
type input "I"
type input "Ideen und sonstiges"
click at [1202, 428] on input "9" at bounding box center [1209, 438] width 47 height 39
click at [1202, 428] on input "10" at bounding box center [1209, 438] width 47 height 39
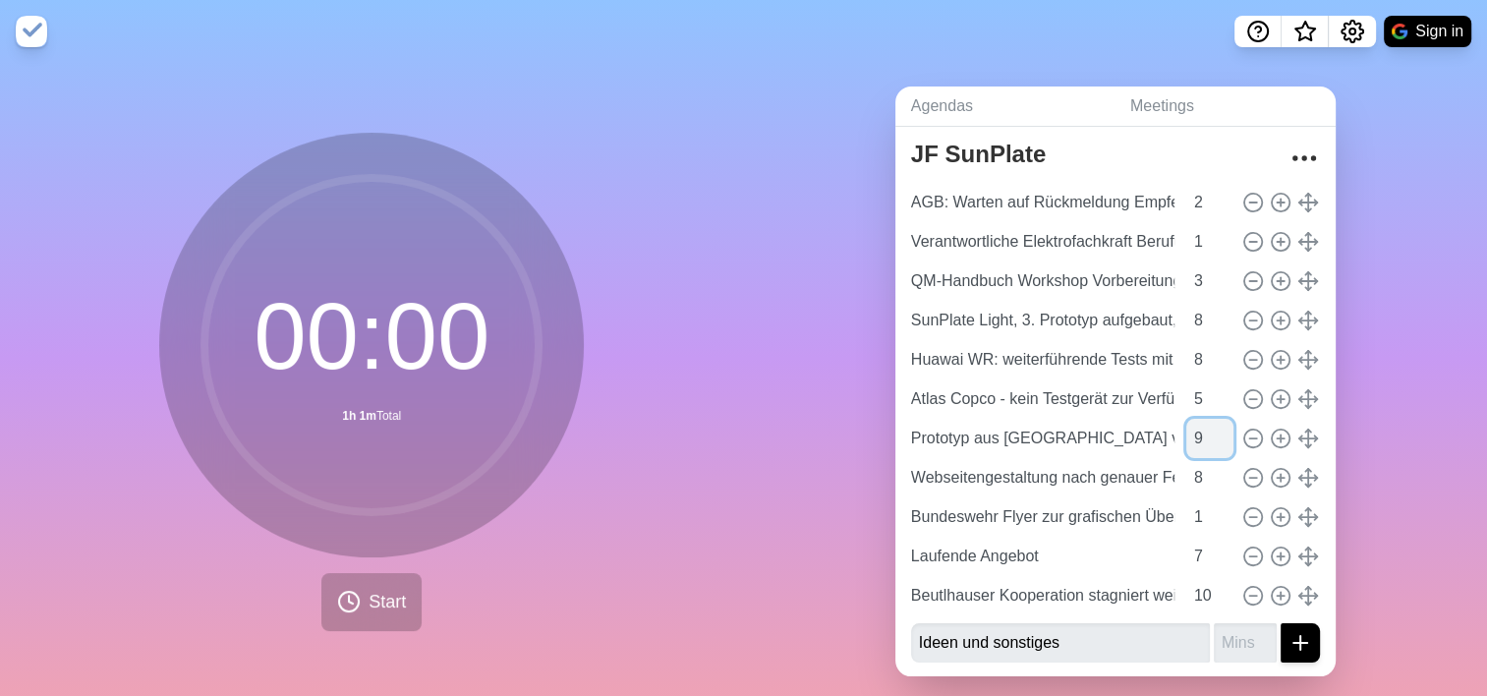
click at [1203, 440] on input "9" at bounding box center [1209, 438] width 47 height 39
click at [1203, 440] on input "8" at bounding box center [1209, 438] width 47 height 39
click at [1203, 440] on input "7" at bounding box center [1209, 438] width 47 height 39
click at [1203, 440] on input "6" at bounding box center [1209, 438] width 47 height 39
type input "5"
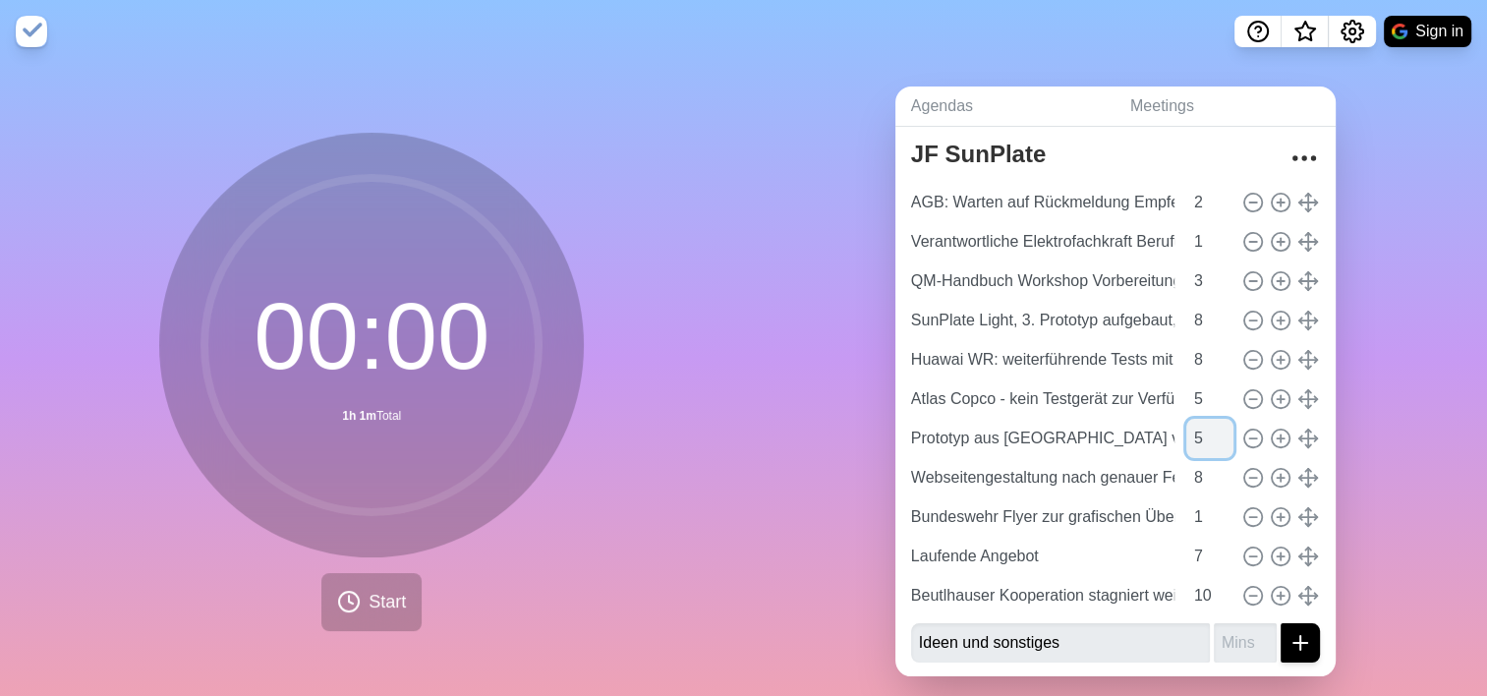
click at [1203, 440] on input "5" at bounding box center [1209, 438] width 47 height 39
click at [1203, 365] on input "7" at bounding box center [1209, 359] width 47 height 39
click at [1203, 365] on input "6" at bounding box center [1209, 359] width 47 height 39
type input "5"
click at [1203, 365] on input "5" at bounding box center [1209, 359] width 47 height 39
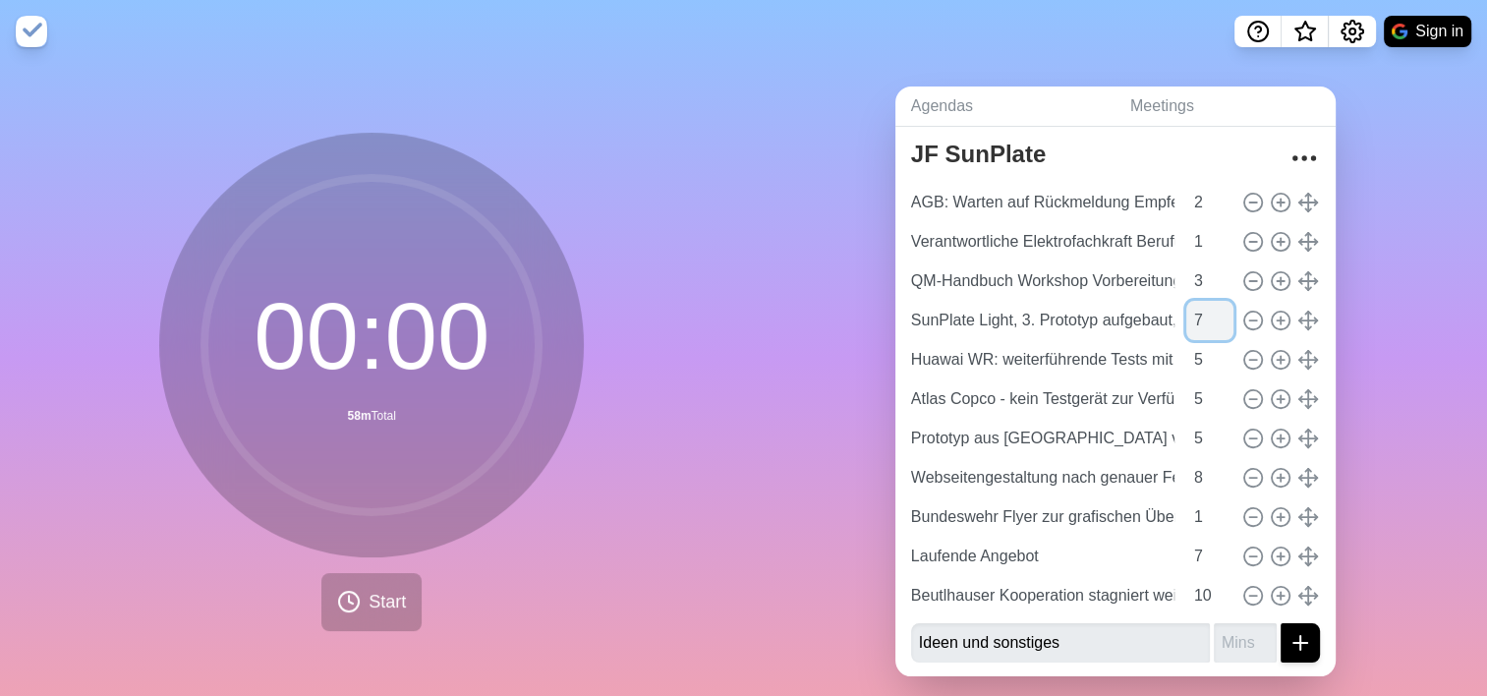
click at [1202, 320] on input "7" at bounding box center [1209, 320] width 47 height 39
click at [1202, 321] on input "6" at bounding box center [1209, 320] width 47 height 39
type input "5"
click at [1202, 321] on input "5" at bounding box center [1209, 320] width 47 height 39
type input "2"
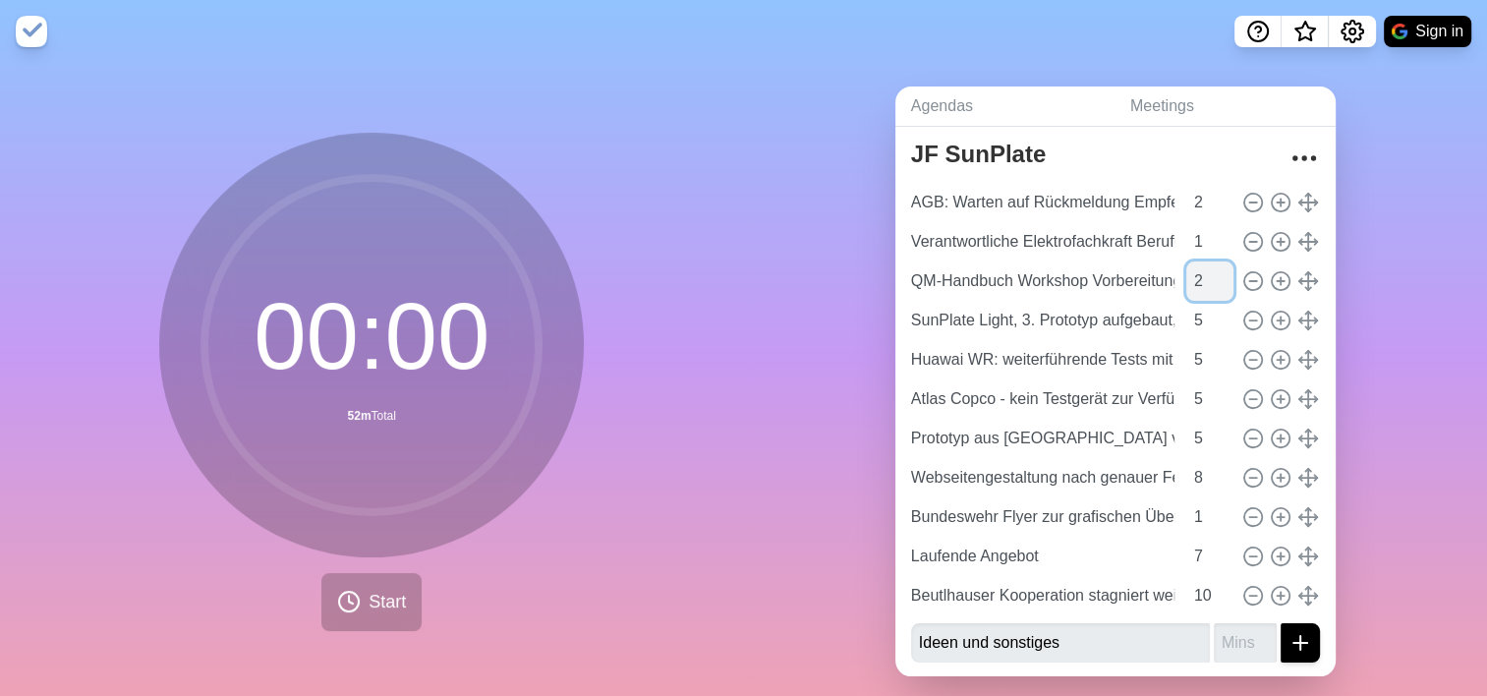
click at [1205, 285] on input "2" at bounding box center [1209, 280] width 47 height 39
click at [1203, 480] on input "7" at bounding box center [1209, 477] width 47 height 39
click at [1203, 480] on input "6" at bounding box center [1209, 477] width 47 height 39
type input "5"
click at [1203, 480] on input "5" at bounding box center [1209, 477] width 47 height 39
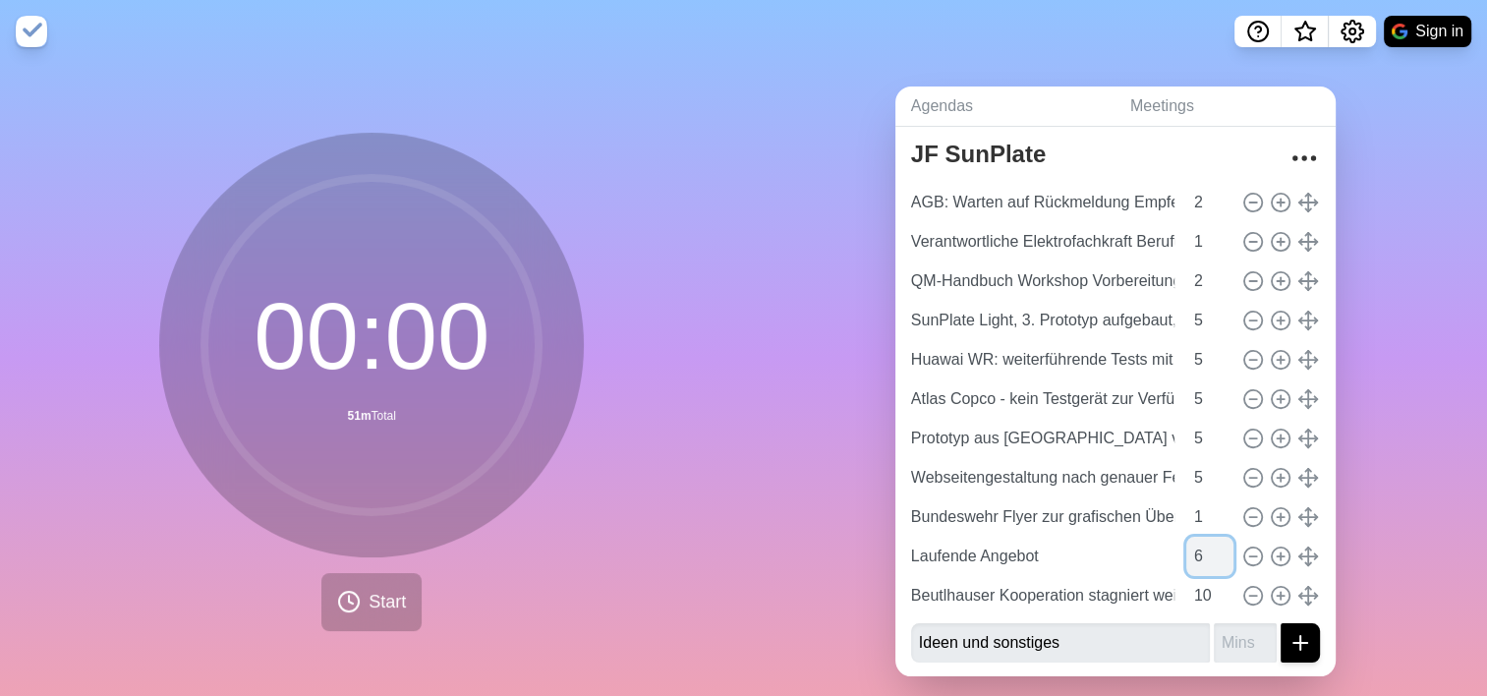
type input "6"
click at [1204, 558] on input "6" at bounding box center [1209, 555] width 47 height 39
click at [968, 109] on link "Agendas" at bounding box center [1004, 106] width 219 height 40
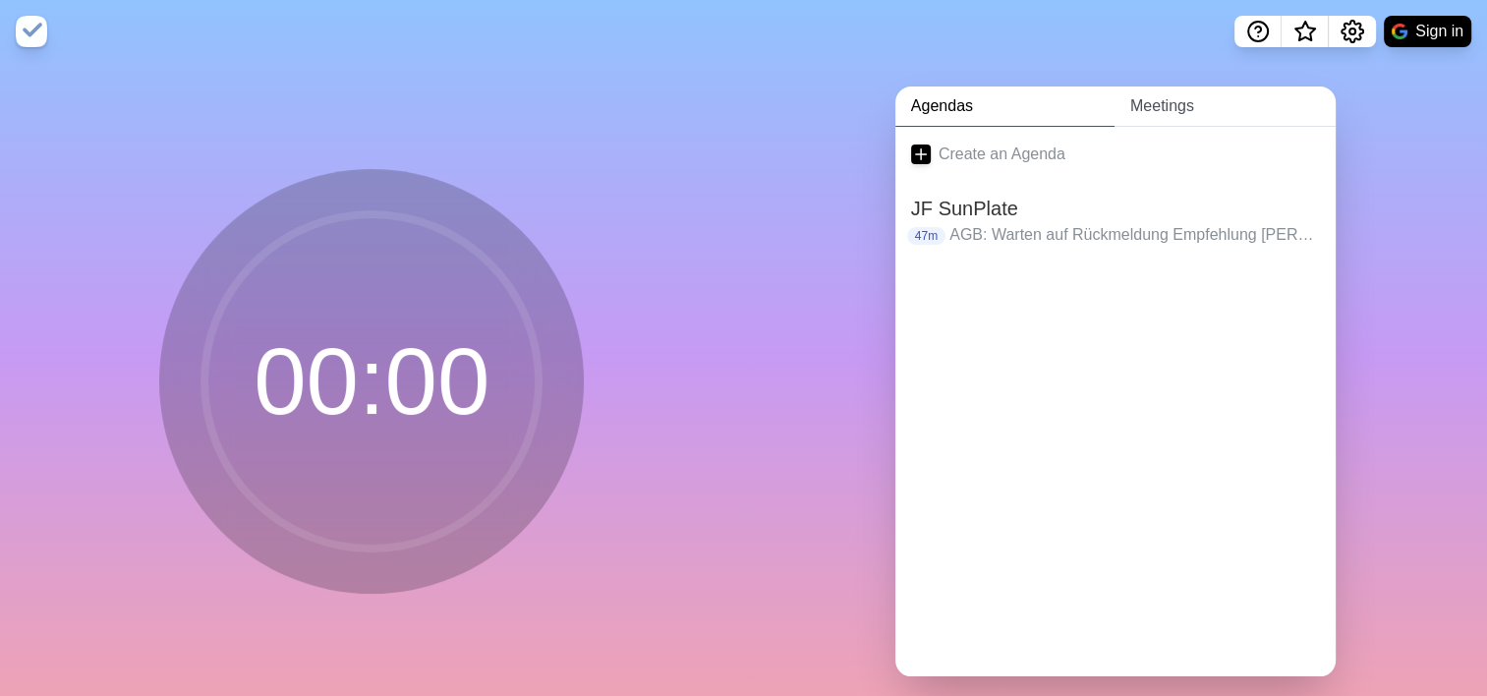
click at [1128, 111] on link "Meetings" at bounding box center [1224, 106] width 221 height 40
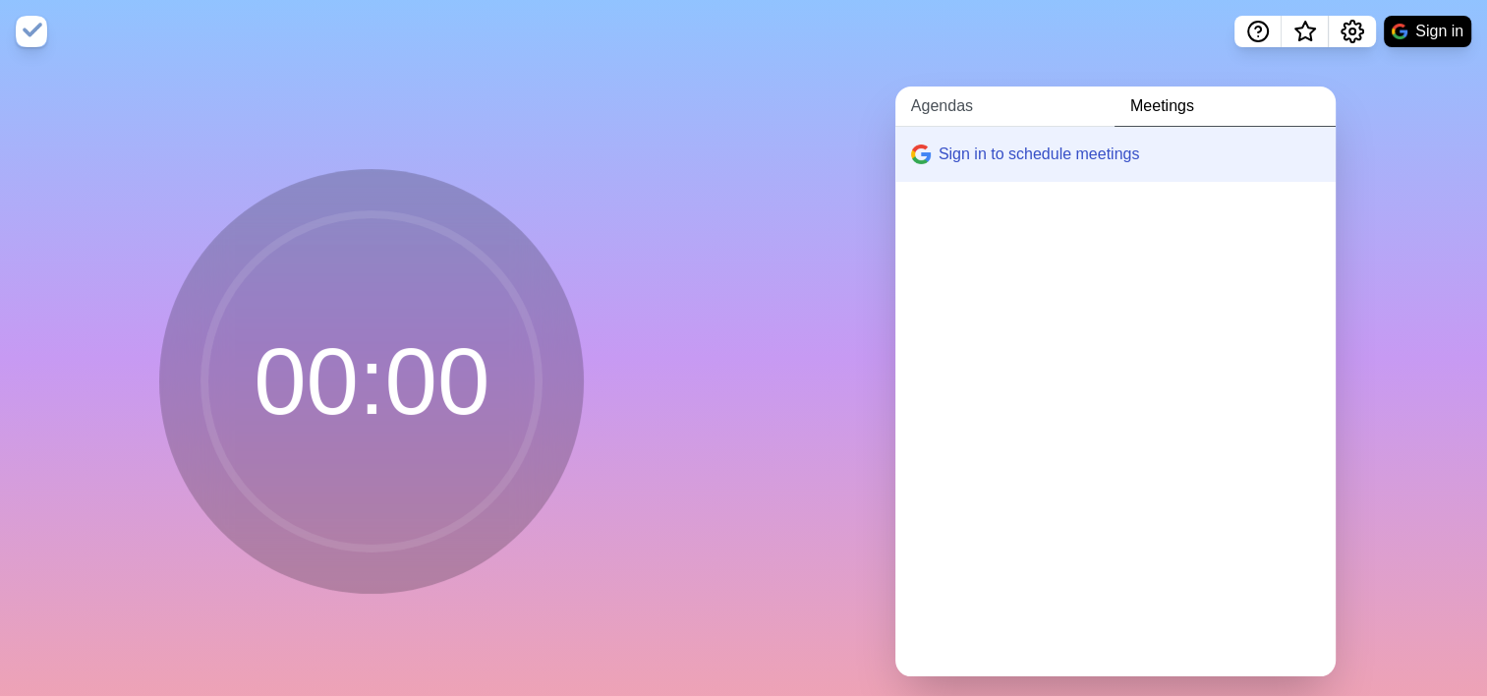
click at [989, 107] on link "Agendas" at bounding box center [1004, 106] width 219 height 40
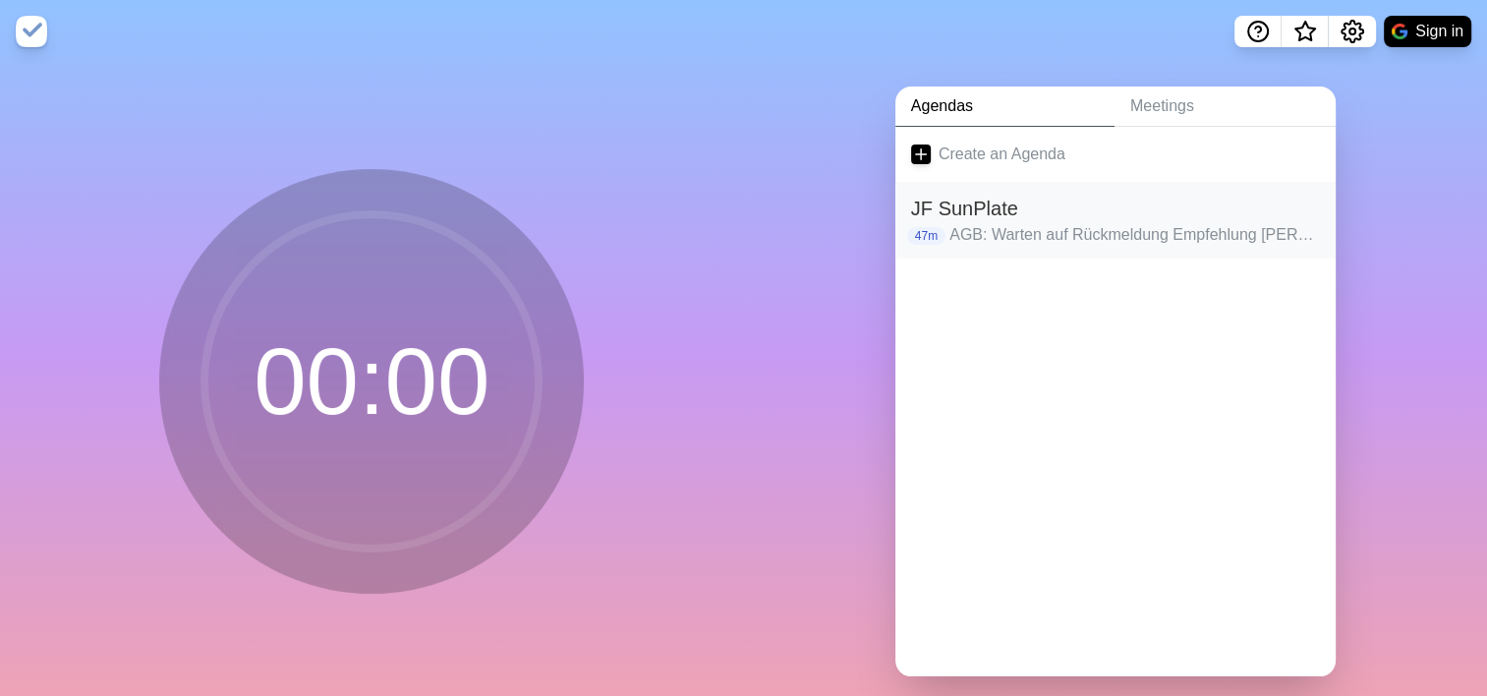
click at [1008, 204] on h2 "JF SunPlate" at bounding box center [1115, 208] width 409 height 29
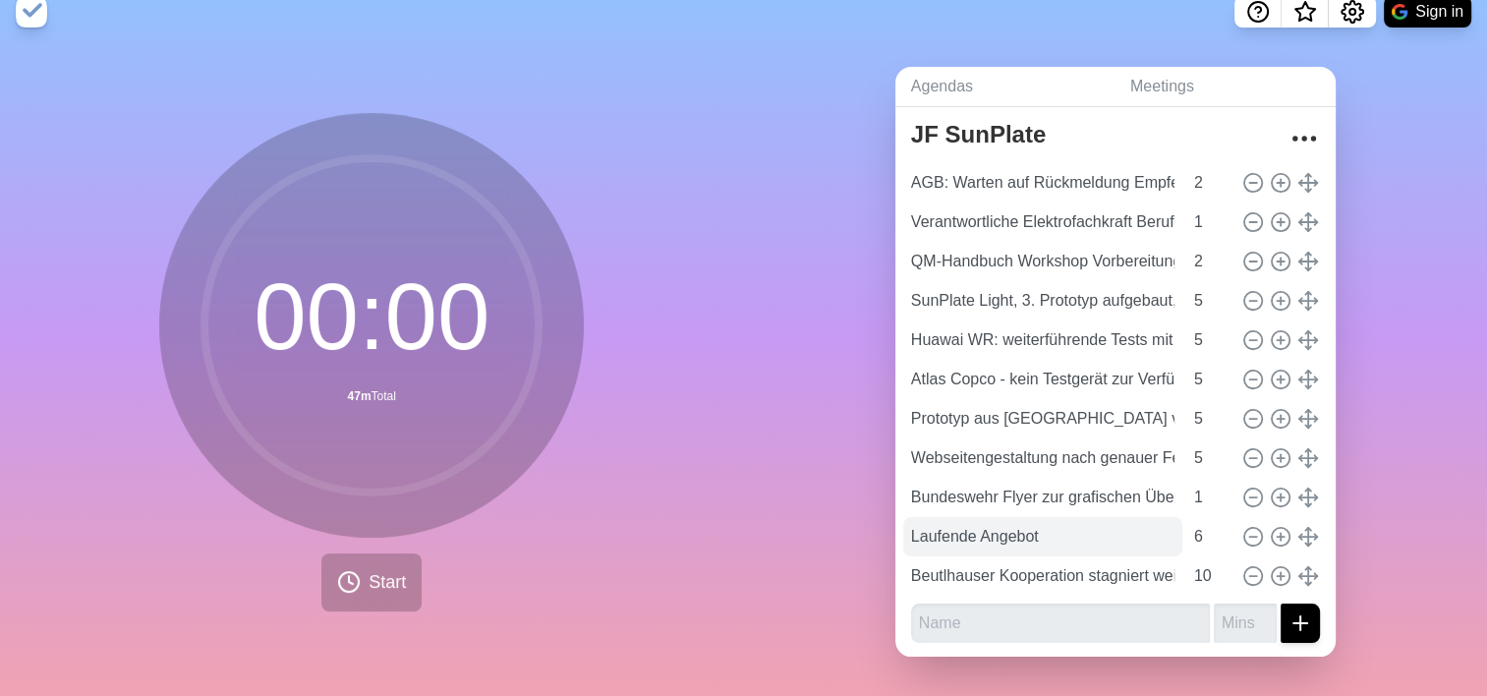
scroll to position [34, 0]
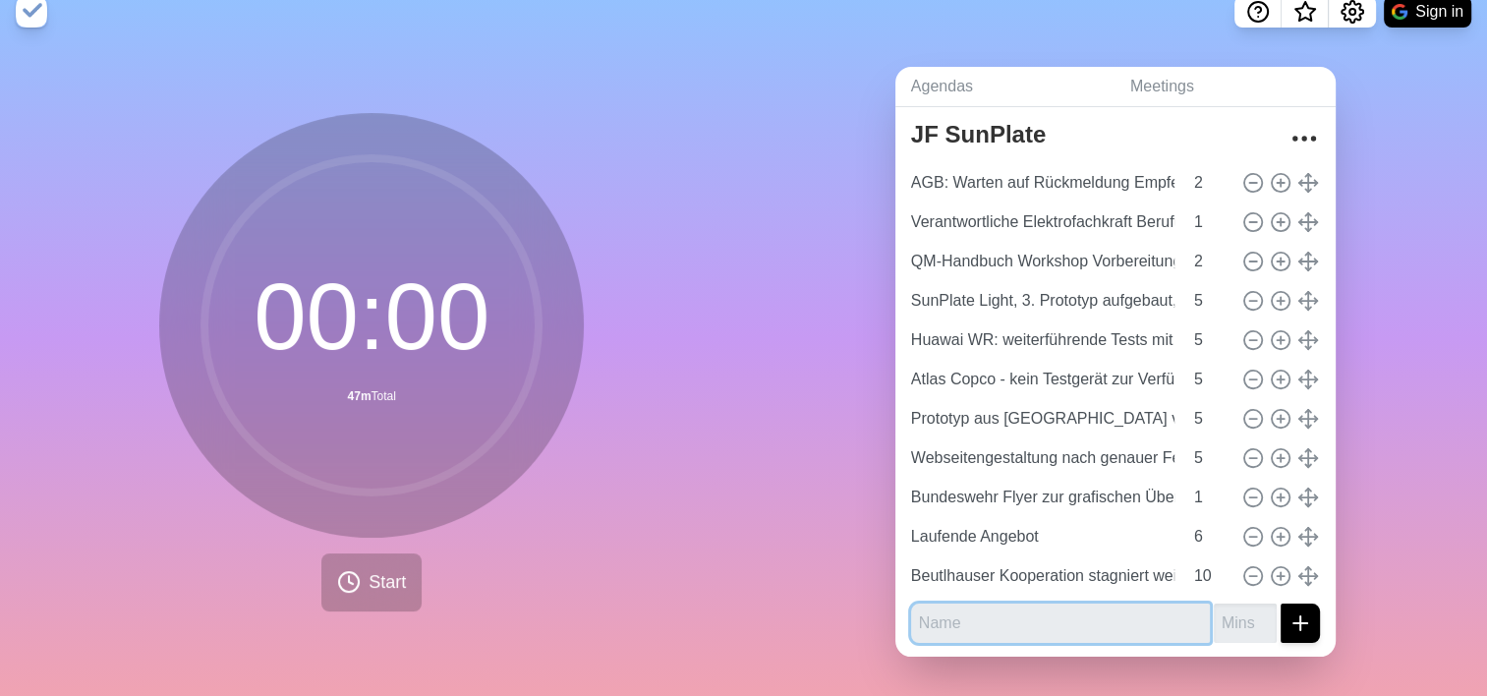
click at [1062, 610] on input "text" at bounding box center [1060, 622] width 299 height 39
type input "Ideen und sonst"
click at [1280, 603] on button "submit" at bounding box center [1299, 622] width 39 height 39
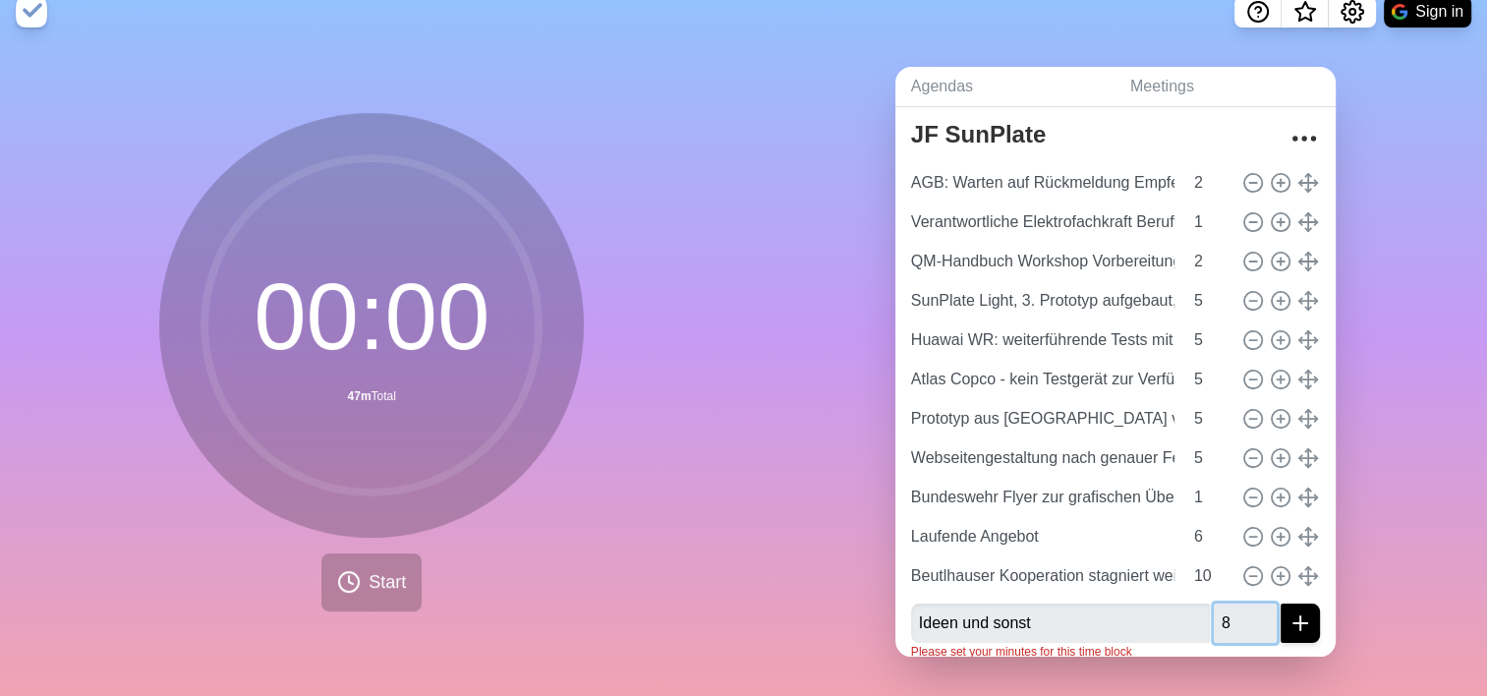
click at [1243, 603] on input "8" at bounding box center [1244, 622] width 63 height 39
click at [1243, 603] on input "9" at bounding box center [1244, 622] width 63 height 39
type input "10"
click at [1243, 603] on input "10" at bounding box center [1244, 622] width 63 height 39
click at [1293, 623] on line "submit" at bounding box center [1300, 623] width 14 height 0
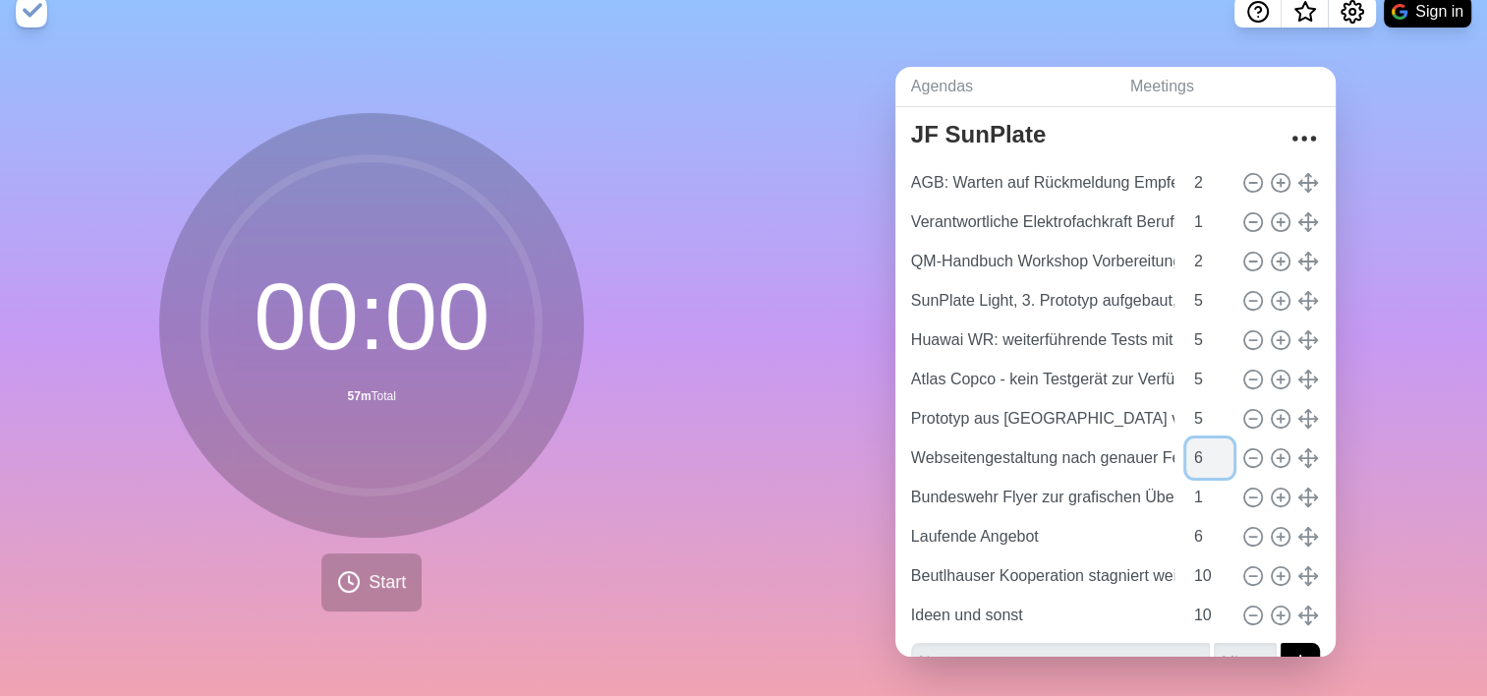
click at [1202, 438] on input "6" at bounding box center [1209, 457] width 47 height 39
click at [1202, 446] on input "5" at bounding box center [1209, 457] width 47 height 39
click at [1202, 446] on input "4" at bounding box center [1209, 457] width 47 height 39
type input "3"
click at [1202, 446] on input "3" at bounding box center [1209, 457] width 47 height 39
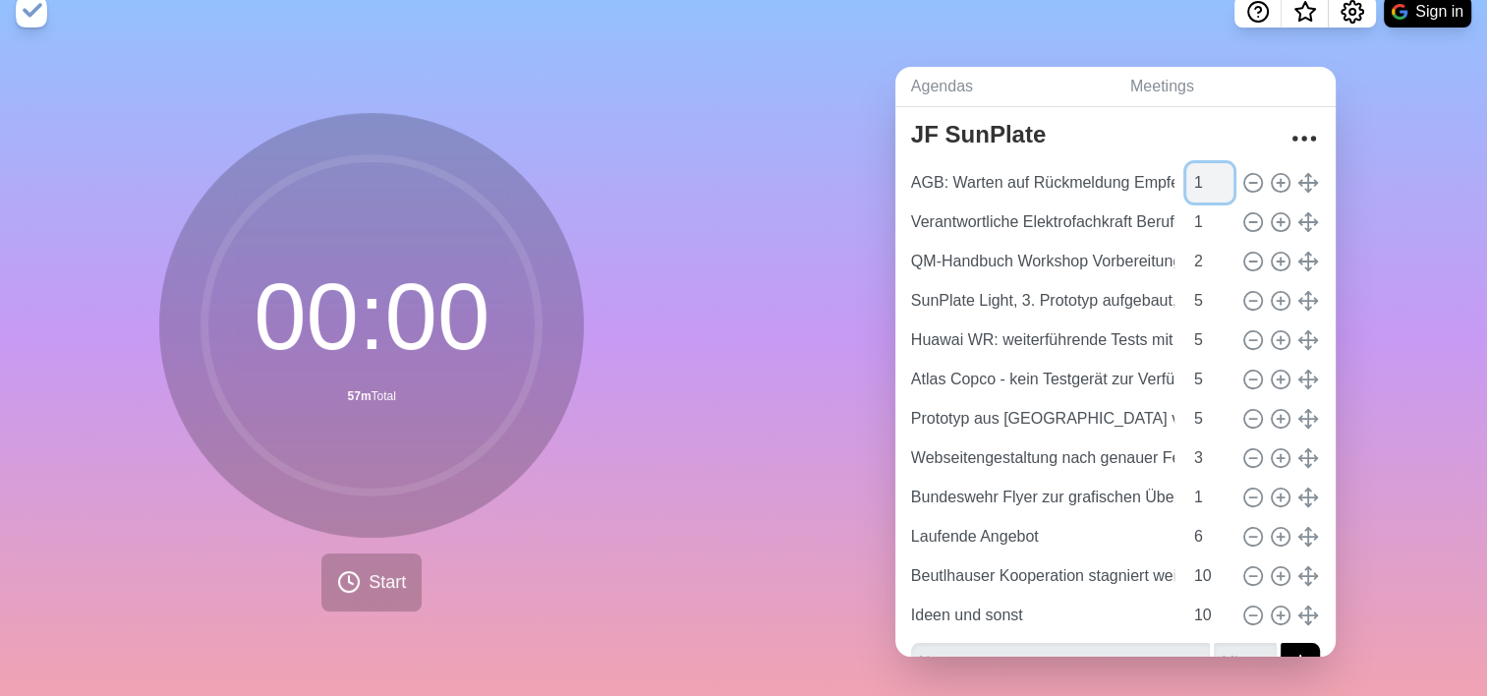
type input "1"
click at [1200, 177] on input "1" at bounding box center [1209, 182] width 47 height 39
type input "4"
click at [1202, 290] on input "4" at bounding box center [1209, 300] width 47 height 39
type input "4"
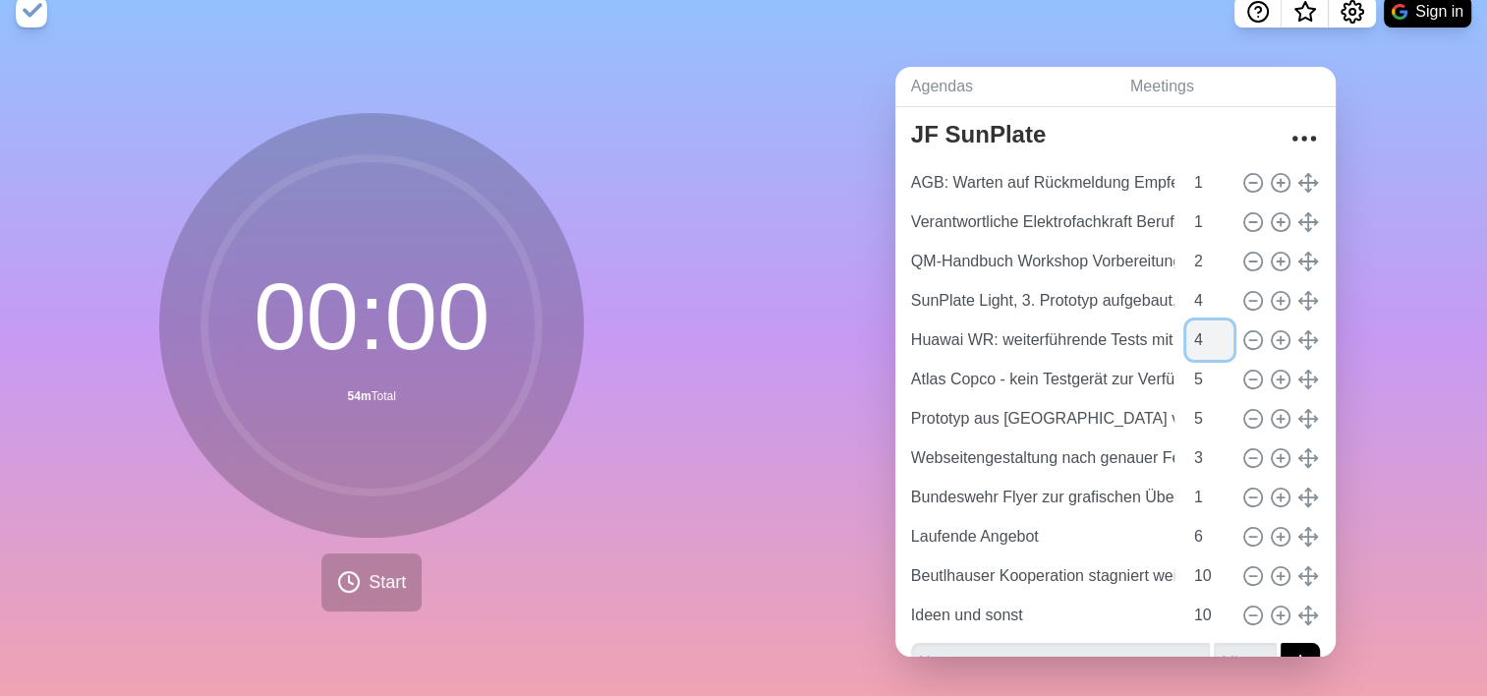
click at [1202, 328] on input "4" at bounding box center [1209, 339] width 47 height 39
type input "4"
click at [1202, 367] on input "4" at bounding box center [1209, 379] width 47 height 39
type input "4"
click at [1203, 410] on input "4" at bounding box center [1209, 418] width 47 height 39
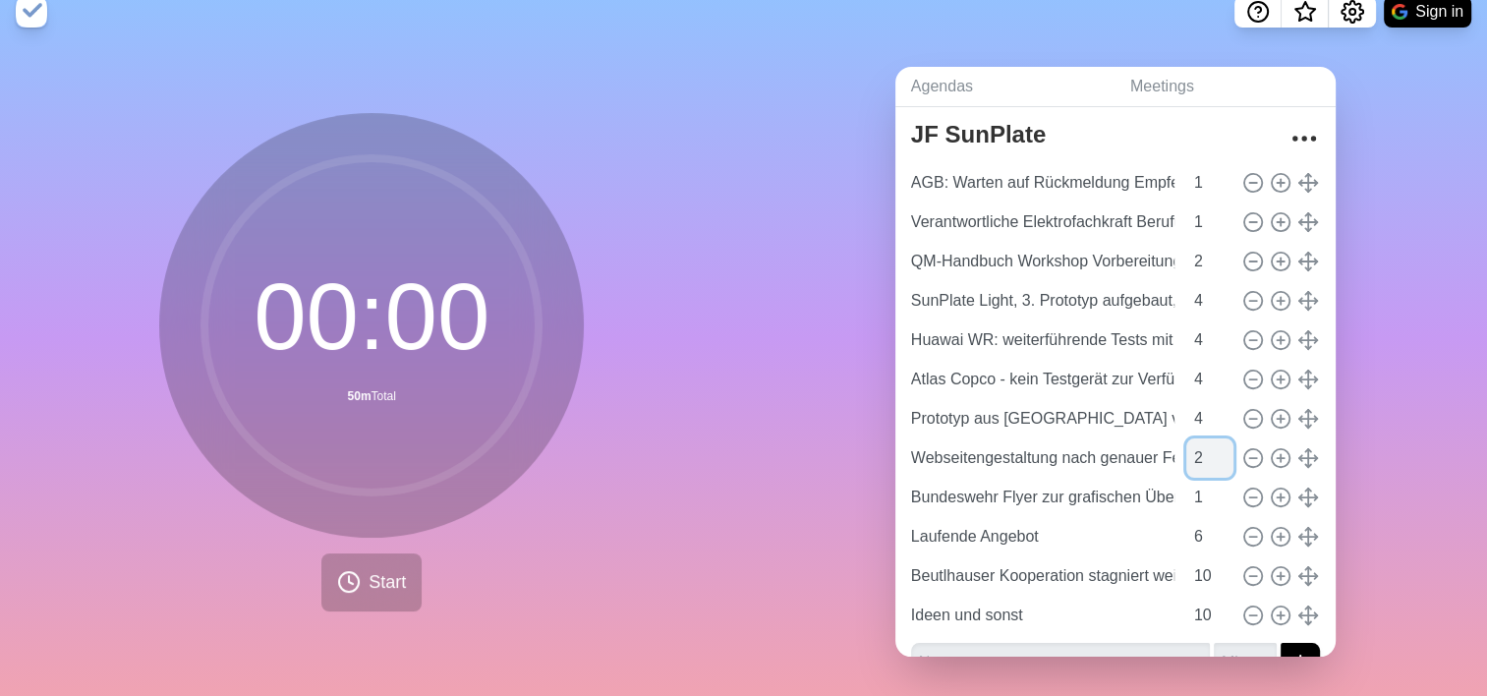
type input "2"
click at [1201, 442] on input "2" at bounding box center [1209, 457] width 47 height 39
type input "5"
click at [1200, 527] on input "5" at bounding box center [1209, 536] width 47 height 39
click at [1203, 563] on input "9" at bounding box center [1209, 575] width 47 height 39
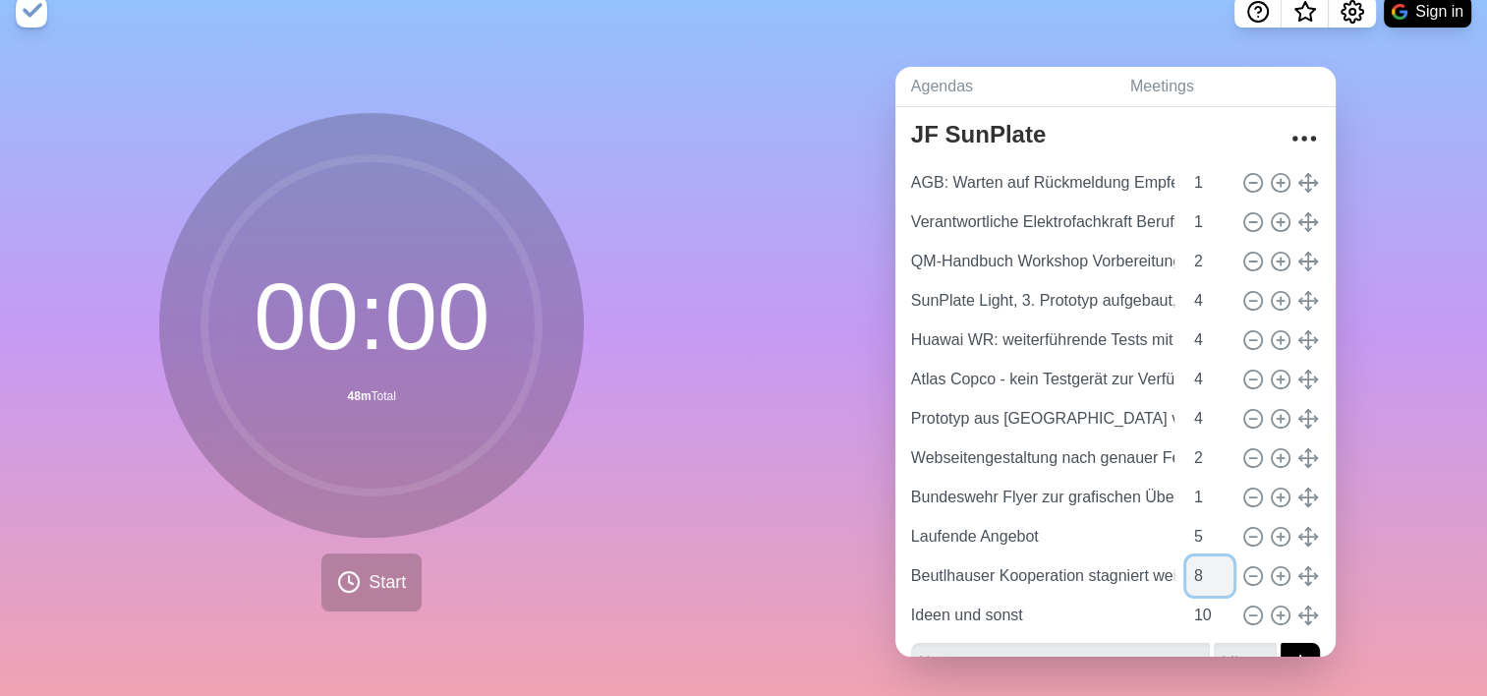
click at [1203, 563] on input "8" at bounding box center [1209, 575] width 47 height 39
type input "7"
click at [1203, 563] on input "7" at bounding box center [1209, 575] width 47 height 39
click at [1205, 604] on input "9" at bounding box center [1209, 614] width 47 height 39
type input "8"
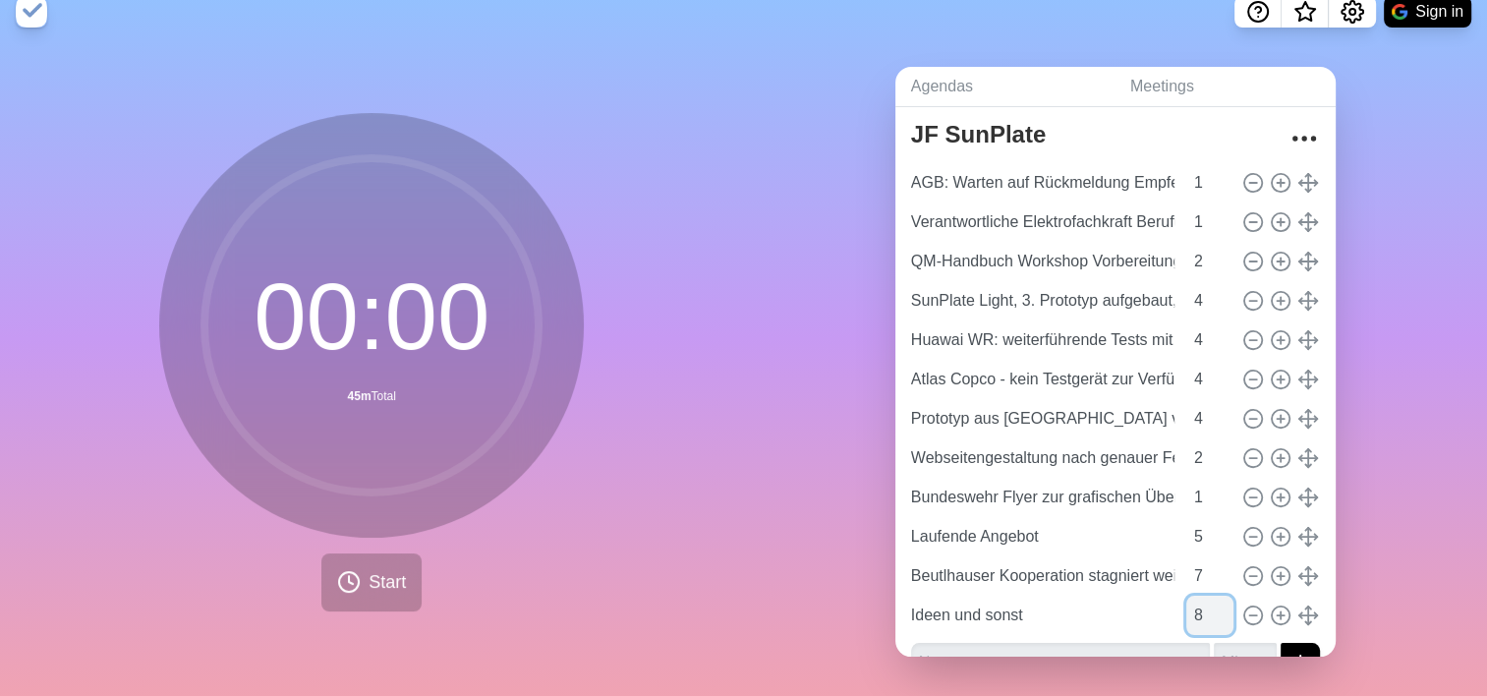
click at [1205, 604] on input "8" at bounding box center [1209, 614] width 47 height 39
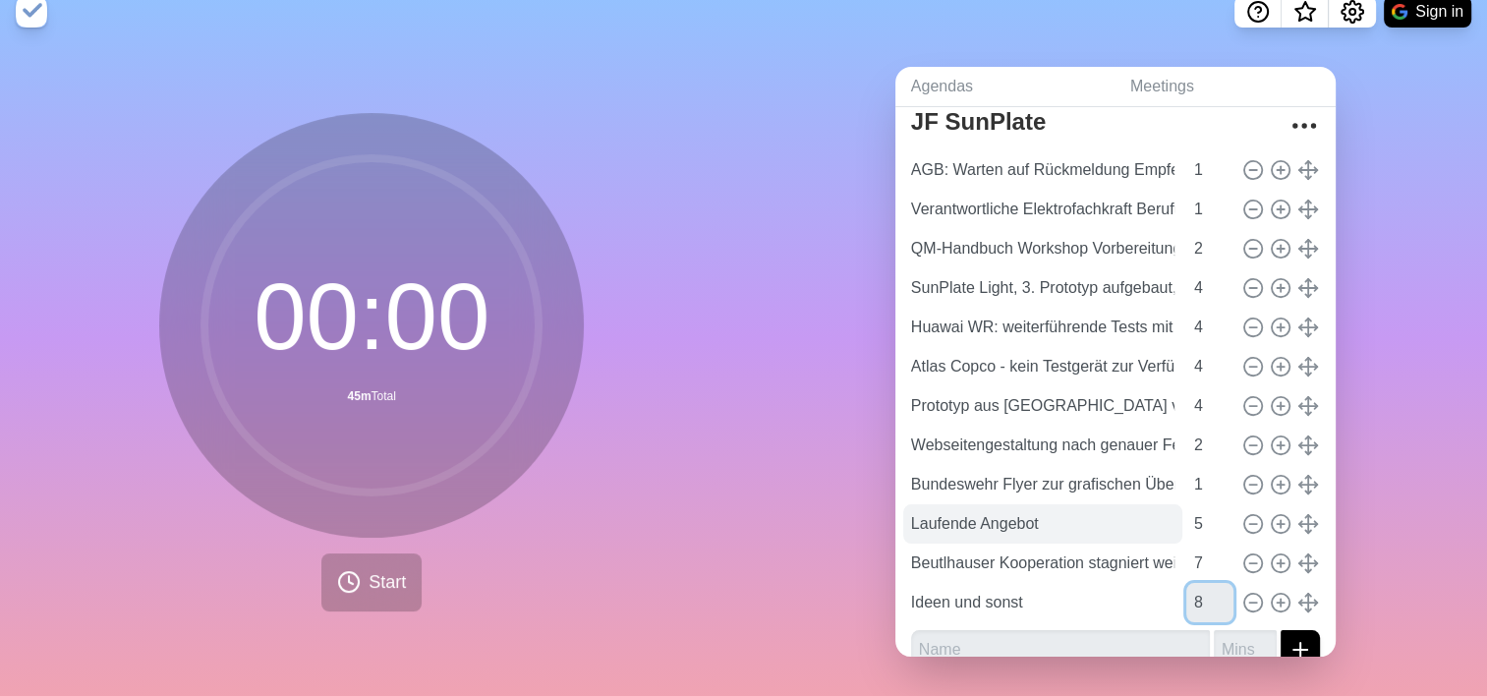
scroll to position [88, 0]
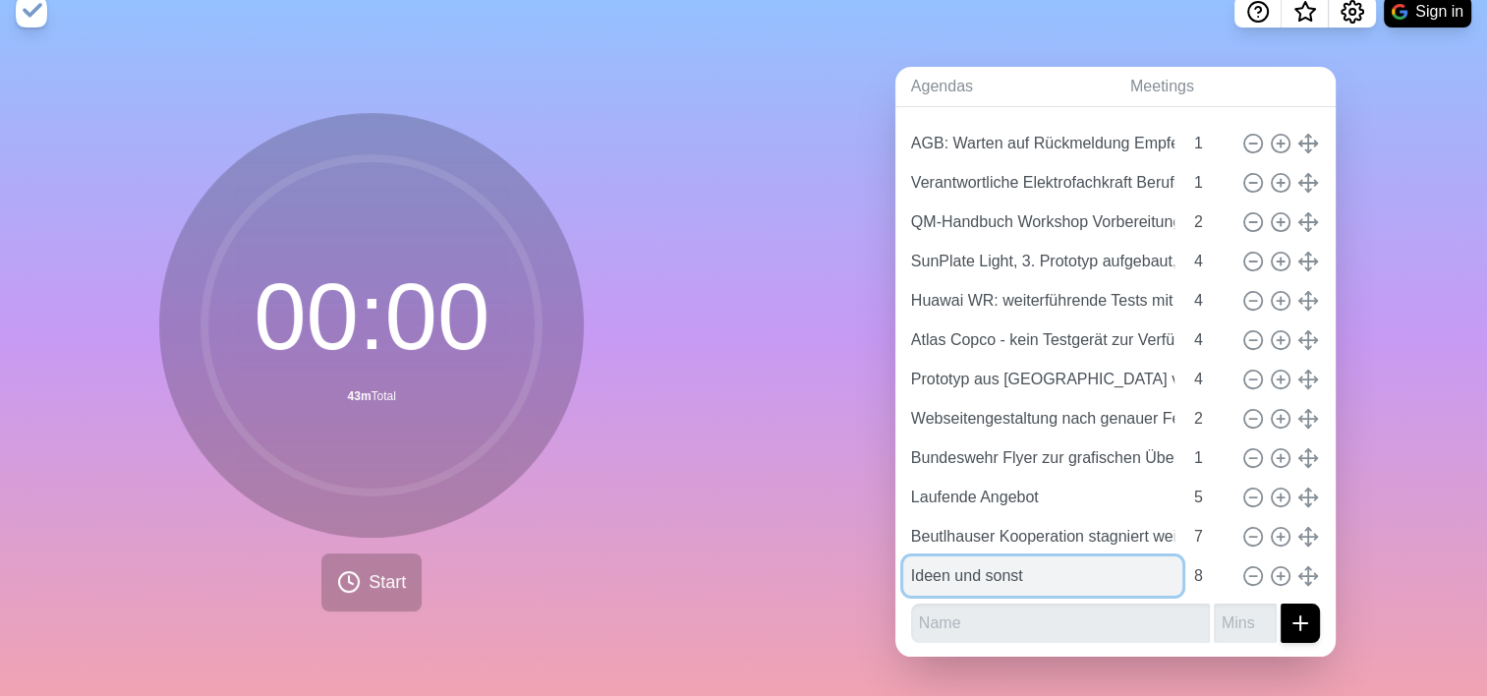
click at [1045, 566] on input "Ideen und sonst" at bounding box center [1042, 575] width 279 height 39
type input "Ideen und sonstiges"
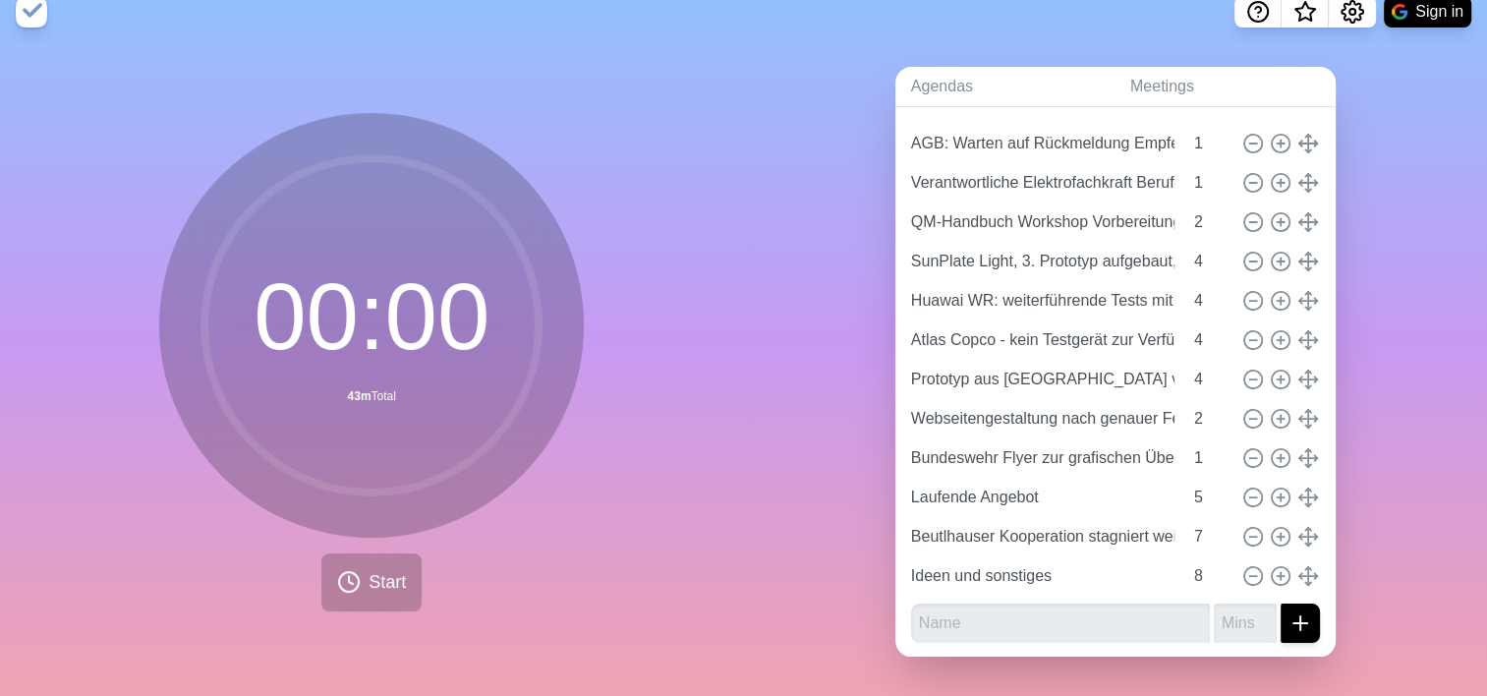
click at [844, 531] on div "Agendas Meetings Back JF SunPlate AGB: Warten auf Rückmeldung Empfehlung [PERSO…" at bounding box center [1116, 369] width 744 height 652
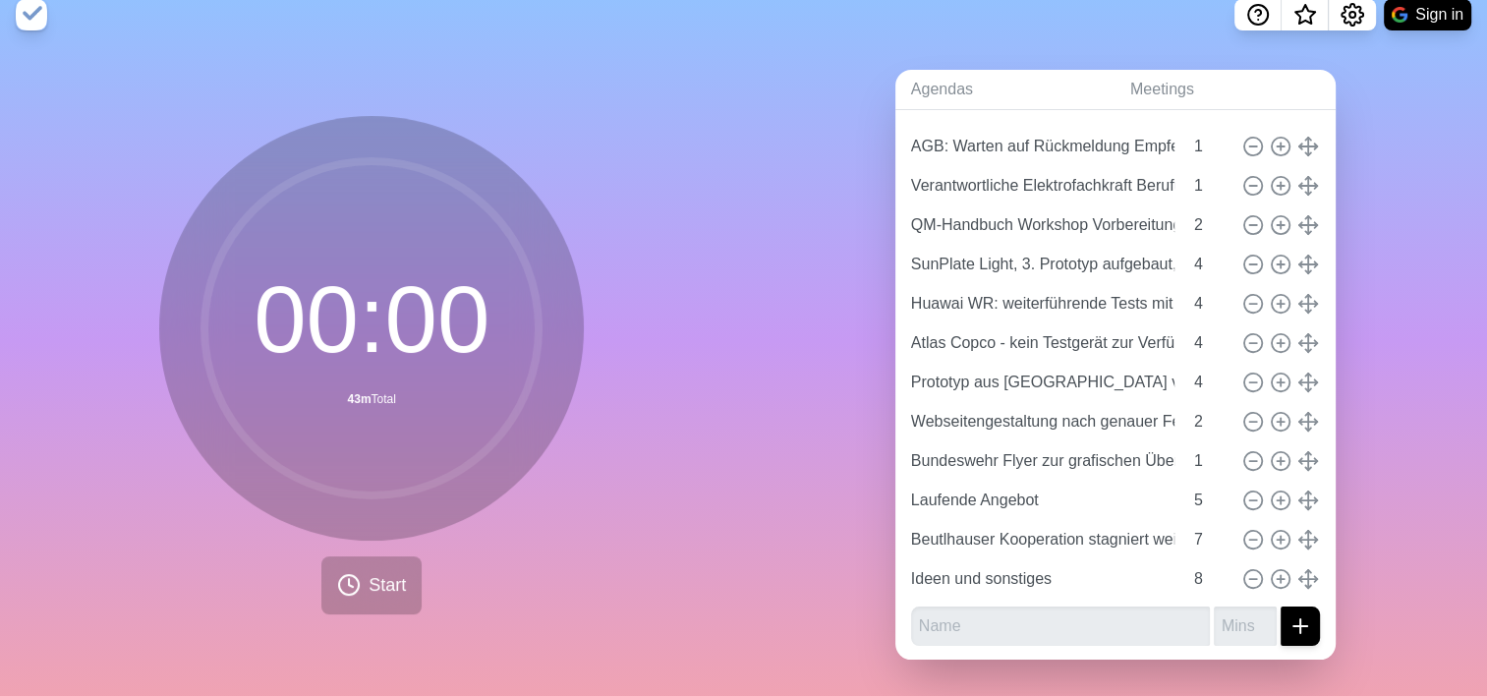
scroll to position [0, 0]
